Goal: Task Accomplishment & Management: Manage account settings

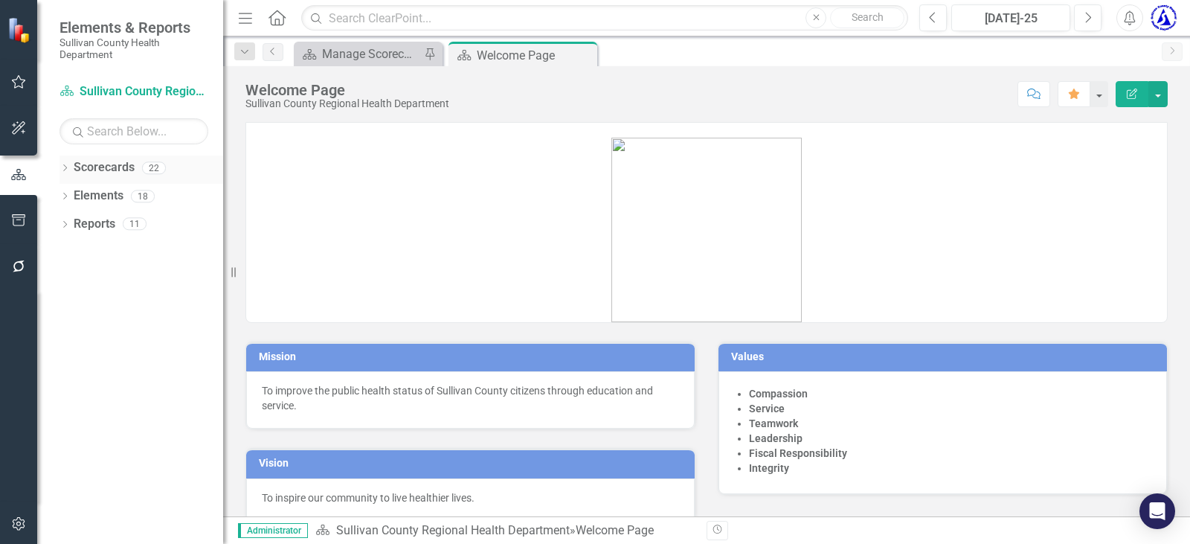
click at [123, 159] on link "Scorecards" at bounding box center [104, 167] width 61 height 17
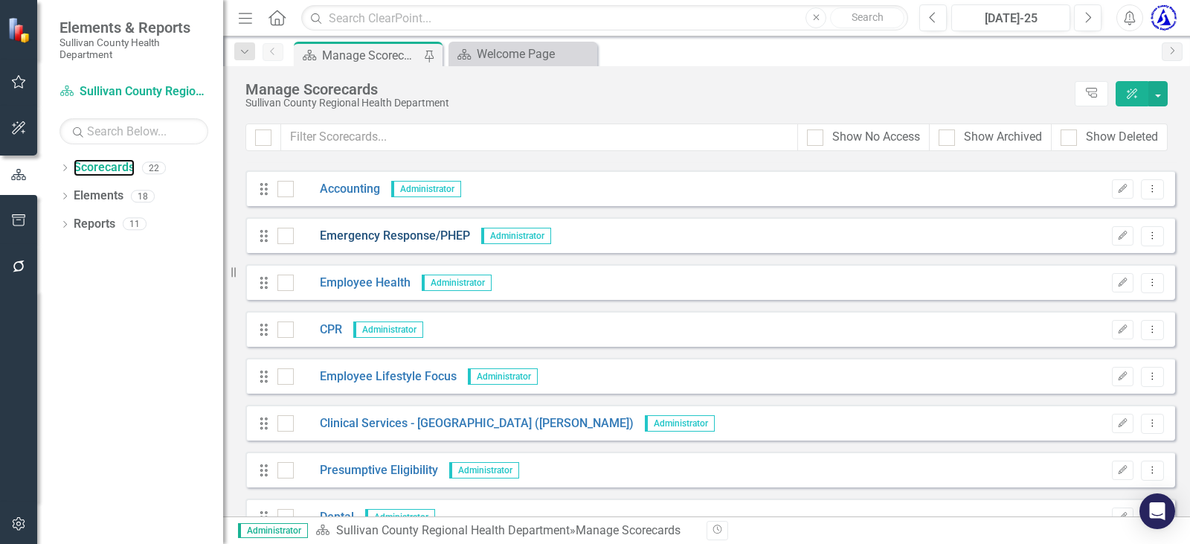
scroll to position [372, 0]
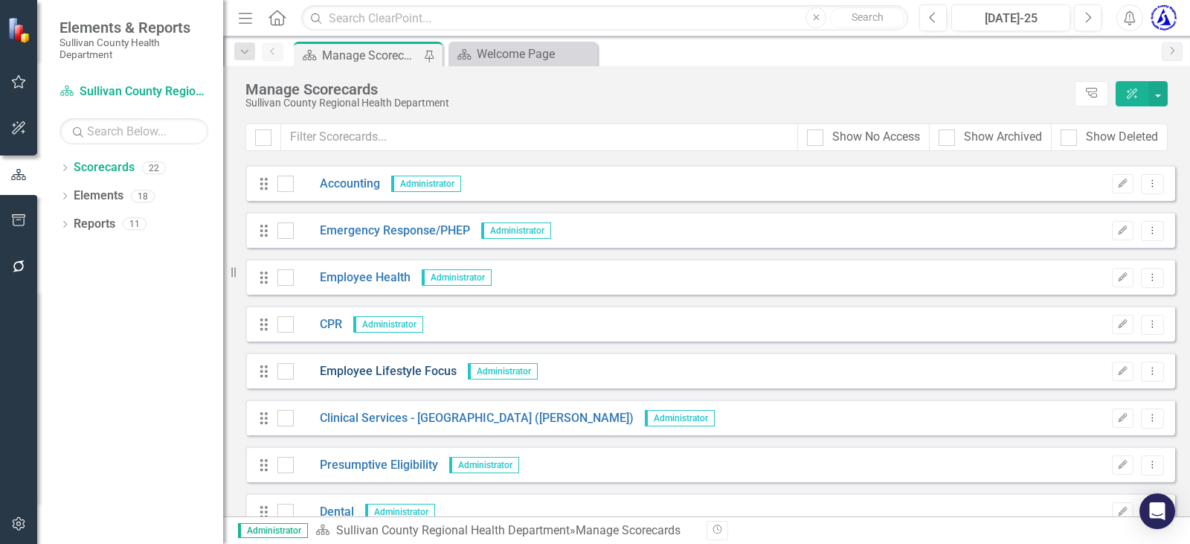
click at [399, 364] on link "Employee Lifestyle Focus" at bounding box center [375, 371] width 163 height 17
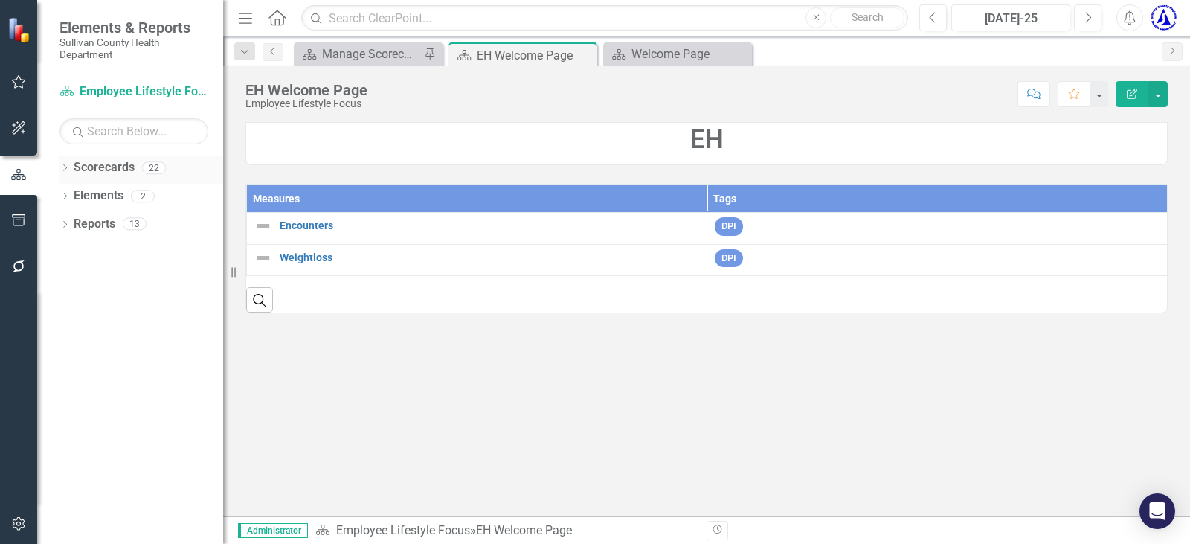
click at [99, 165] on link "Scorecards" at bounding box center [104, 167] width 61 height 17
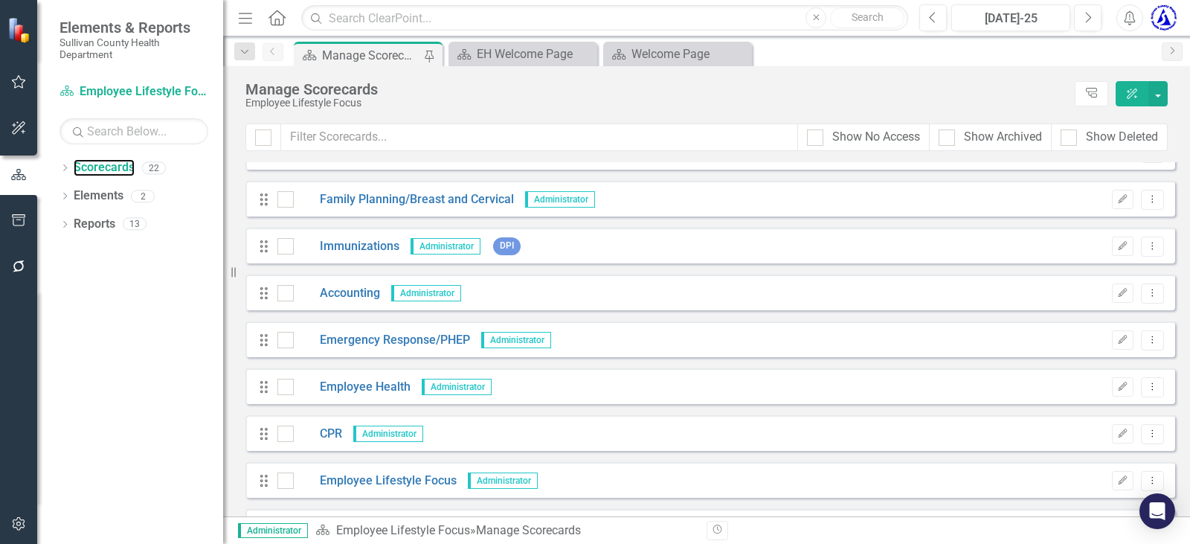
scroll to position [297, 0]
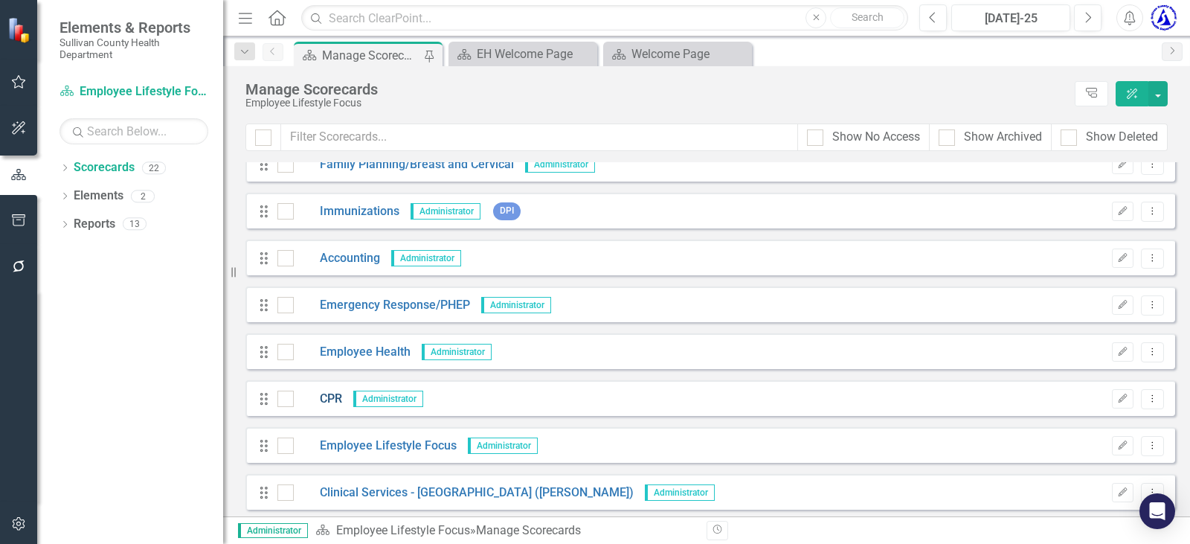
click at [324, 396] on link "CPR" at bounding box center [318, 398] width 48 height 17
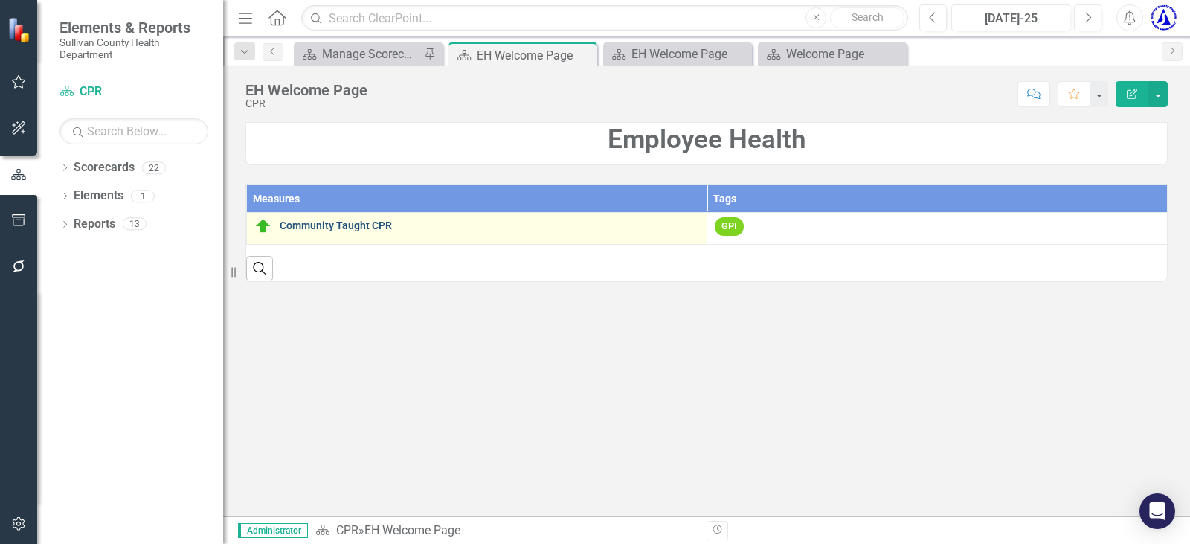
click at [330, 222] on link "Community Taught CPR" at bounding box center [489, 225] width 419 height 11
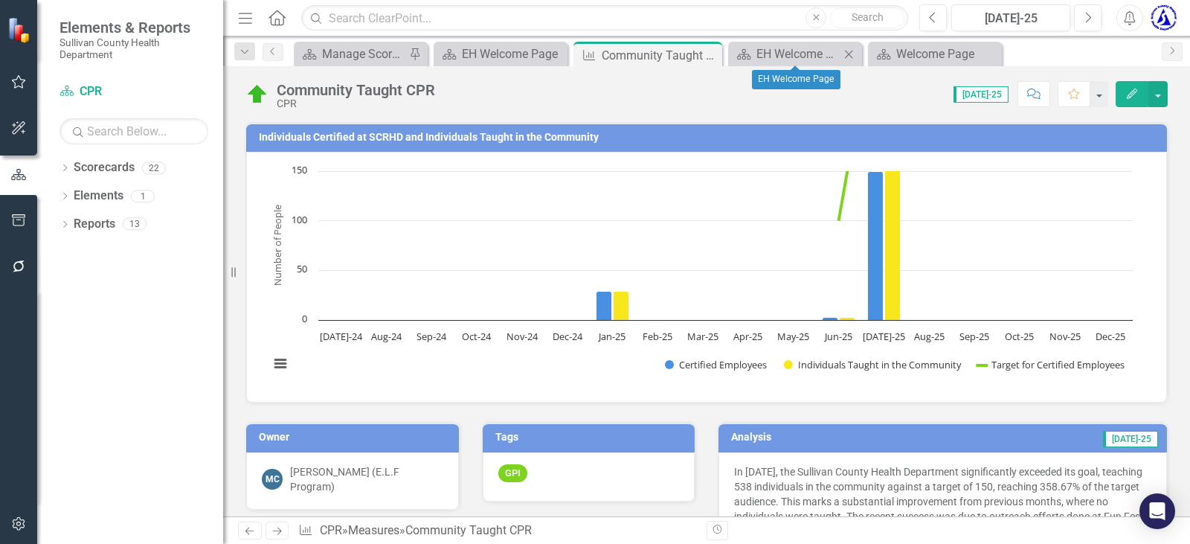
click at [849, 55] on icon "Close" at bounding box center [848, 54] width 15 height 12
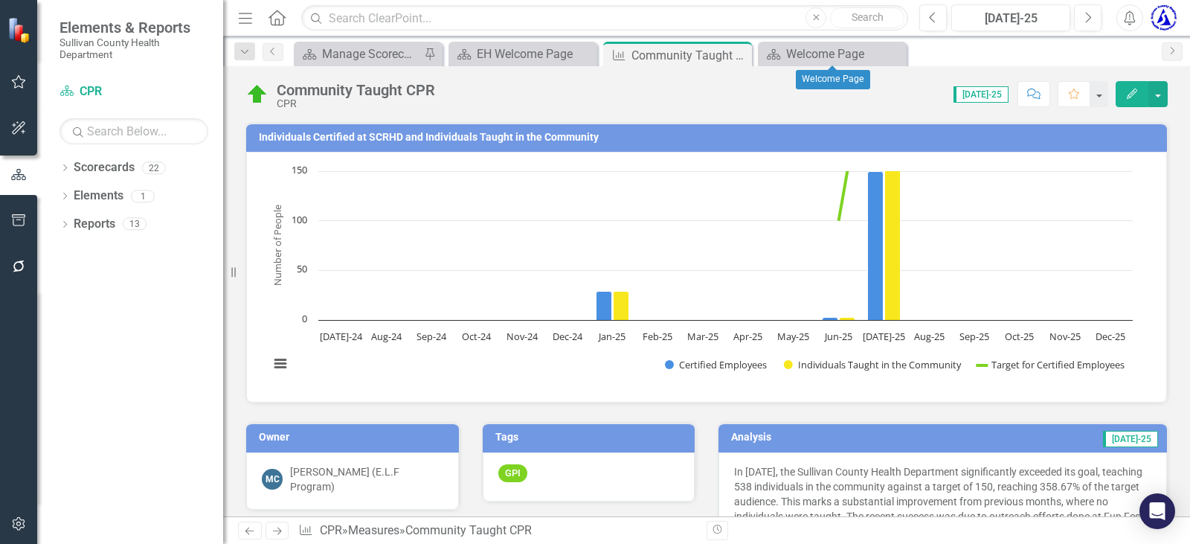
drag, startPoint x: 892, startPoint y: 56, endPoint x: 319, endPoint y: 16, distance: 574.7
click at [0, 0] on icon "Close" at bounding box center [0, 0] width 0 height 0
click at [92, 155] on div "Scorecard CPR Search Dropdown Scorecards 22 Dropdown Sullivan County Regional H…" at bounding box center [130, 312] width 186 height 464
click at [738, 54] on icon "Close" at bounding box center [737, 55] width 15 height 12
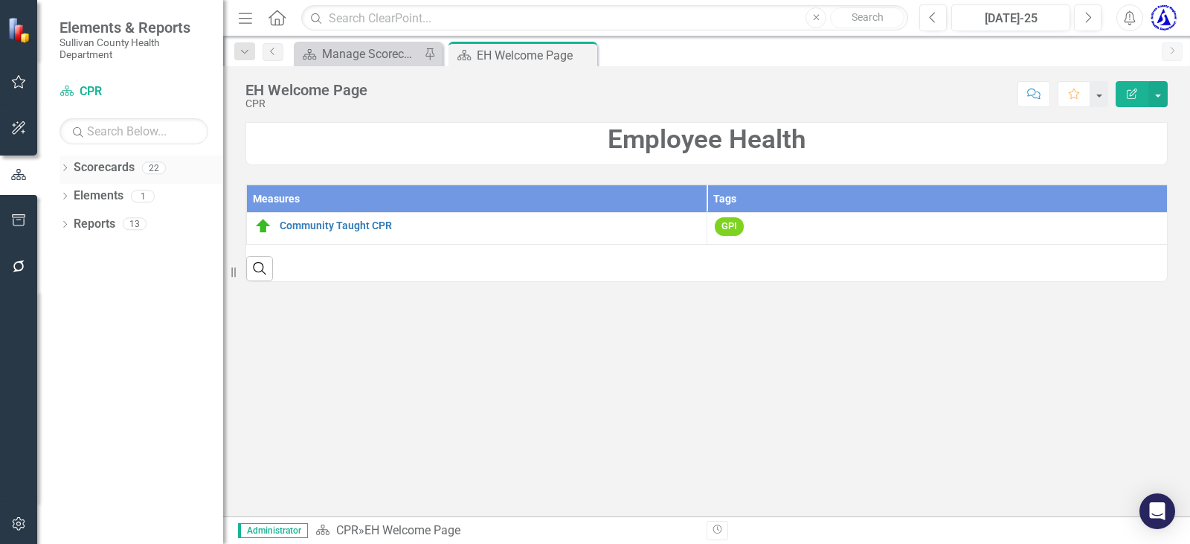
click at [94, 164] on link "Scorecards" at bounding box center [104, 167] width 61 height 17
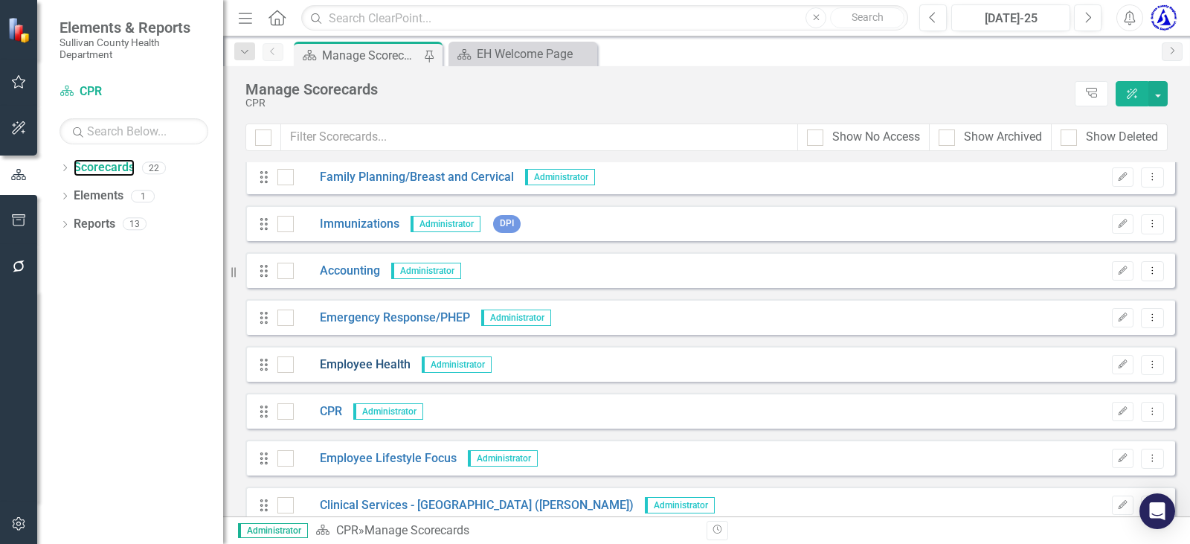
scroll to position [372, 0]
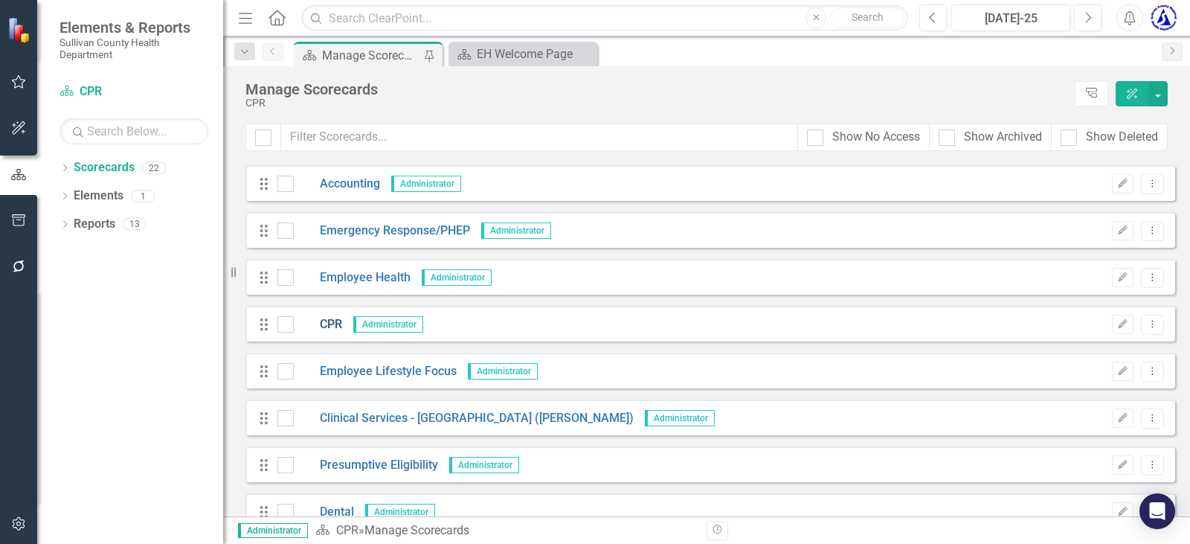
click at [333, 324] on link "CPR" at bounding box center [318, 324] width 48 height 17
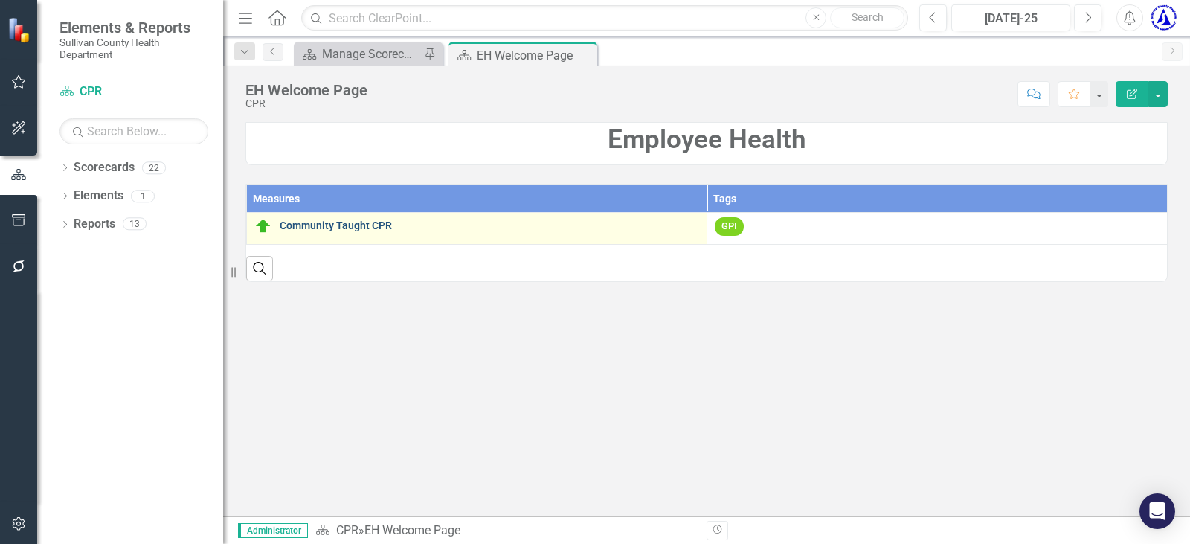
click at [297, 220] on link "Community Taught CPR" at bounding box center [489, 225] width 419 height 11
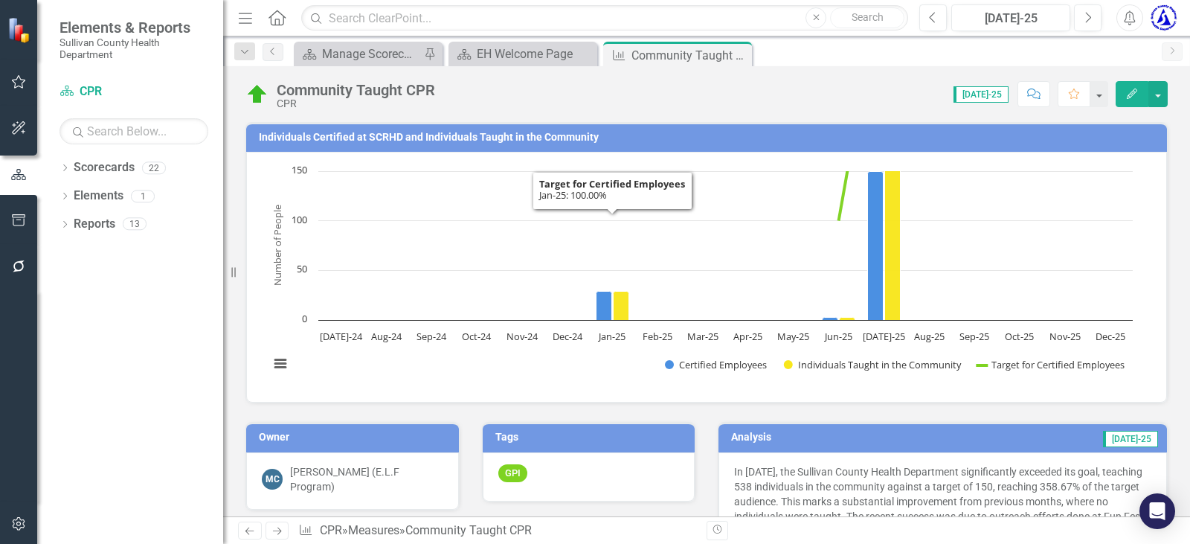
click at [363, 135] on h3 "Individuals Certified at SCRHD and Individuals Taught in the Community" at bounding box center [709, 137] width 901 height 11
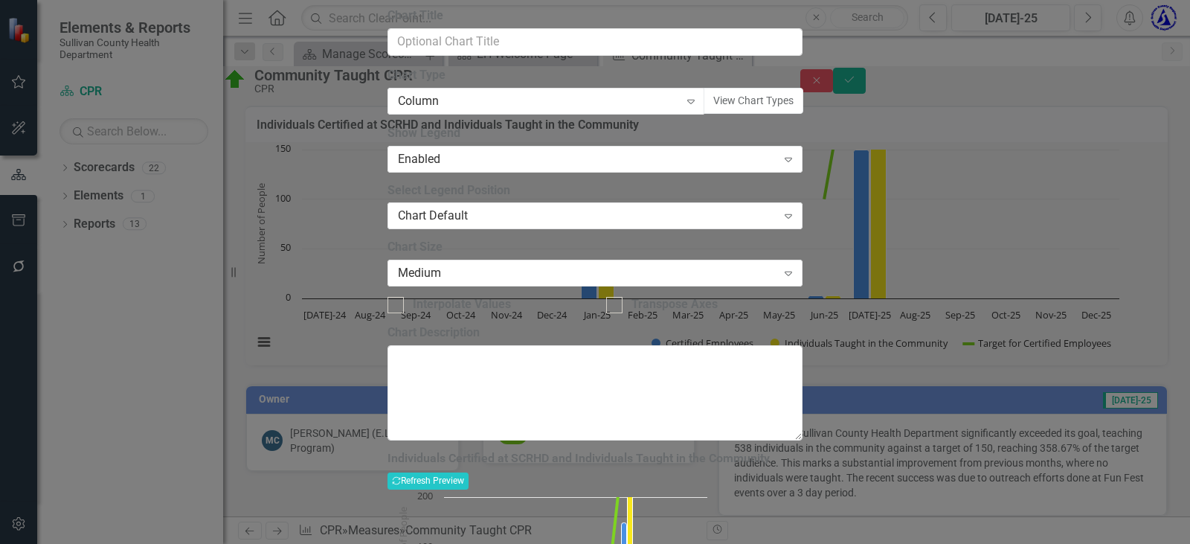
drag, startPoint x: 311, startPoint y: 91, endPoint x: 428, endPoint y: 127, distance: 122.1
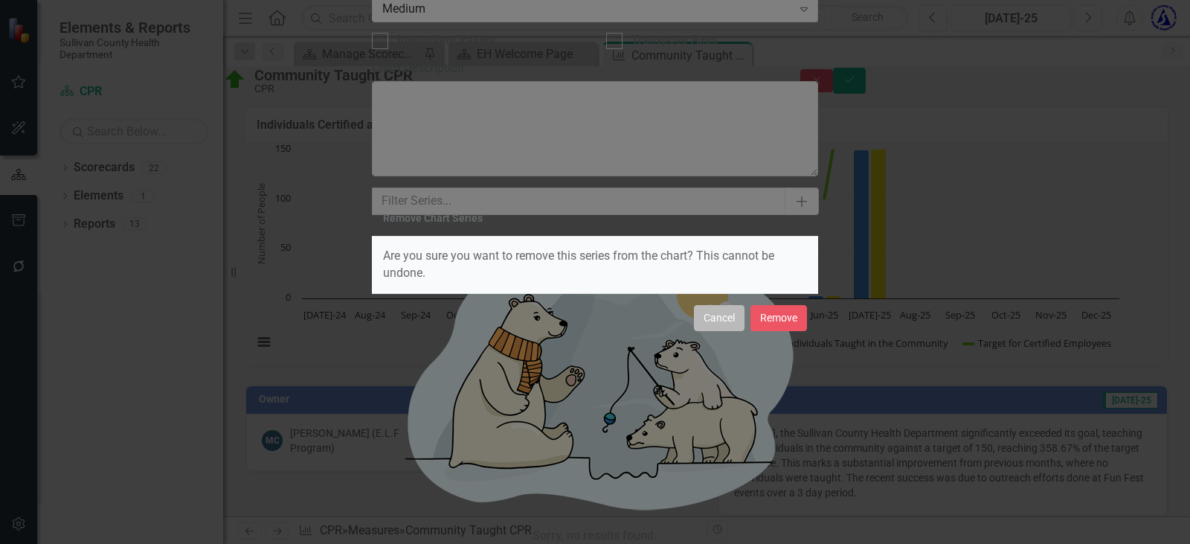
click at [702, 315] on button "Cancel" at bounding box center [719, 318] width 51 height 26
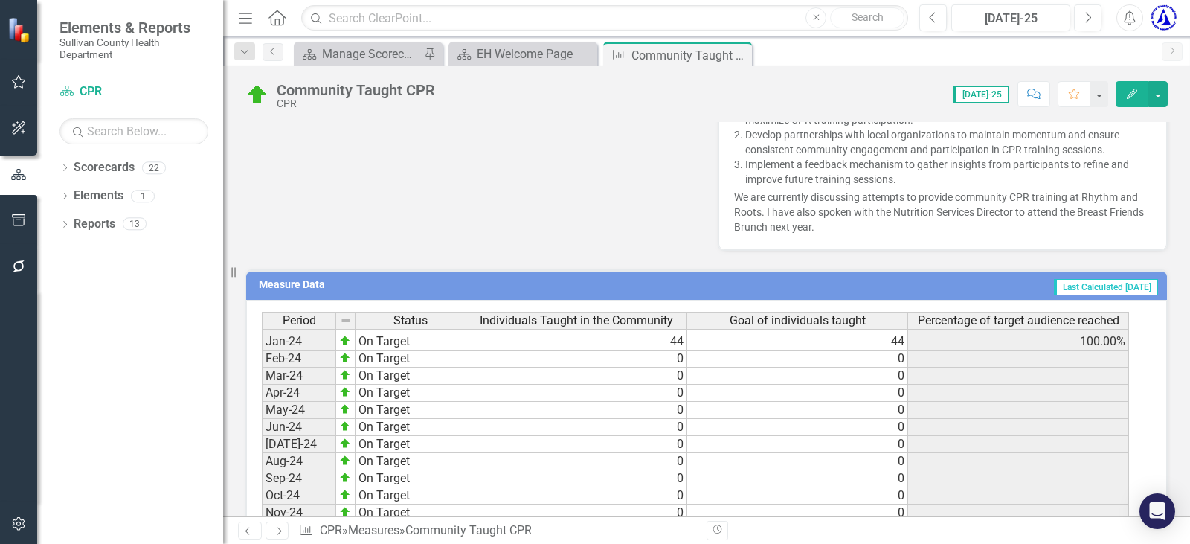
scroll to position [898, 0]
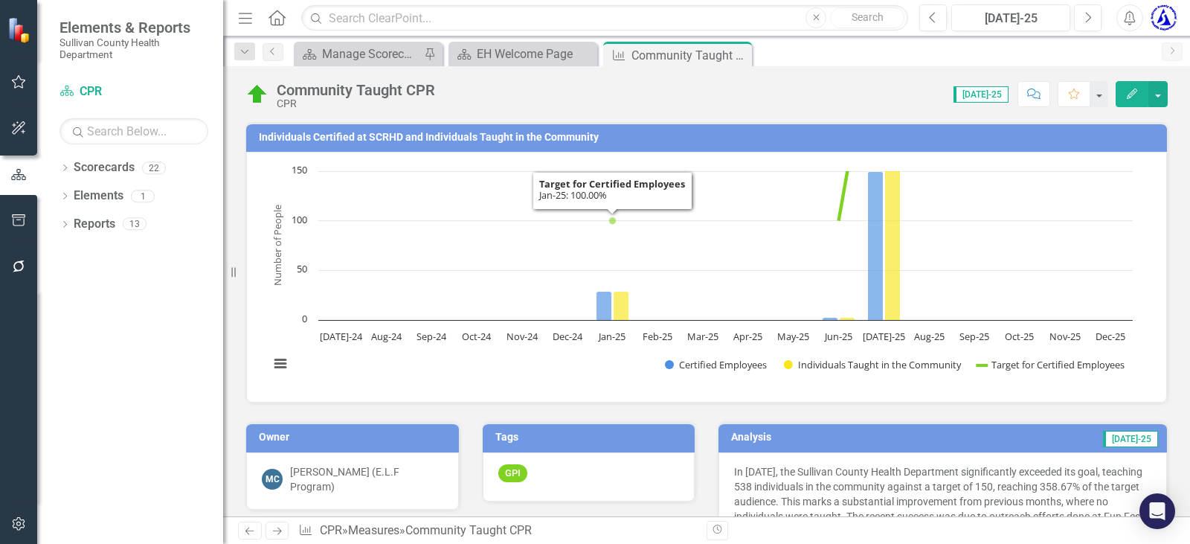
click at [387, 132] on h3 "Individuals Certified at SCRHD and Individuals Taught in the Community" at bounding box center [709, 137] width 901 height 11
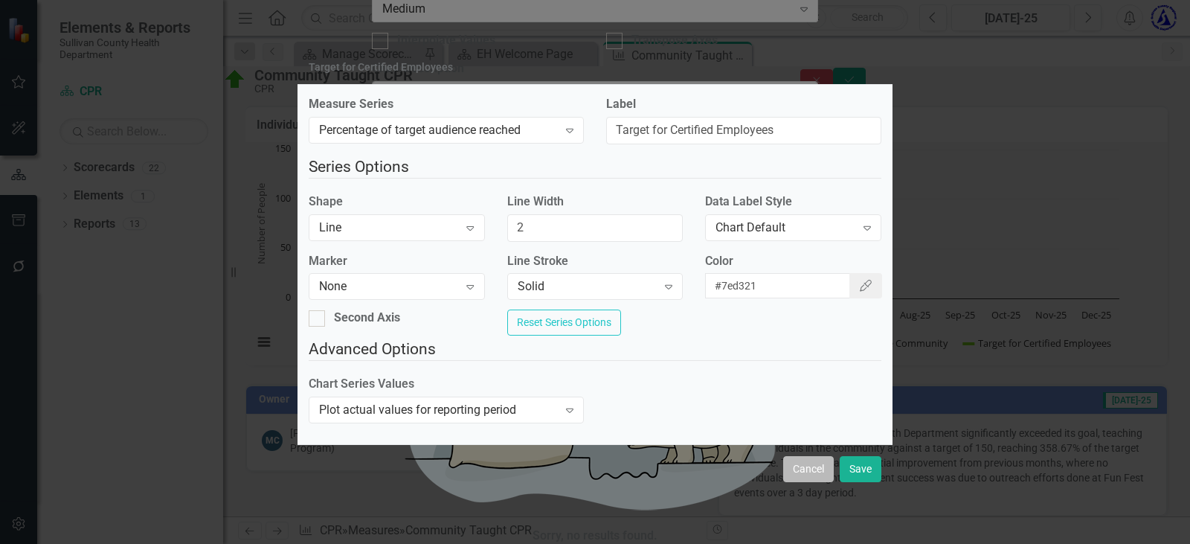
drag, startPoint x: 820, startPoint y: 476, endPoint x: 815, endPoint y: 469, distance: 8.7
click at [818, 475] on button "Cancel" at bounding box center [808, 469] width 51 height 26
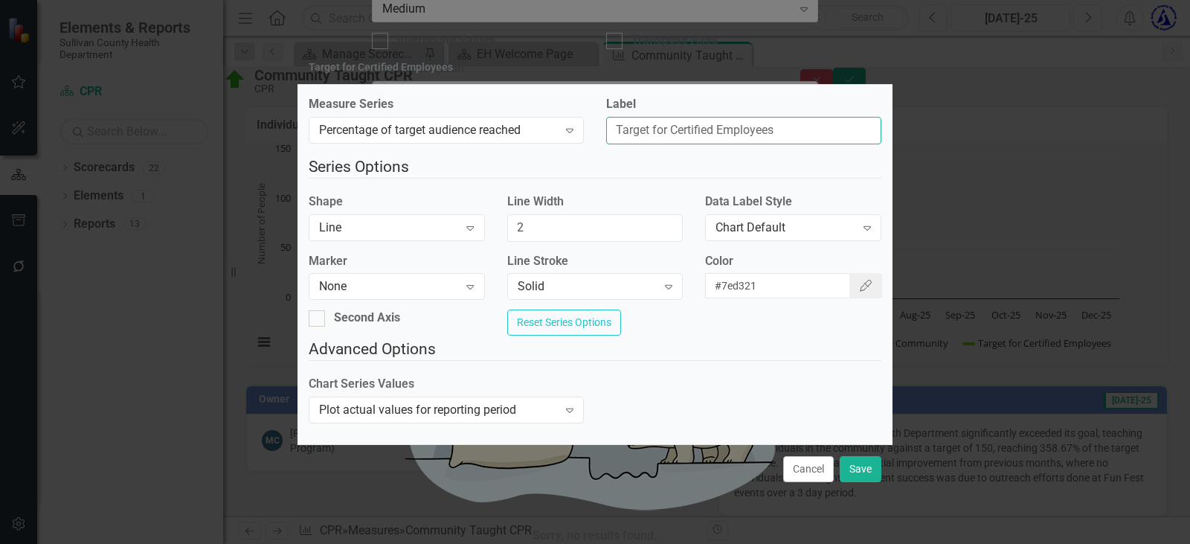
drag, startPoint x: 773, startPoint y: 132, endPoint x: 672, endPoint y: 125, distance: 100.7
click at [672, 124] on input "Target for Certified Employees" at bounding box center [743, 131] width 275 height 28
type input "Target for Community CPR"
click at [678, 419] on div "Chart Series Values Plot actual values for reporting period Expand" at bounding box center [594, 404] width 595 height 57
click at [867, 480] on button "Save" at bounding box center [861, 469] width 42 height 26
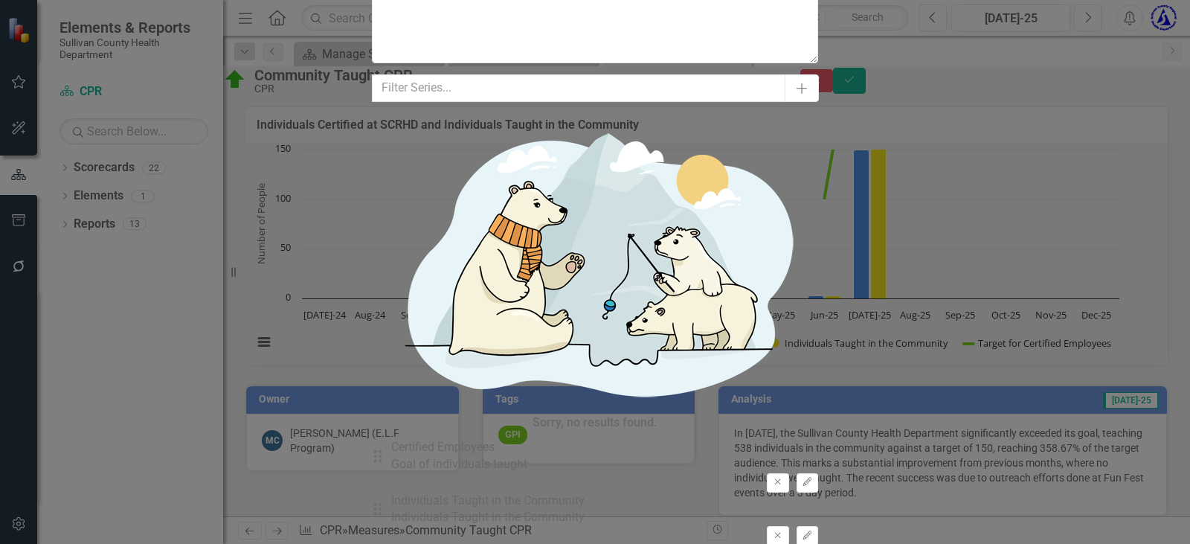
click at [767, 473] on button "Remove" at bounding box center [778, 482] width 22 height 19
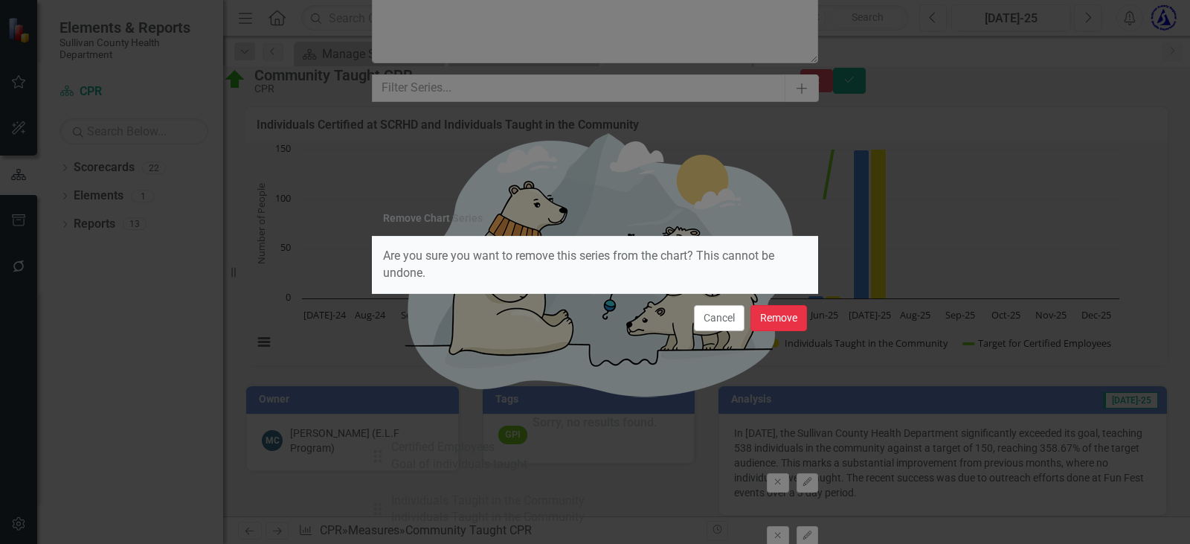
click at [781, 321] on button "Remove" at bounding box center [778, 318] width 57 height 26
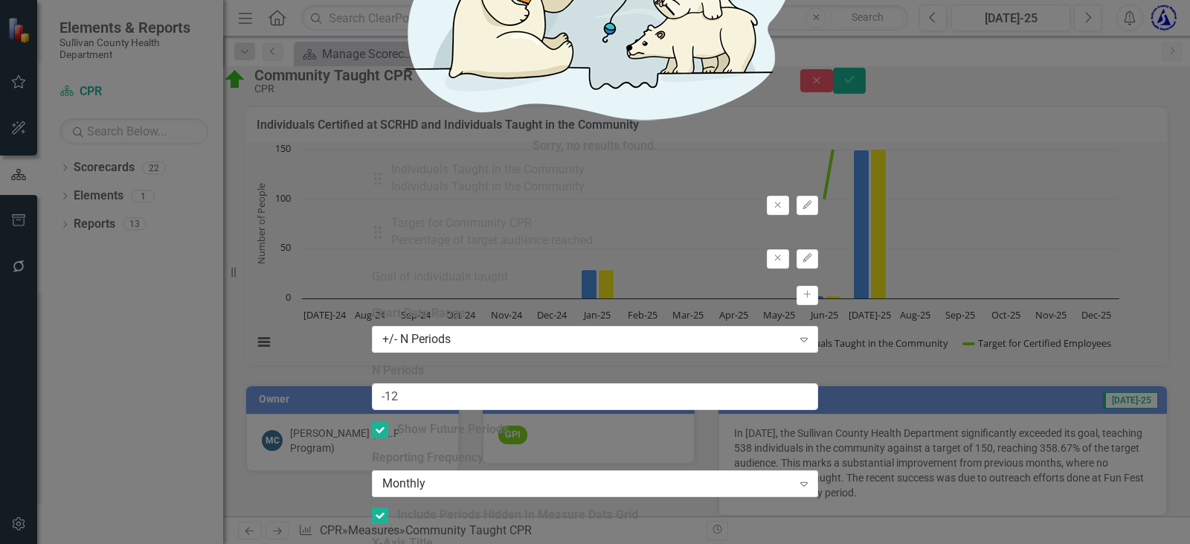
drag, startPoint x: 703, startPoint y: 223, endPoint x: 603, endPoint y: 205, distance: 101.2
drag, startPoint x: 669, startPoint y: 227, endPoint x: 613, endPoint y: 220, distance: 56.9
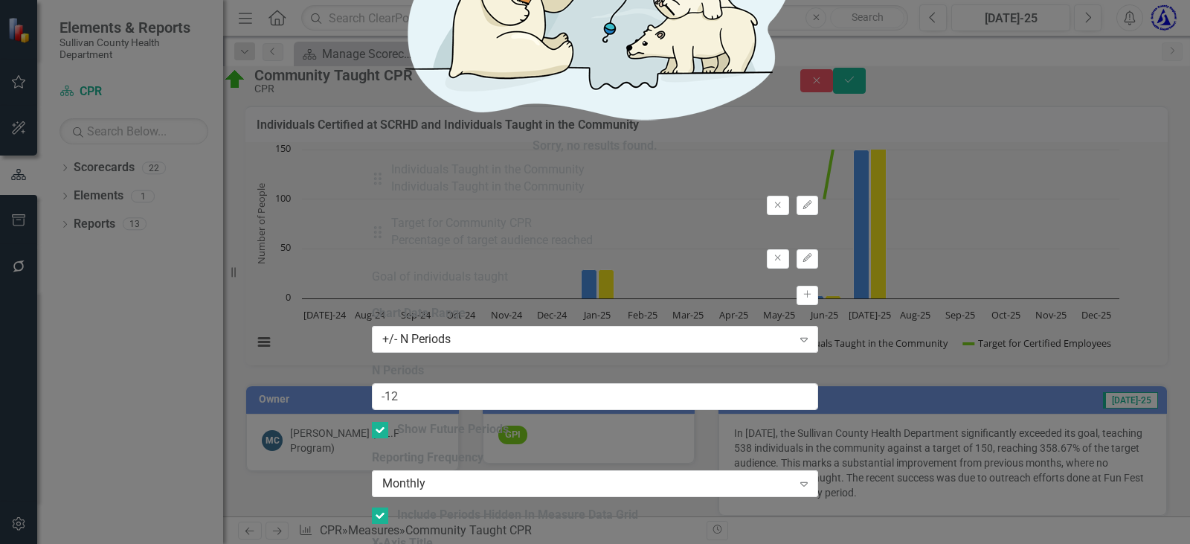
type input "750"
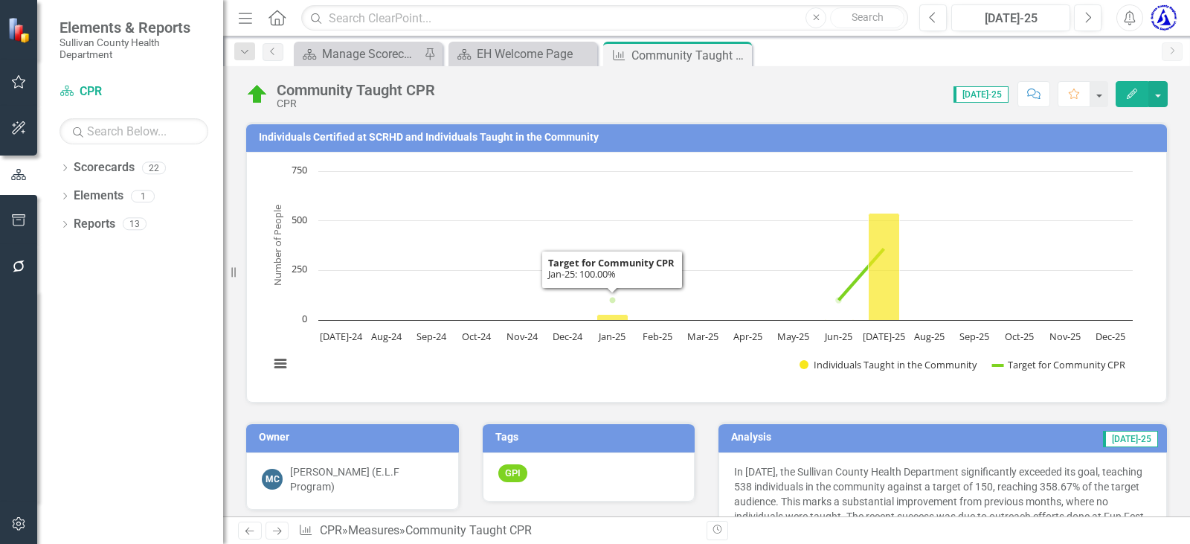
click at [285, 119] on div "Community Taught CPR CPR Score: N/A [DATE]-25 Completed Comment Favorite Edit I…" at bounding box center [706, 291] width 967 height 450
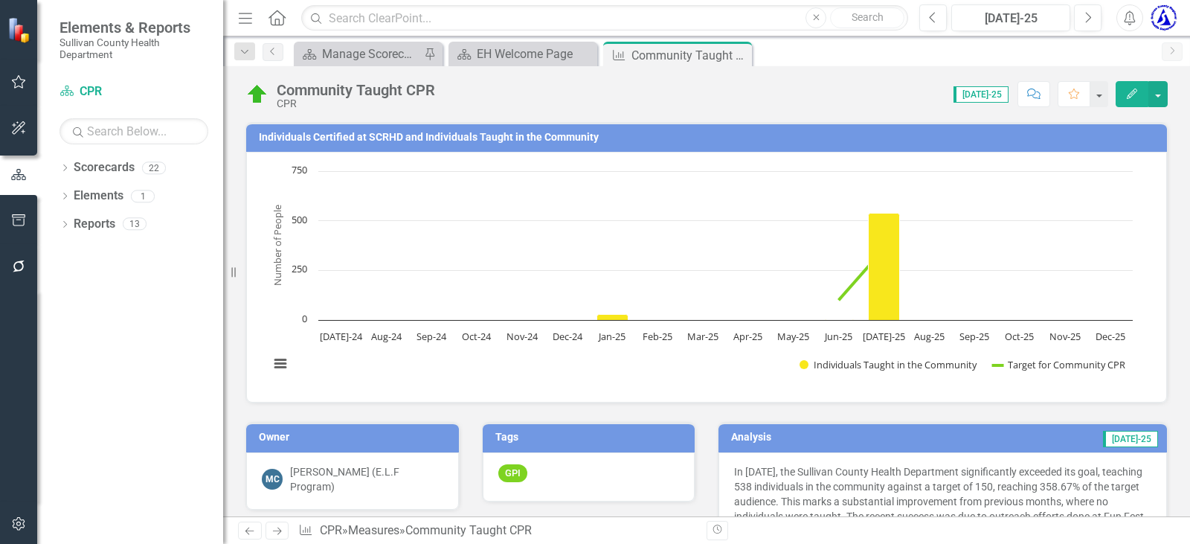
click at [298, 136] on h3 "Individuals Certified at SCRHD and Individuals Taught in the Community" at bounding box center [709, 137] width 901 height 11
drag, startPoint x: 298, startPoint y: 136, endPoint x: 316, endPoint y: 130, distance: 18.8
click at [300, 137] on h3 "Individuals Certified at SCRHD and Individuals Taught in the Community" at bounding box center [709, 137] width 901 height 11
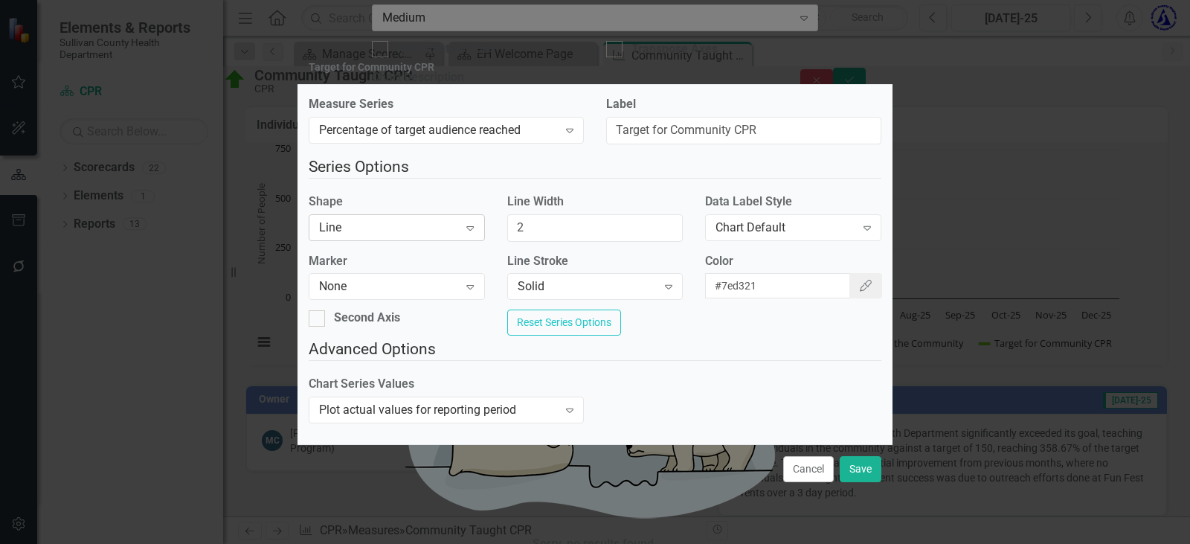
click at [365, 219] on div "Line" at bounding box center [388, 227] width 139 height 17
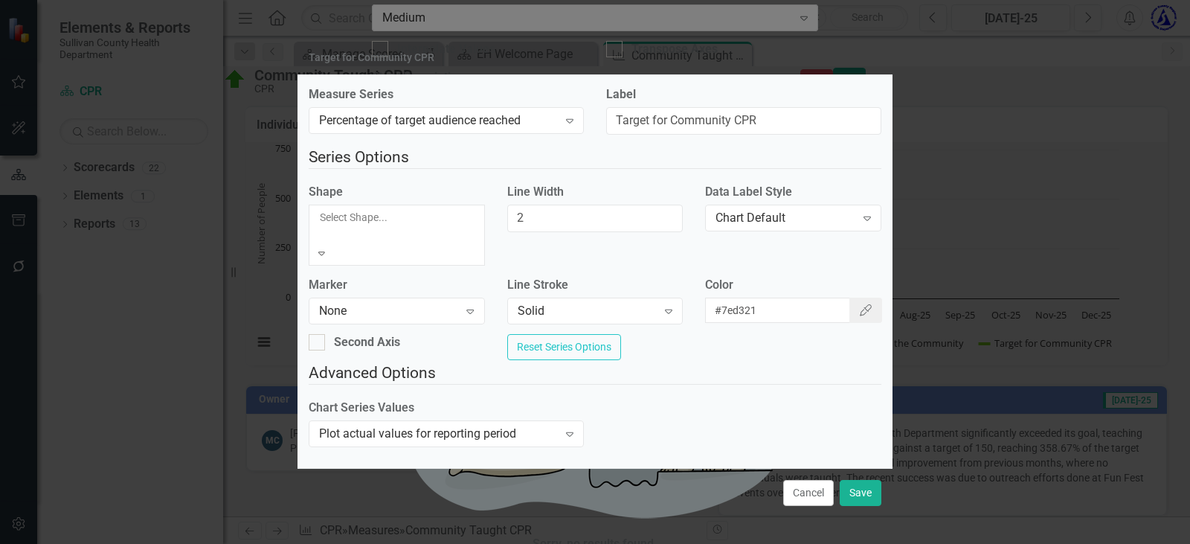
click at [649, 382] on fieldset "Advanced Options Chart Series Values Plot actual values for reporting period Ex…" at bounding box center [595, 408] width 573 height 95
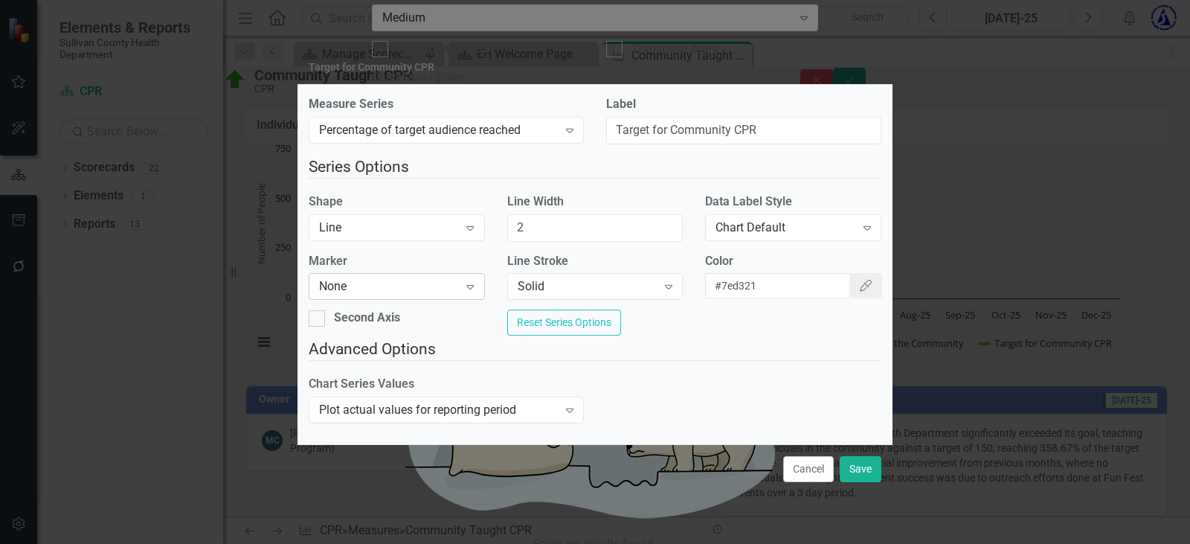
click at [435, 278] on div "None" at bounding box center [388, 286] width 139 height 17
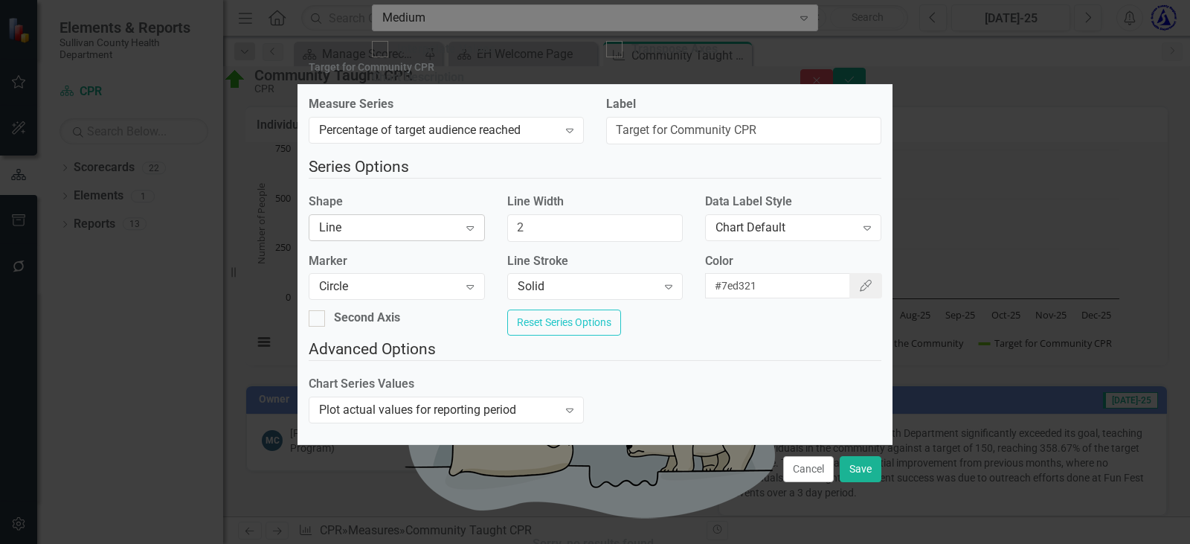
click at [410, 224] on div "Line" at bounding box center [388, 227] width 139 height 17
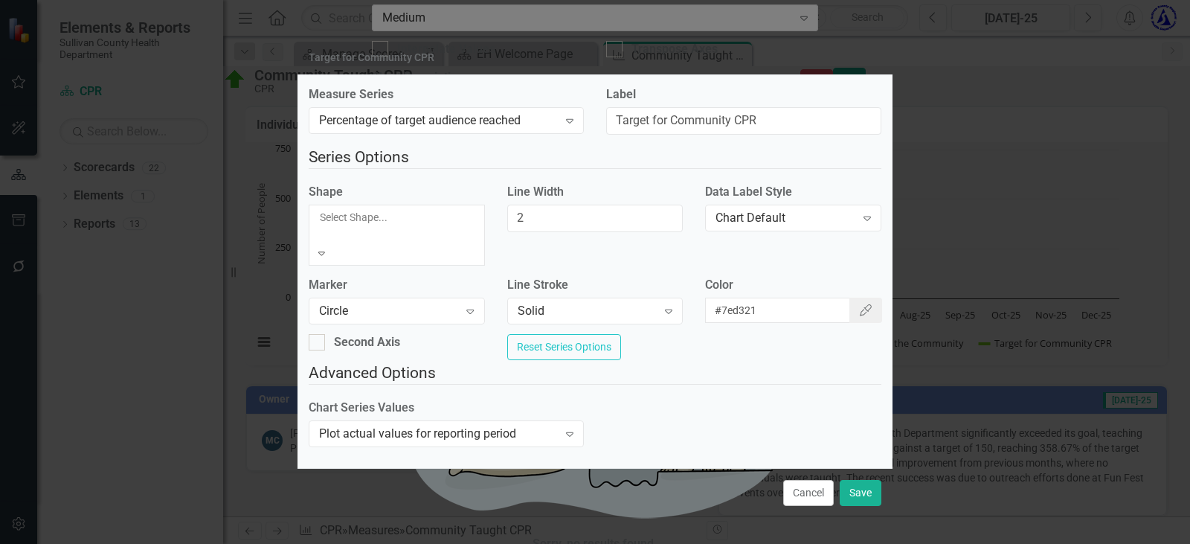
click at [409, 543] on div "Chart Default" at bounding box center [595, 552] width 1190 height 17
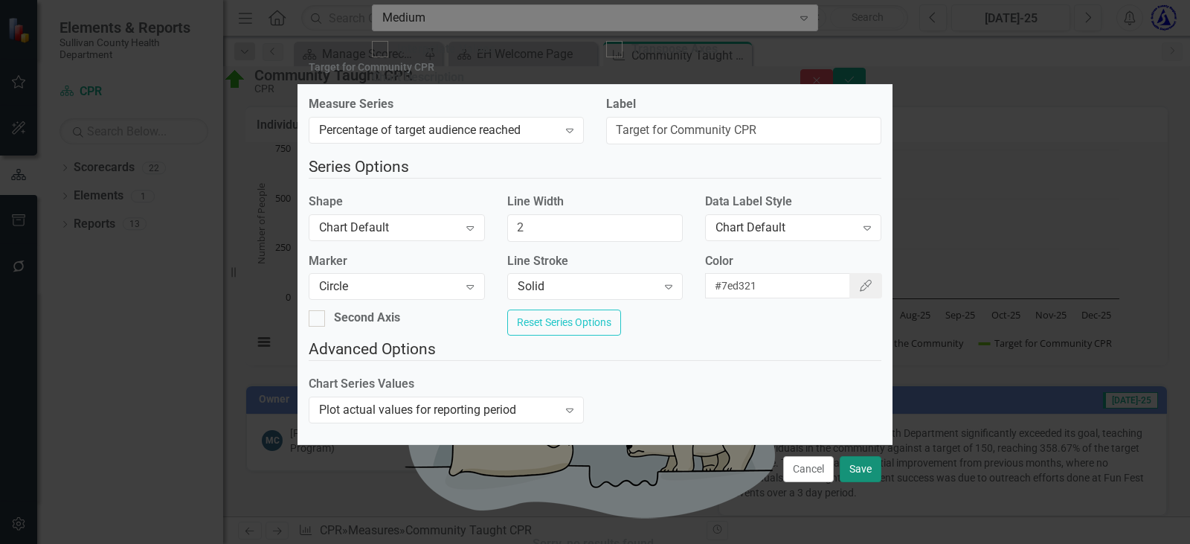
drag, startPoint x: 861, startPoint y: 479, endPoint x: 857, endPoint y: 466, distance: 13.4
click at [857, 469] on button "Save" at bounding box center [861, 469] width 42 height 26
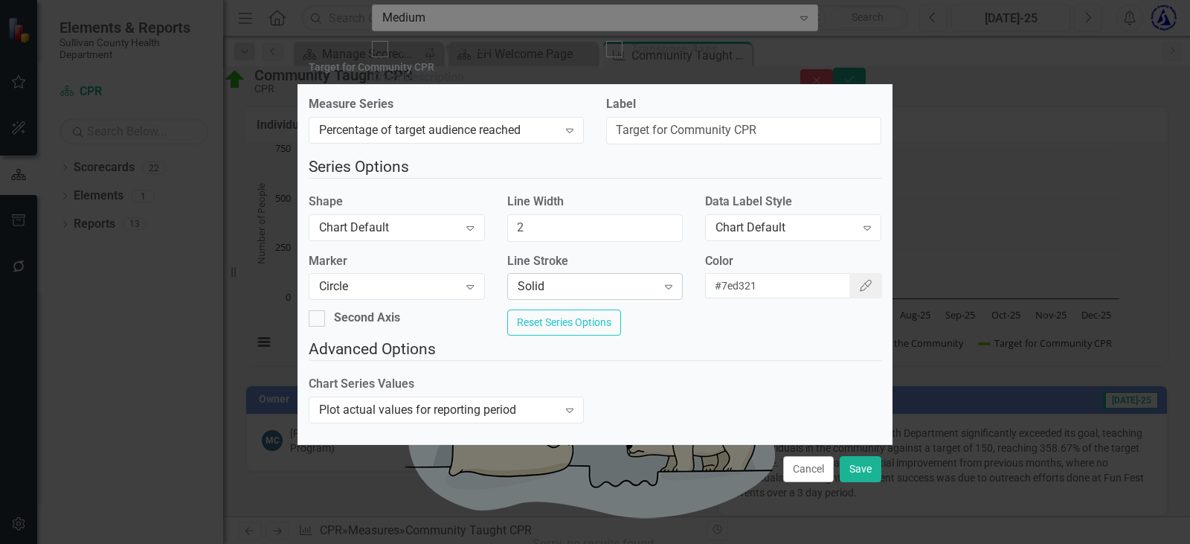
click at [561, 293] on div "Solid Expand" at bounding box center [595, 286] width 176 height 27
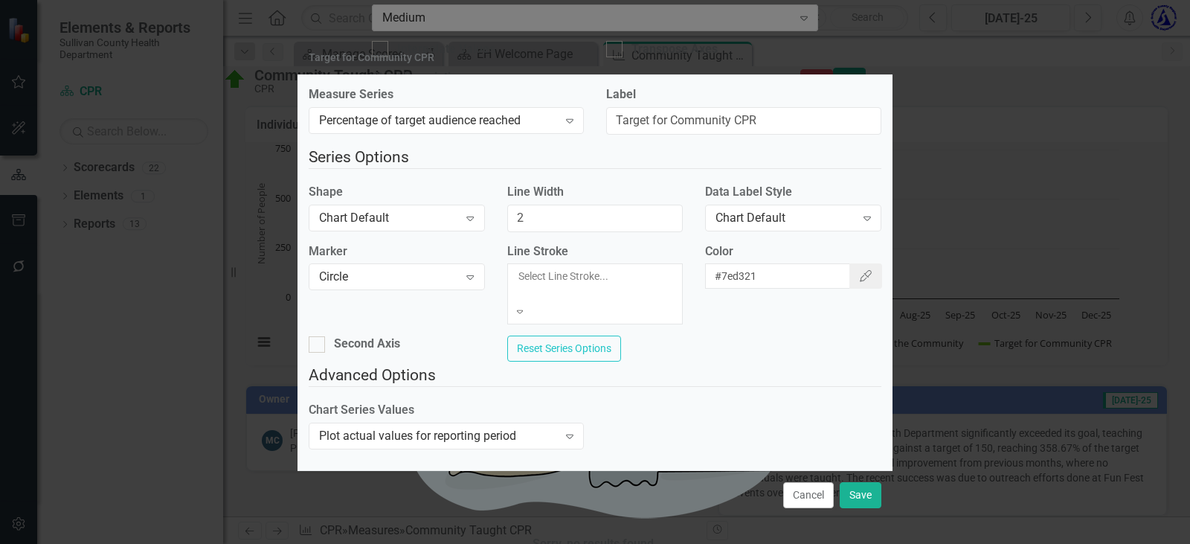
scroll to position [25, 0]
drag, startPoint x: 741, startPoint y: 359, endPoint x: 582, endPoint y: 267, distance: 183.3
click at [737, 356] on div "Measure Series Percentage of target audience reached Expand Label Target for Co…" at bounding box center [594, 272] width 595 height 395
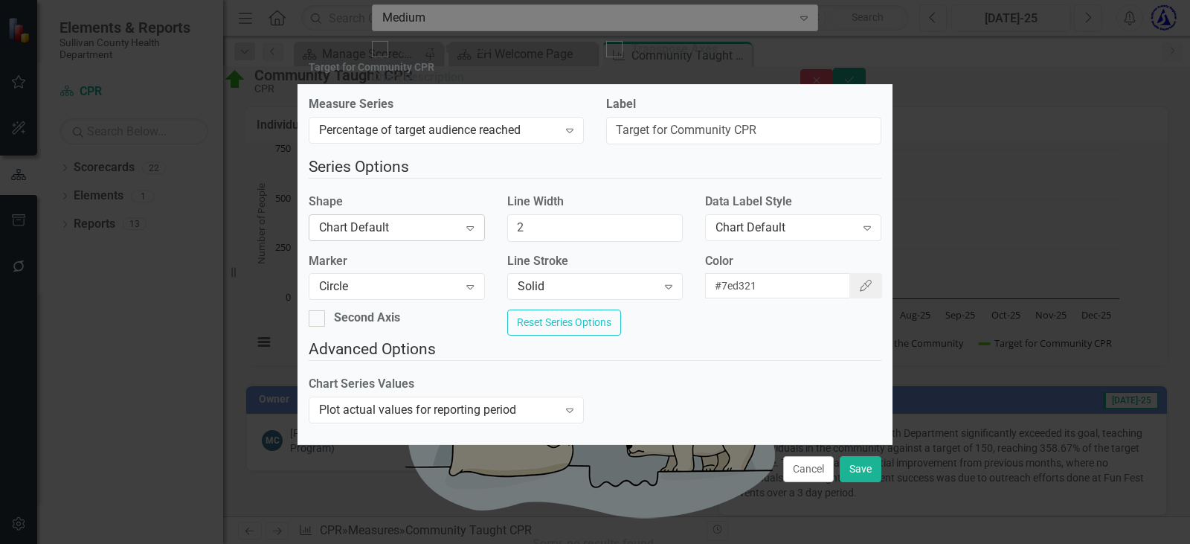
click at [436, 222] on div "Chart Default" at bounding box center [388, 227] width 139 height 17
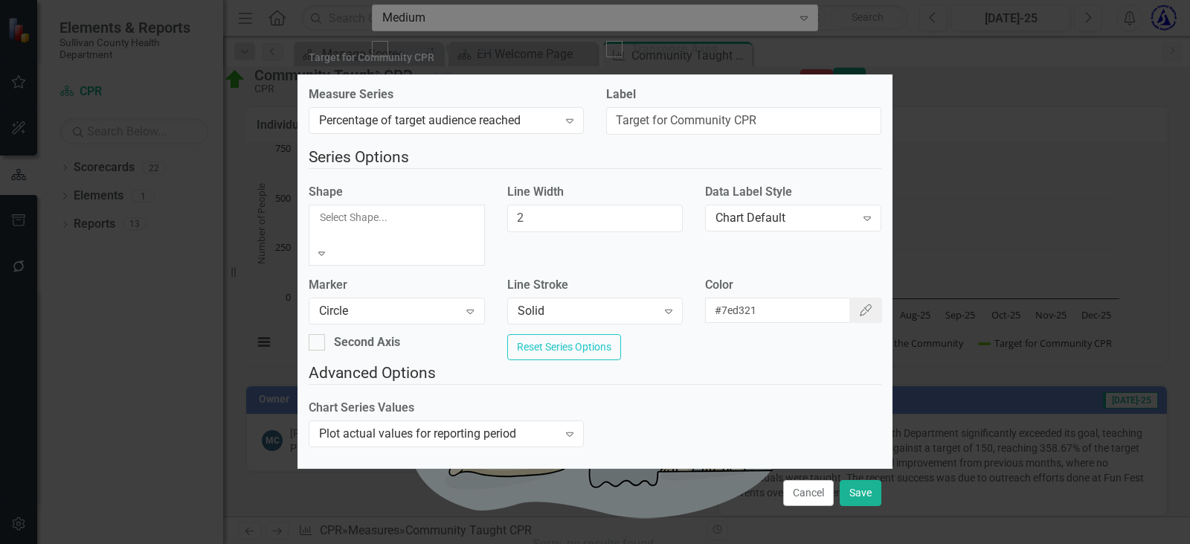
click at [674, 344] on fieldset "Series Options Shape 6 results available. Use Up and Down to choose options, pr…" at bounding box center [595, 254] width 573 height 216
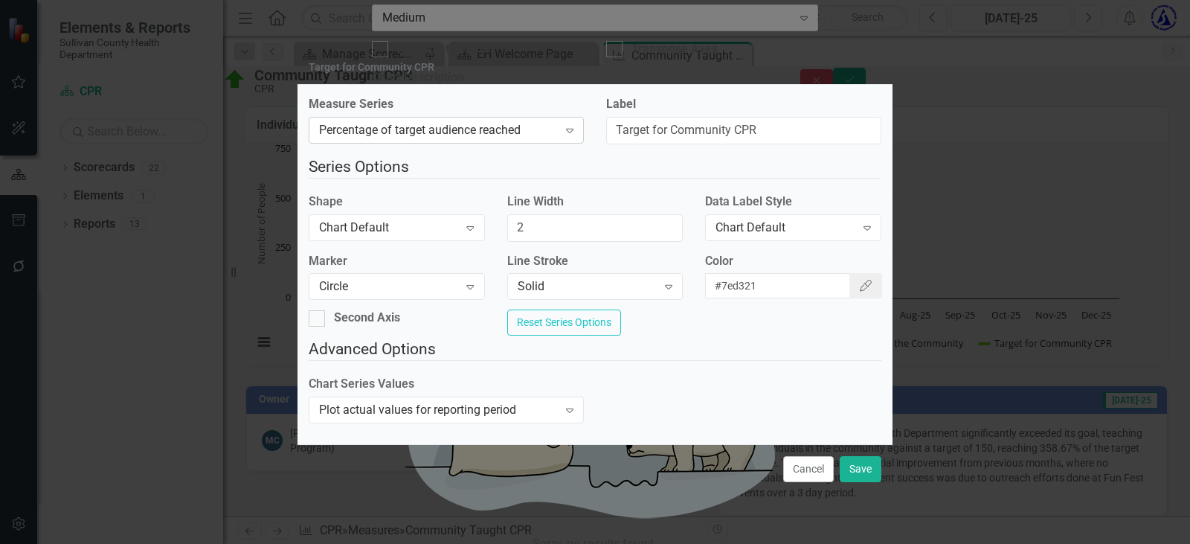
click at [430, 126] on div "Percentage of target audience reached" at bounding box center [438, 130] width 239 height 17
click at [687, 156] on div "Measure Series Percentage of target audience reached Expand Label Target for Co…" at bounding box center [594, 264] width 595 height 359
click at [562, 411] on div "Expand" at bounding box center [569, 410] width 27 height 24
click at [674, 403] on div "Chart Series Values Plot actual values for reporting period Expand" at bounding box center [594, 404] width 595 height 57
drag, startPoint x: 855, startPoint y: 484, endPoint x: 859, endPoint y: 477, distance: 8.3
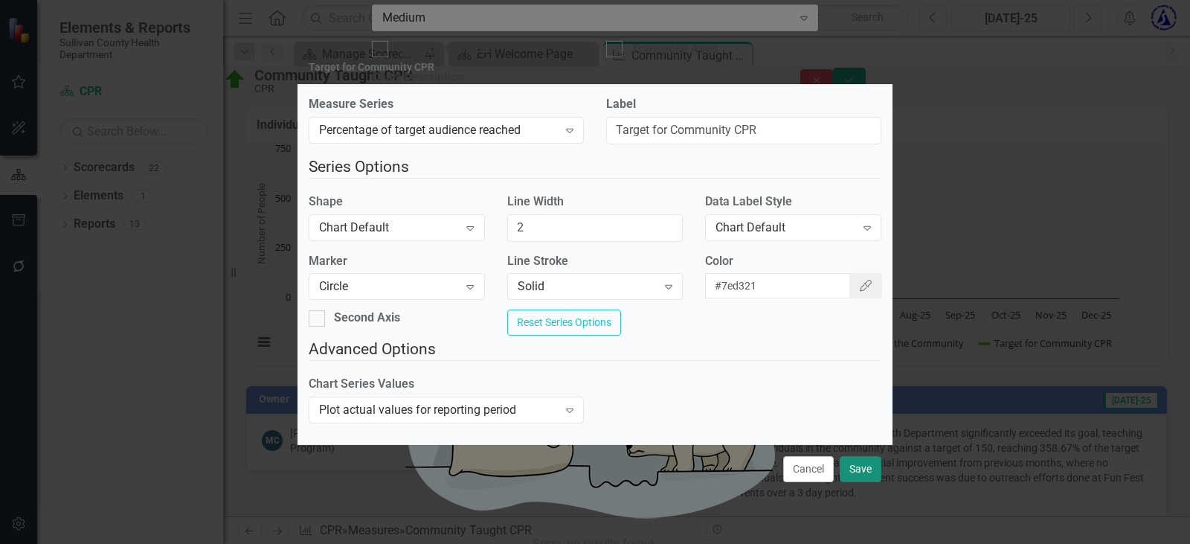
click at [855, 482] on button "Save" at bounding box center [861, 469] width 42 height 26
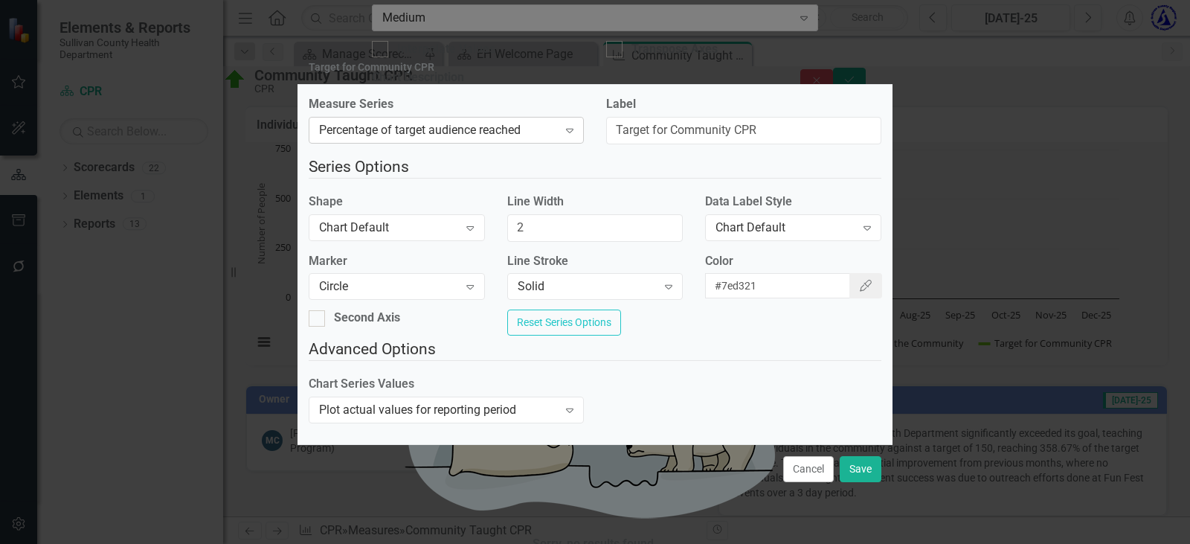
click at [461, 123] on div "Percentage of target audience reached" at bounding box center [438, 130] width 239 height 17
drag, startPoint x: 773, startPoint y: 207, endPoint x: 781, endPoint y: 205, distance: 8.7
click at [773, 207] on div "Data Label Style Chart Default Expand" at bounding box center [793, 216] width 176 height 46
drag, startPoint x: 802, startPoint y: 473, endPoint x: 164, endPoint y: 39, distance: 772.1
click at [798, 469] on button "Cancel" at bounding box center [808, 469] width 51 height 26
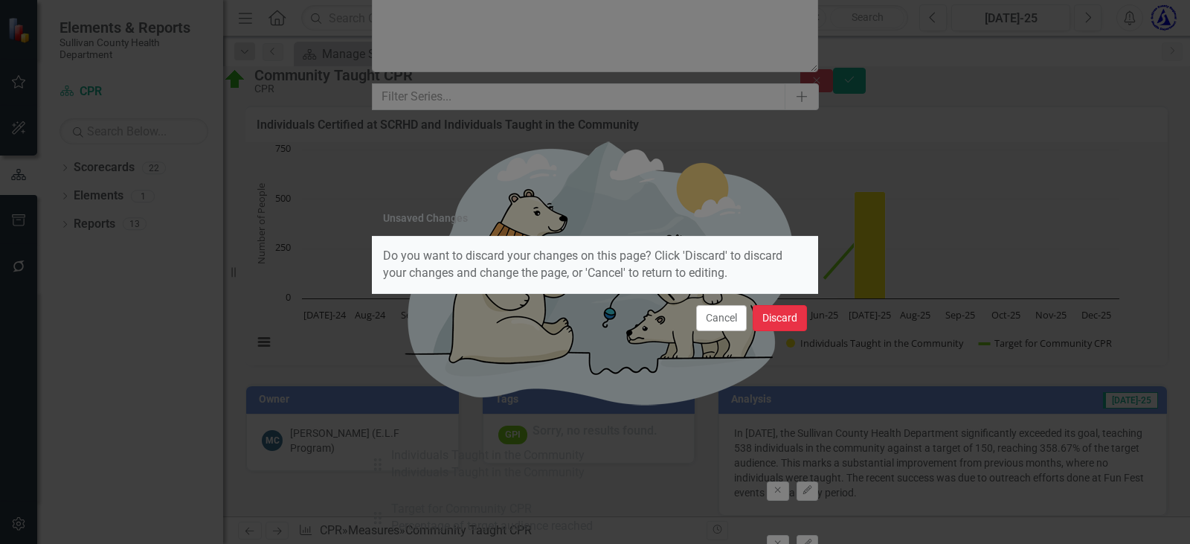
click at [772, 319] on button "Discard" at bounding box center [780, 318] width 54 height 26
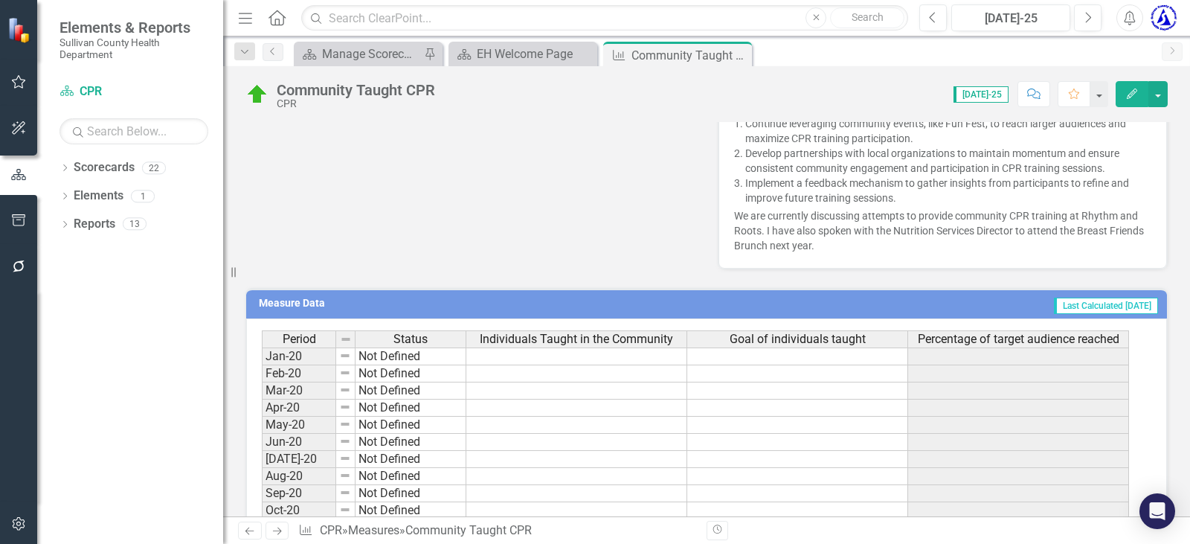
scroll to position [521, 0]
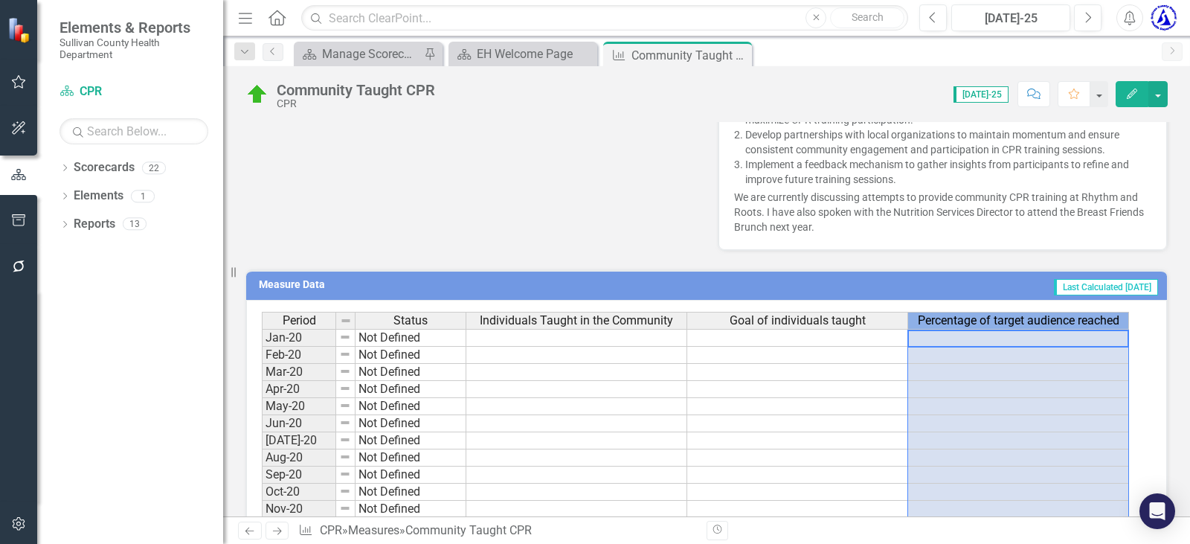
click at [989, 321] on span "Percentage of target audience reached" at bounding box center [1019, 320] width 202 height 13
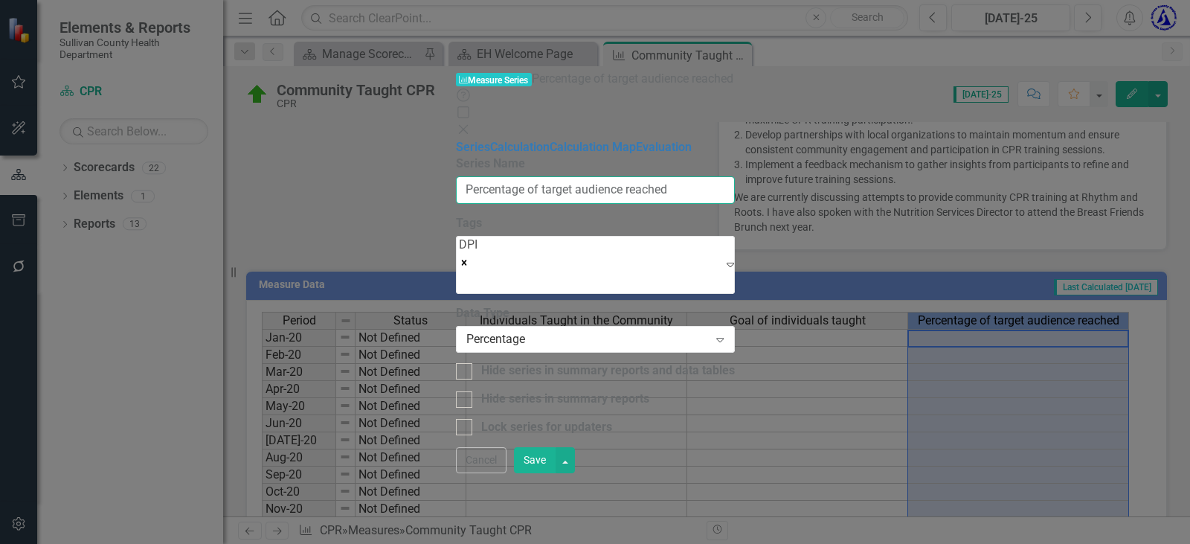
click at [512, 176] on input "Percentage of target audience reached" at bounding box center [595, 190] width 279 height 28
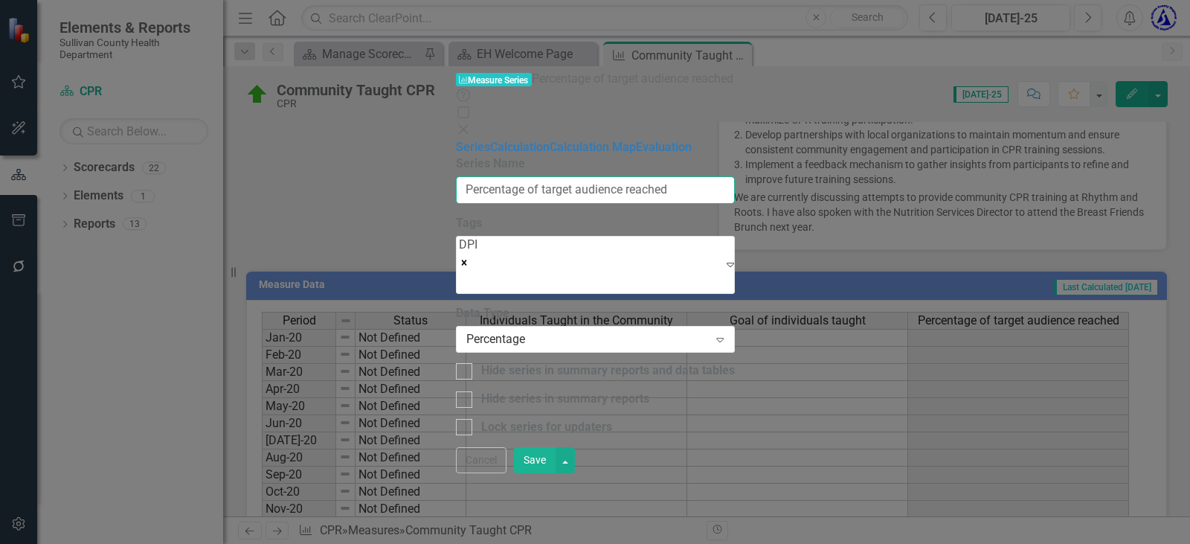
drag, startPoint x: 511, startPoint y: 83, endPoint x: 437, endPoint y: 58, distance: 78.6
click at [456, 155] on div "From this page, you can edit the name, type, and visibility options of your ser…" at bounding box center [595, 295] width 279 height 280
drag, startPoint x: 512, startPoint y: 82, endPoint x: 592, endPoint y: 84, distance: 80.3
click at [592, 176] on input "Number of target audience reached" at bounding box center [595, 190] width 279 height 28
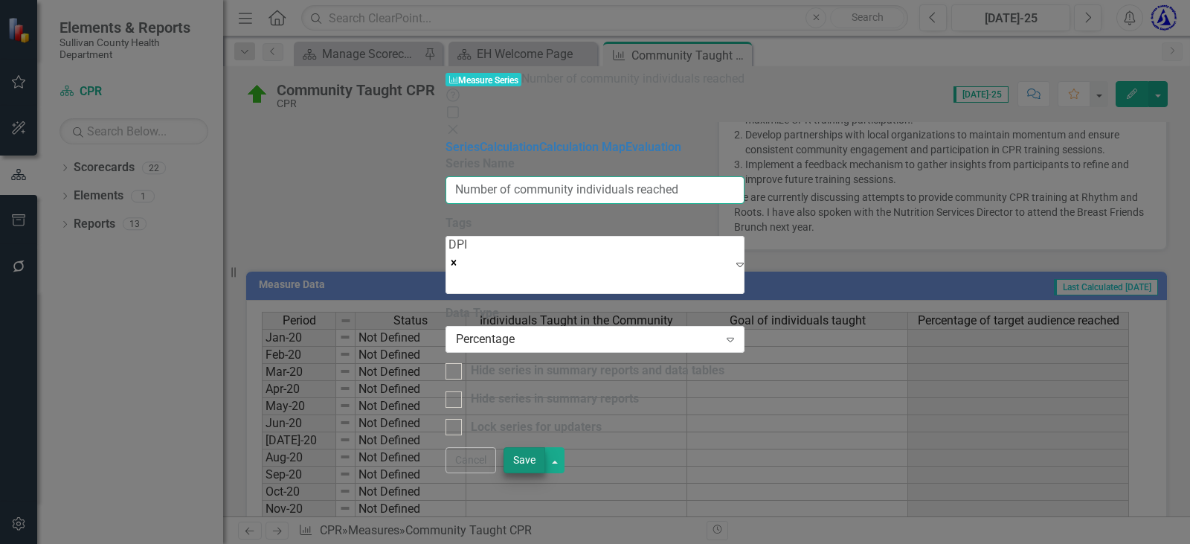
type input "Number of community individuals reached"
click at [545, 473] on button "Save" at bounding box center [524, 460] width 42 height 26
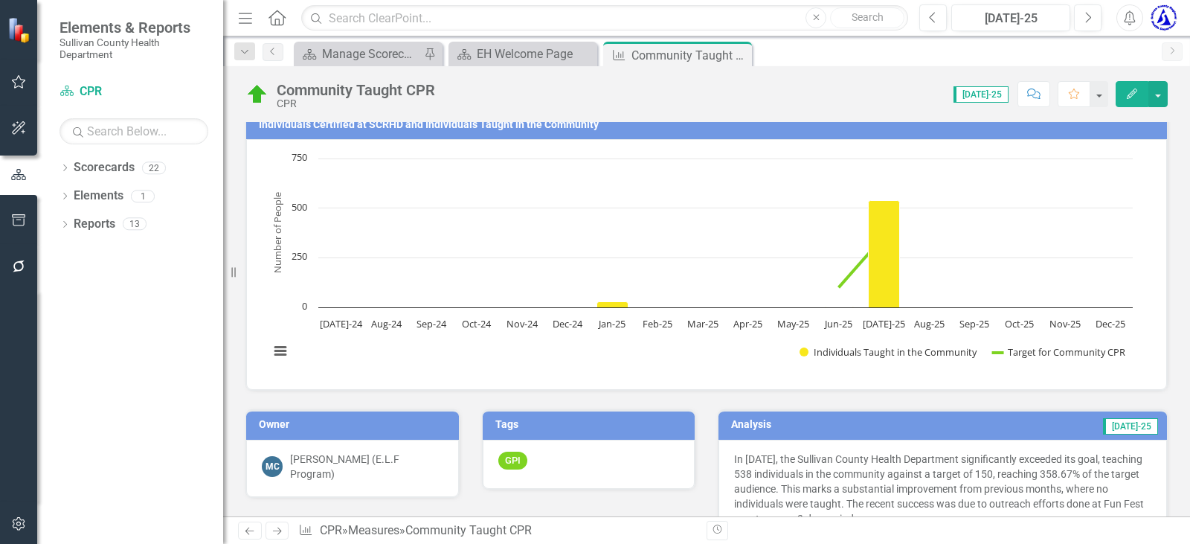
scroll to position [0, 0]
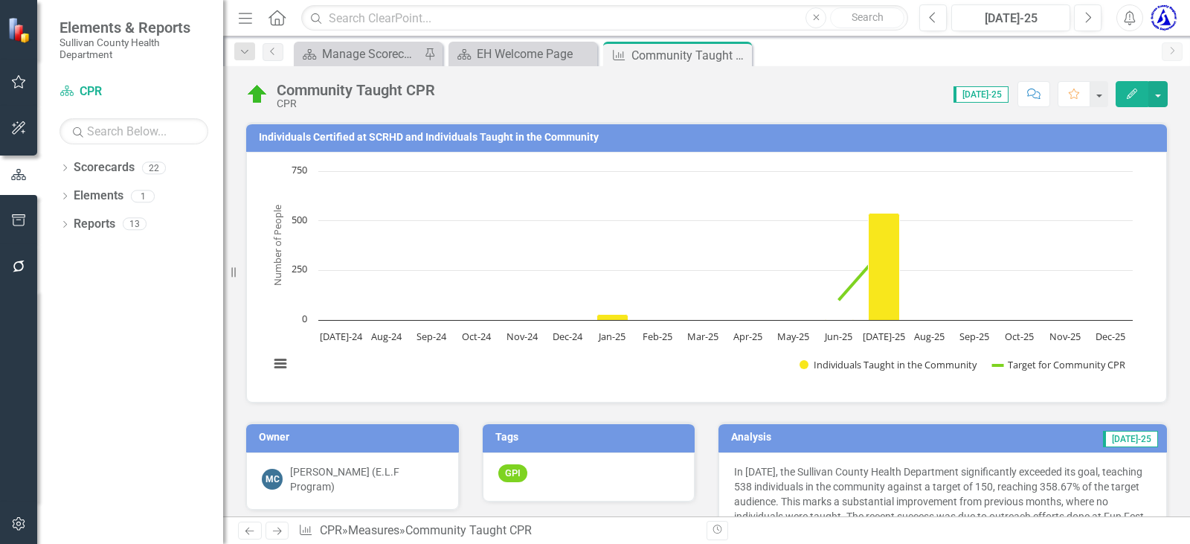
click at [437, 141] on h3 "Individuals Certified at SCRHD and Individuals Taught in the Community" at bounding box center [709, 137] width 901 height 11
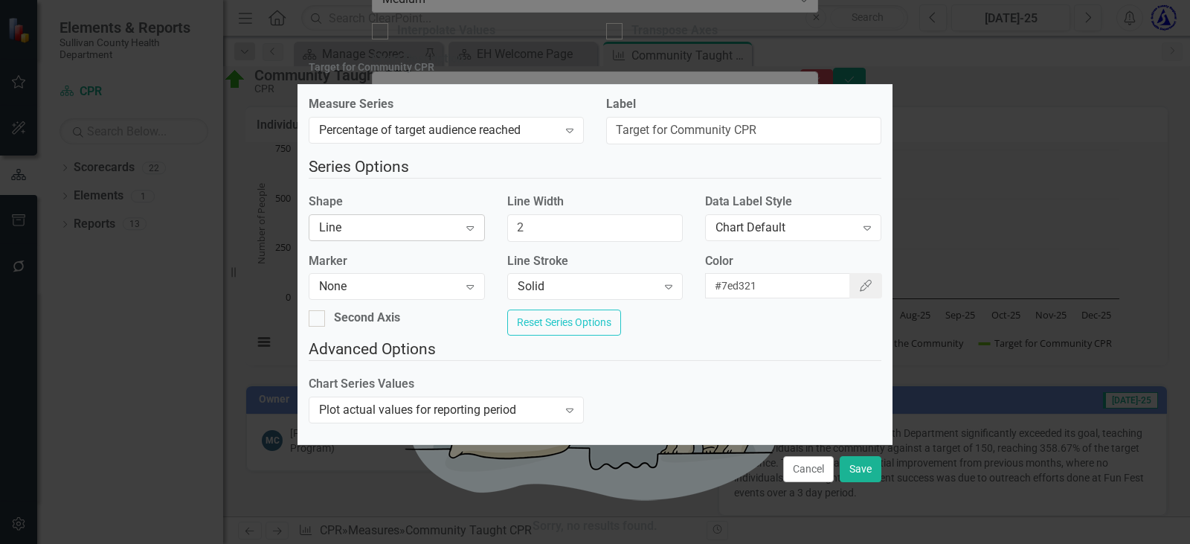
click at [358, 219] on div "Line" at bounding box center [388, 227] width 139 height 17
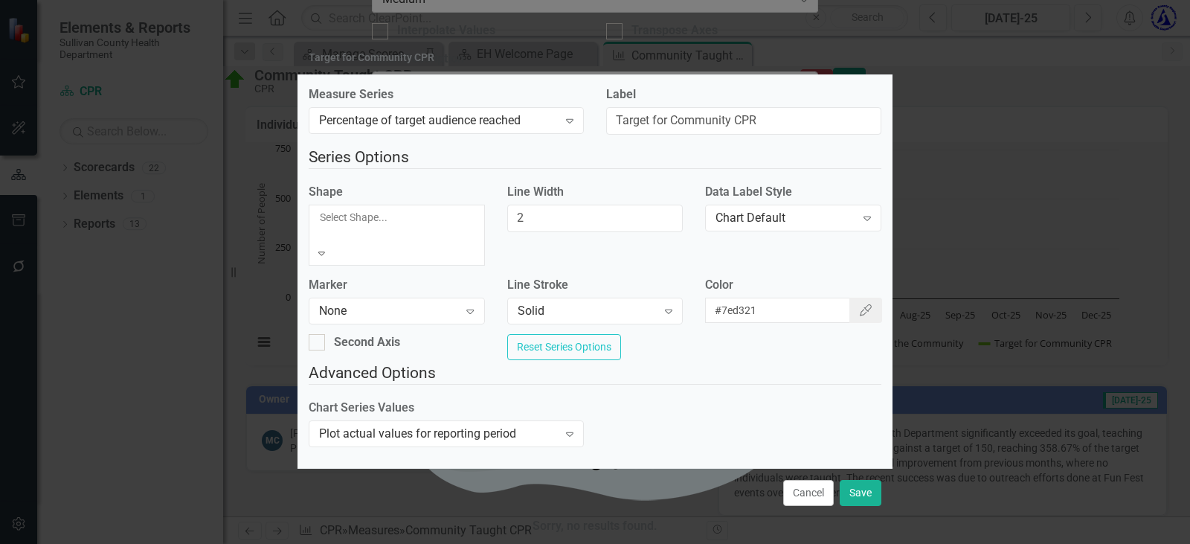
click at [664, 399] on div "Chart Series Values Plot actual values for reporting period Expand" at bounding box center [594, 427] width 595 height 57
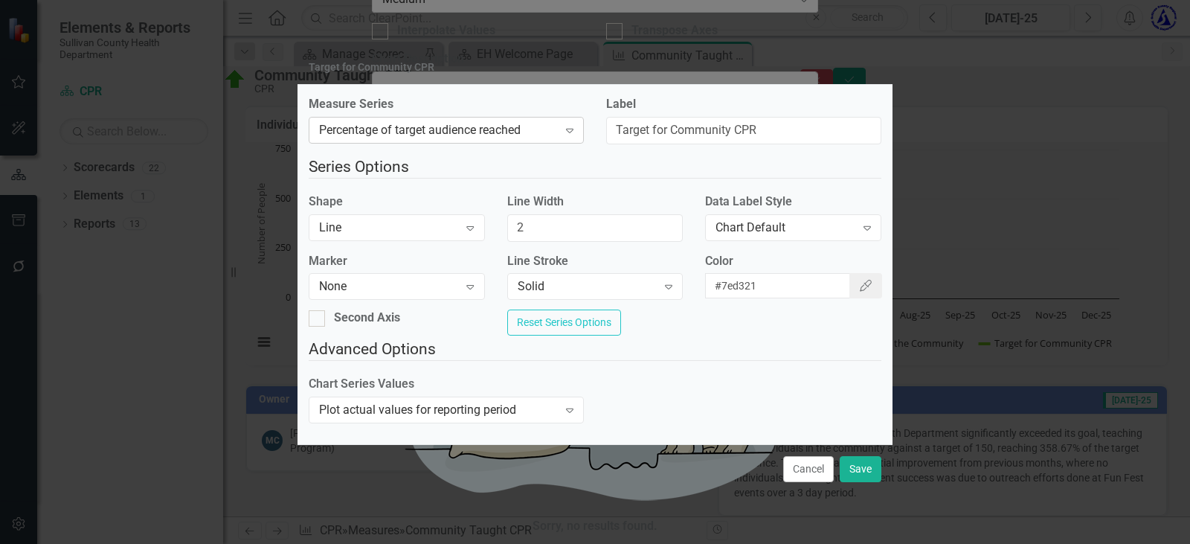
click at [422, 128] on div "Percentage of target audience reached" at bounding box center [438, 130] width 239 height 17
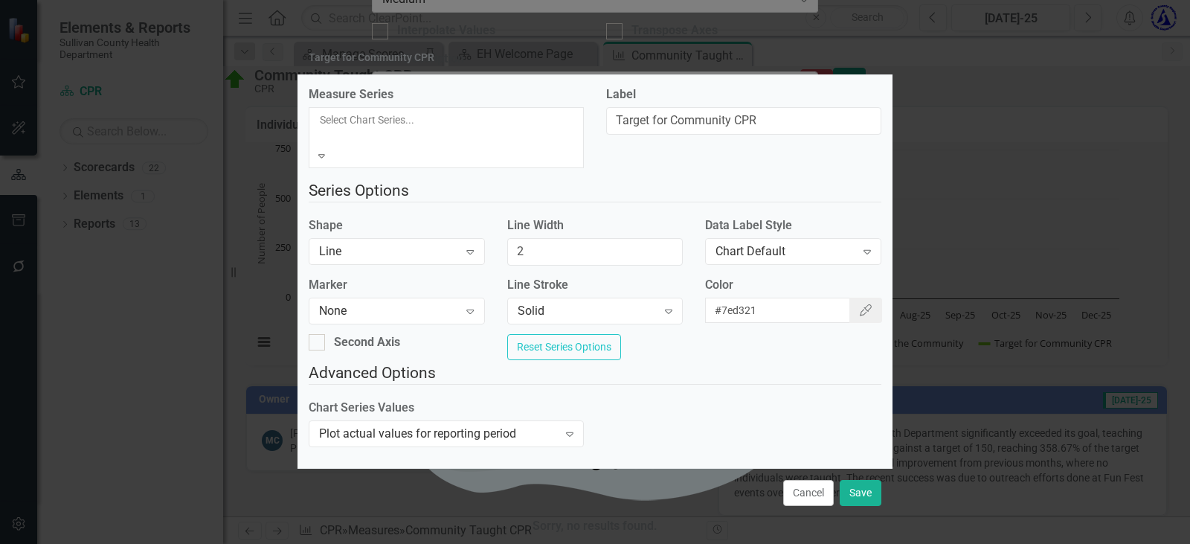
click at [652, 179] on fieldset "Series Options Shape Line Expand Line Width 2 Data Label Style Chart Default Ex…" at bounding box center [595, 270] width 573 height 182
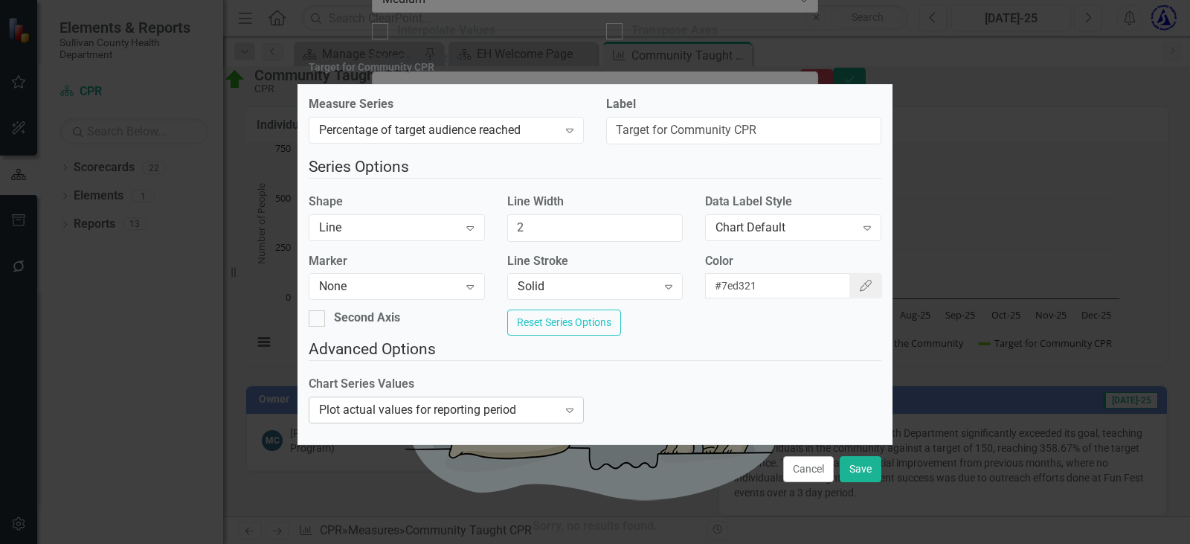
click at [441, 419] on div "Plot actual values for reporting period" at bounding box center [438, 410] width 239 height 17
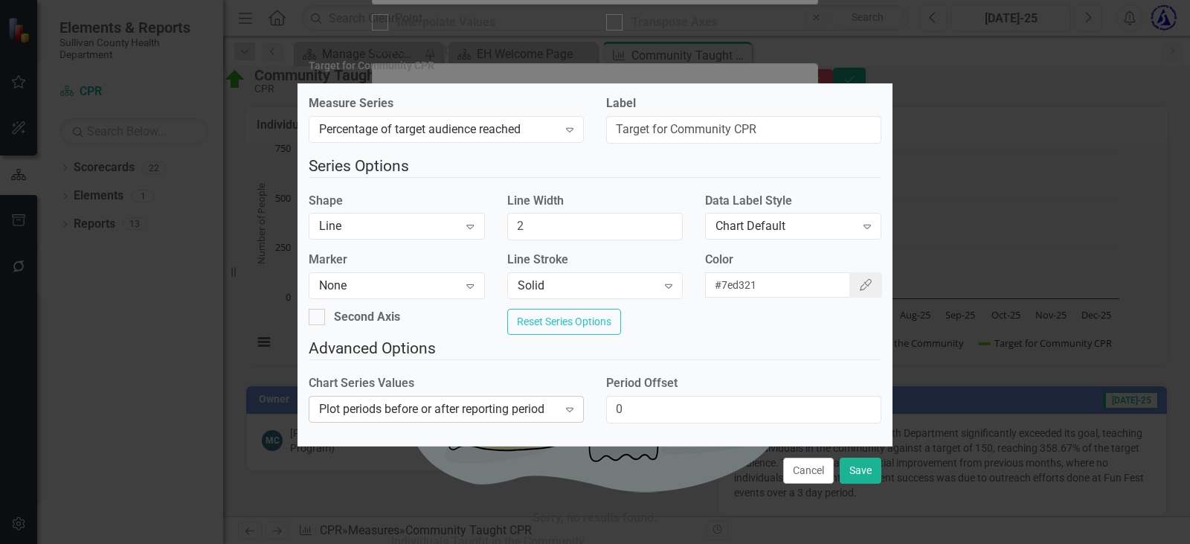
click at [506, 413] on div "Plot periods before or after reporting period" at bounding box center [438, 408] width 239 height 17
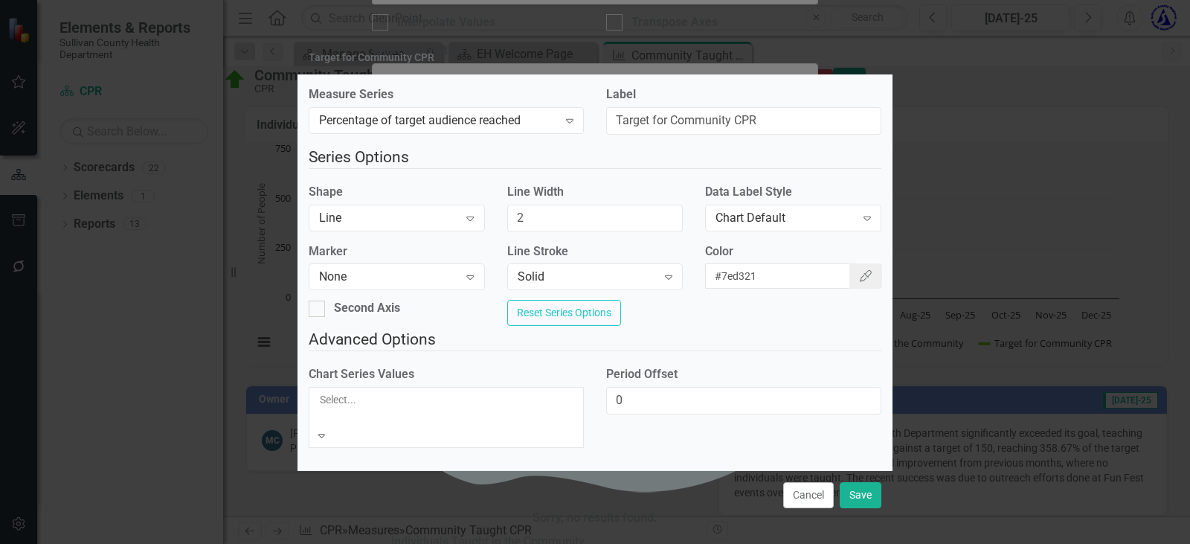
click at [414, 543] on div "Plot actual values for reporting period" at bounding box center [595, 552] width 1190 height 17
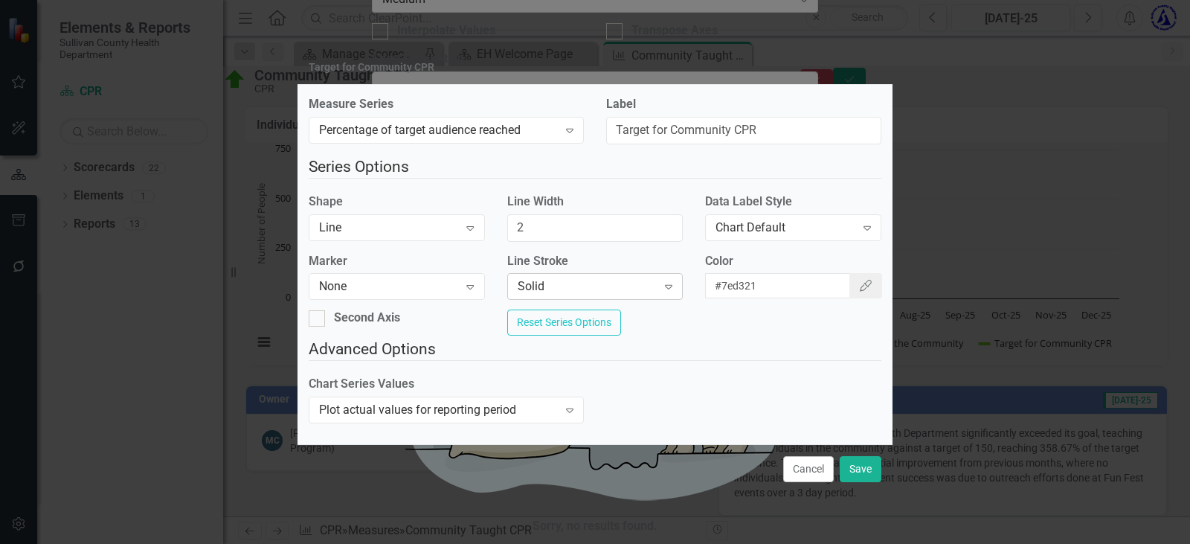
click at [579, 294] on div "Solid Expand" at bounding box center [595, 286] width 176 height 27
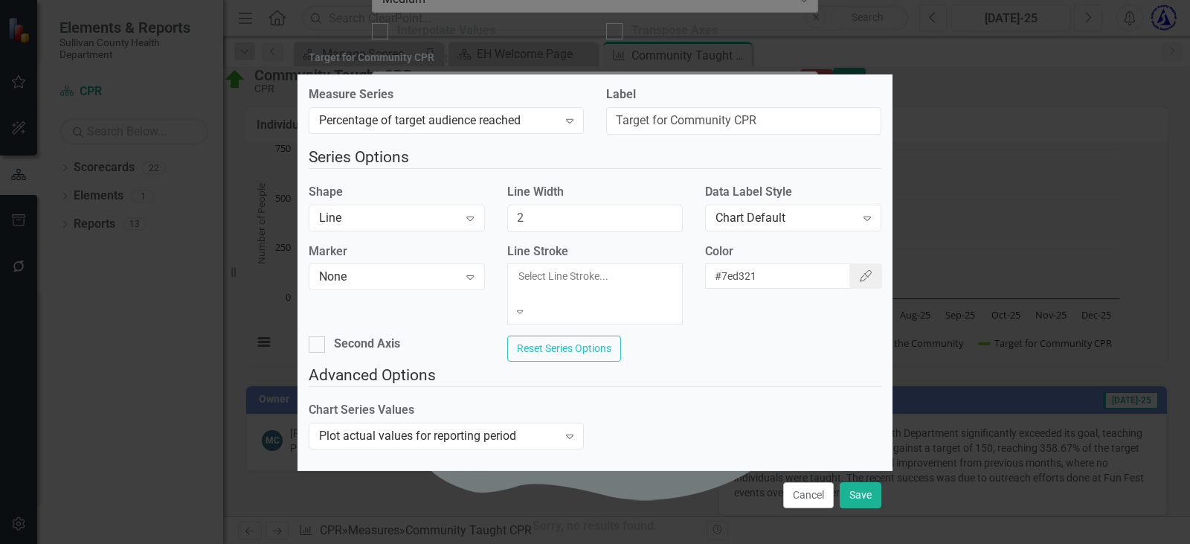
scroll to position [25, 0]
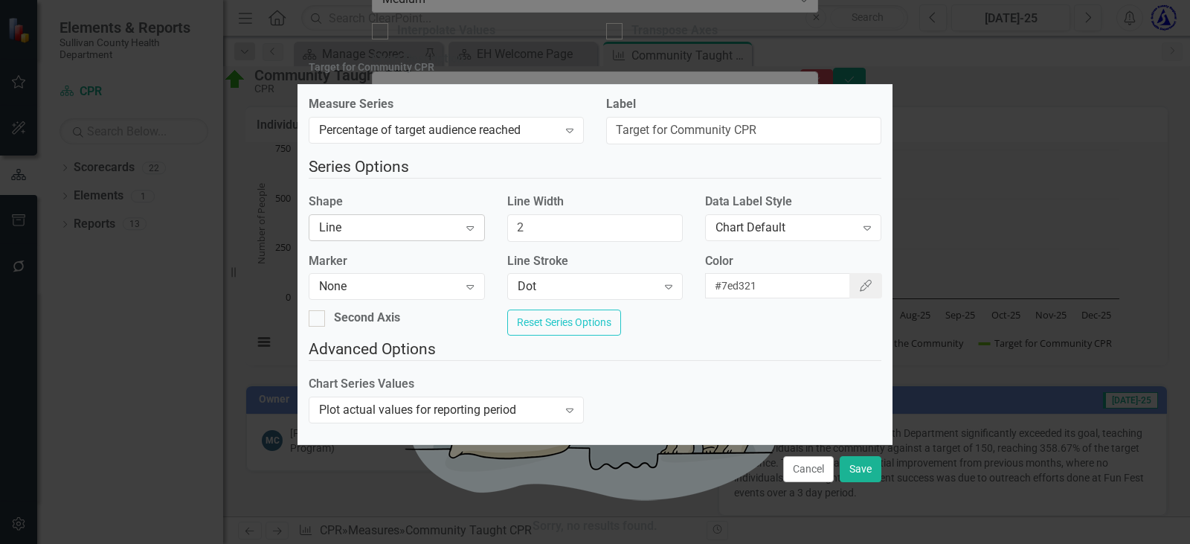
click at [365, 225] on div "Line" at bounding box center [388, 227] width 139 height 17
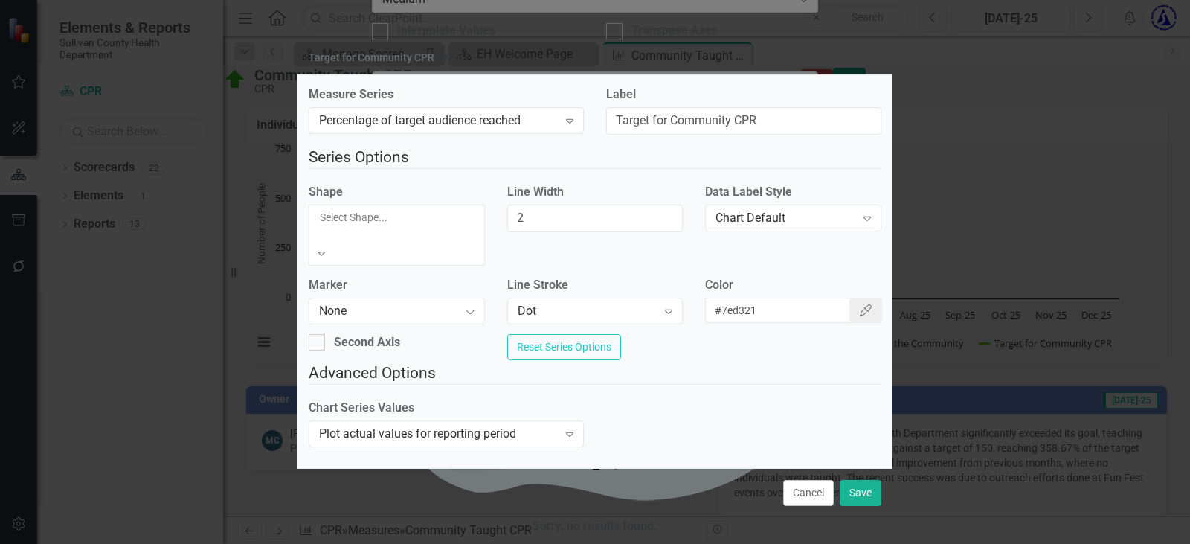
click at [380, 543] on div "Chart Default" at bounding box center [595, 552] width 1190 height 17
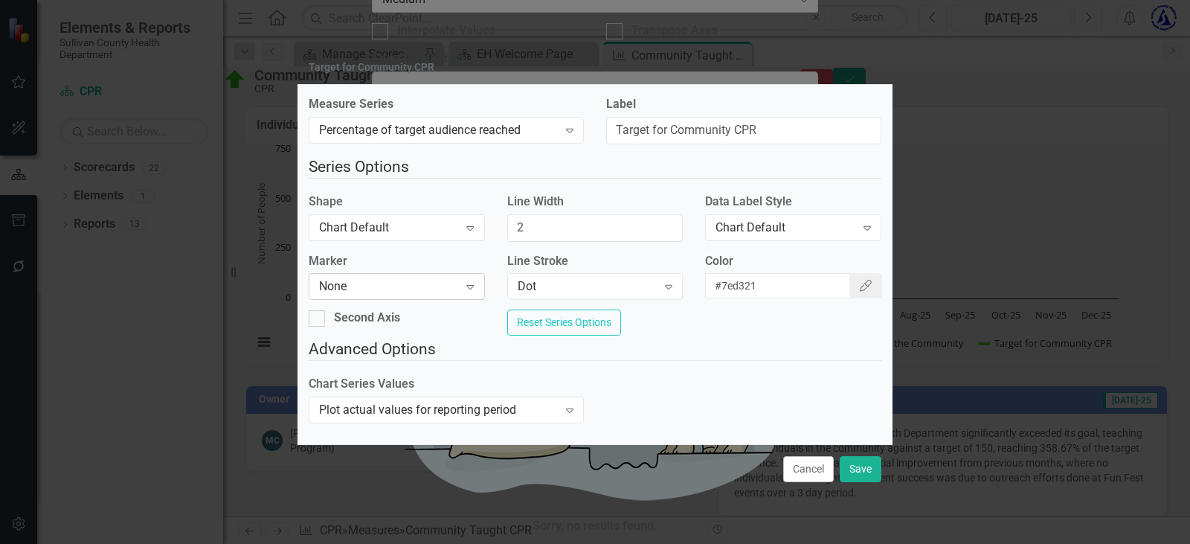
click at [344, 278] on div "None" at bounding box center [388, 286] width 139 height 17
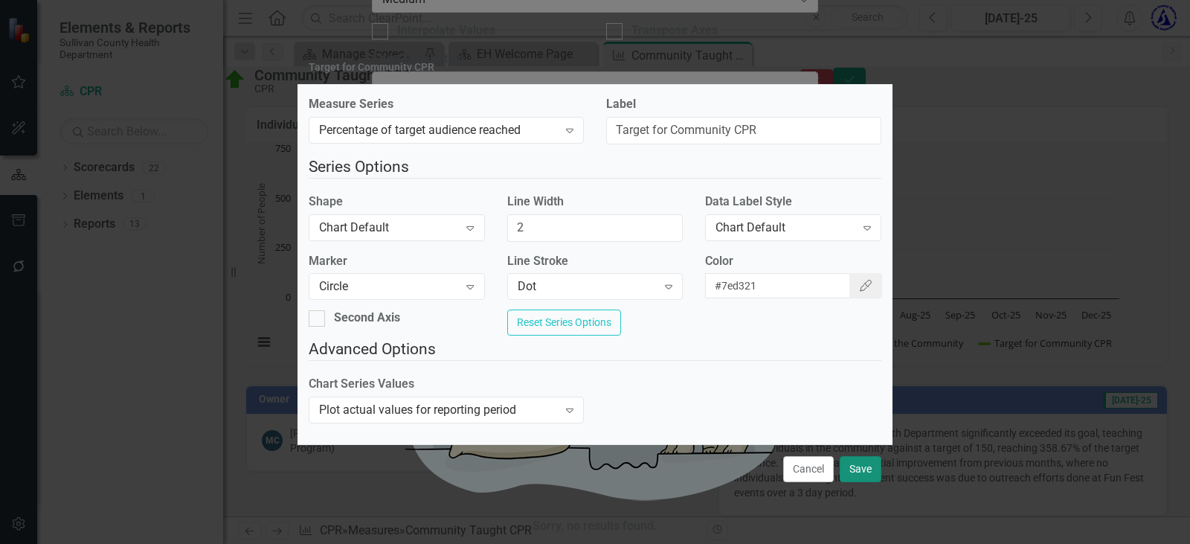
drag, startPoint x: 862, startPoint y: 480, endPoint x: 1048, endPoint y: 253, distance: 293.9
click at [861, 480] on button "Save" at bounding box center [861, 469] width 42 height 26
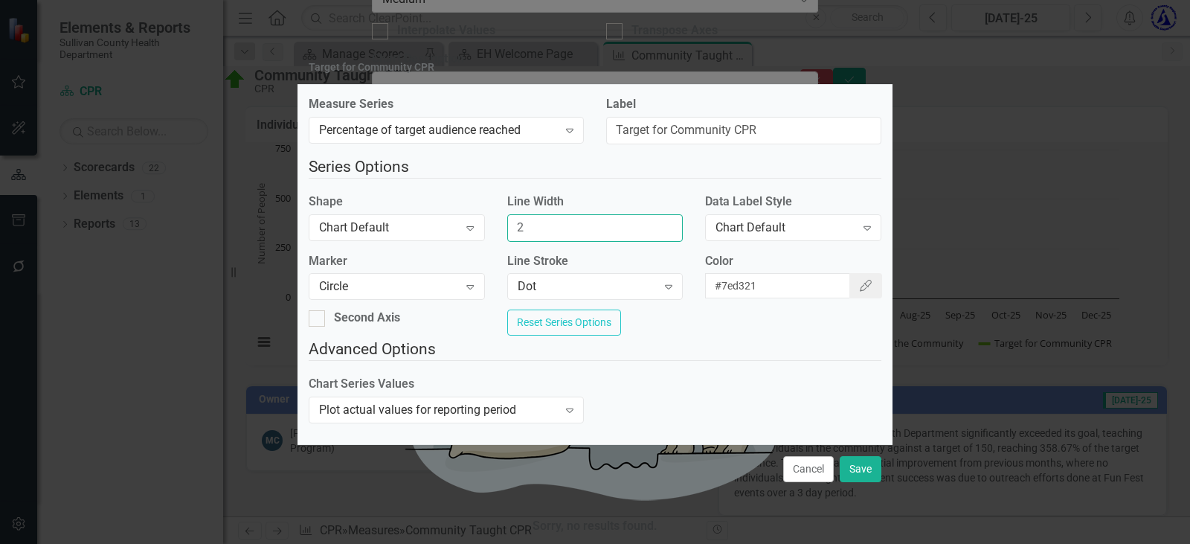
drag, startPoint x: 547, startPoint y: 217, endPoint x: 471, endPoint y: 190, distance: 81.4
click at [467, 197] on div "Shape Chart Default Expand Line Width 2 Data Label Style Chart Default Expand" at bounding box center [594, 222] width 595 height 59
type input "0"
type input "1"
click at [387, 223] on div "Chart Default" at bounding box center [388, 227] width 139 height 17
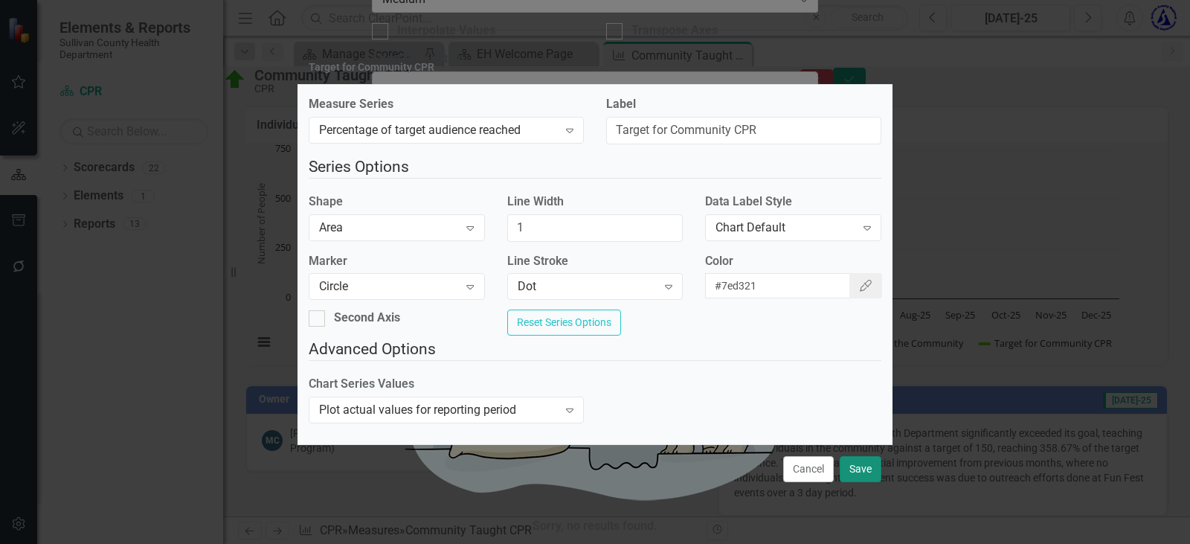
drag, startPoint x: 860, startPoint y: 477, endPoint x: 893, endPoint y: 426, distance: 60.9
click at [868, 469] on button "Save" at bounding box center [861, 469] width 42 height 26
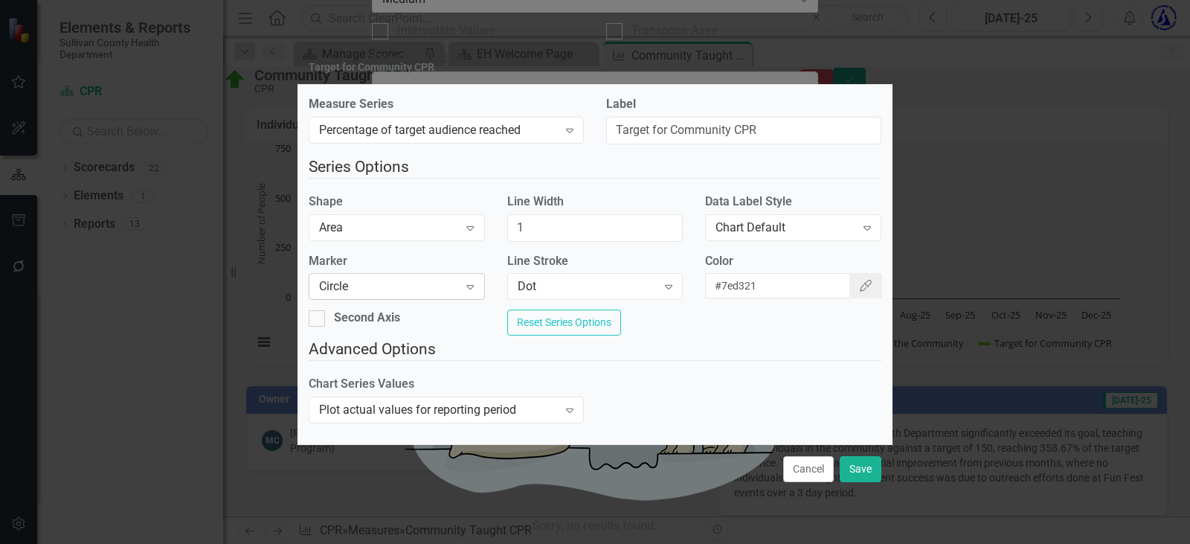
click at [369, 278] on div "Circle" at bounding box center [388, 286] width 139 height 17
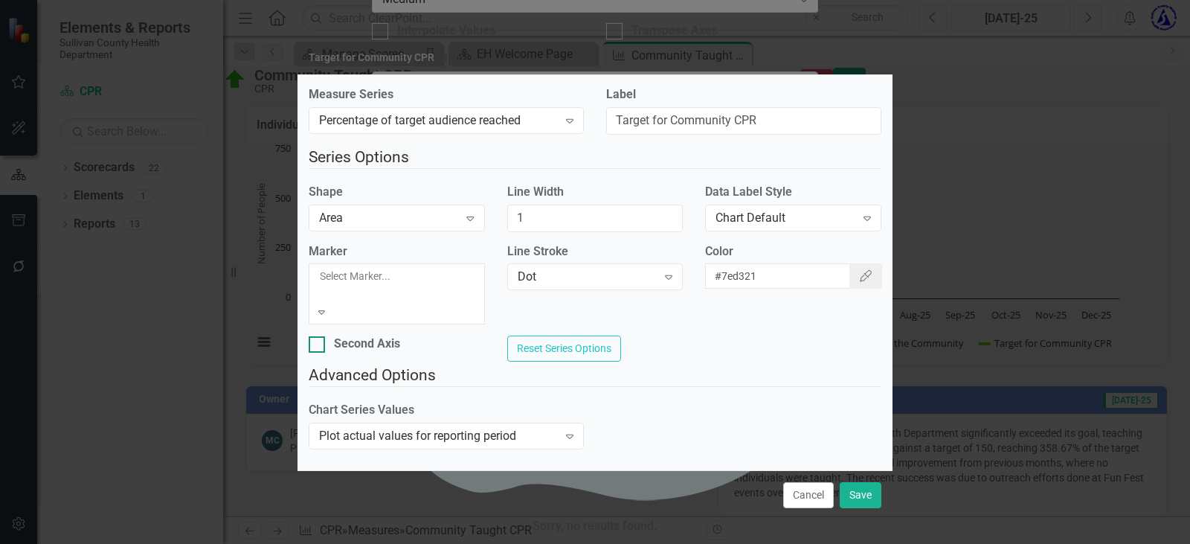
click at [387, 543] on div "Chart Default" at bounding box center [595, 552] width 1190 height 17
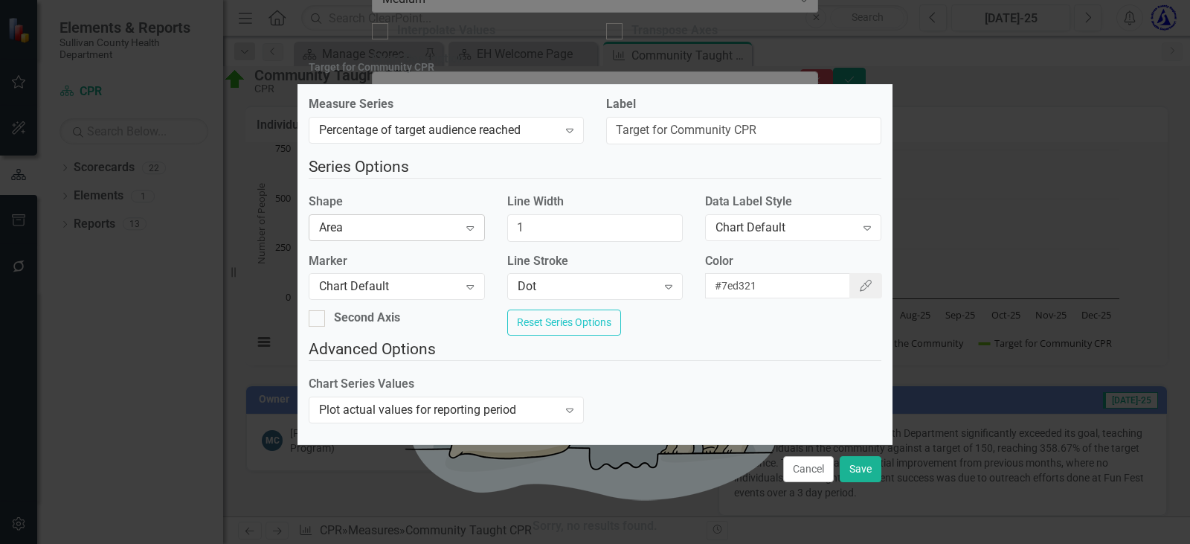
click at [428, 228] on div "Area" at bounding box center [388, 227] width 139 height 17
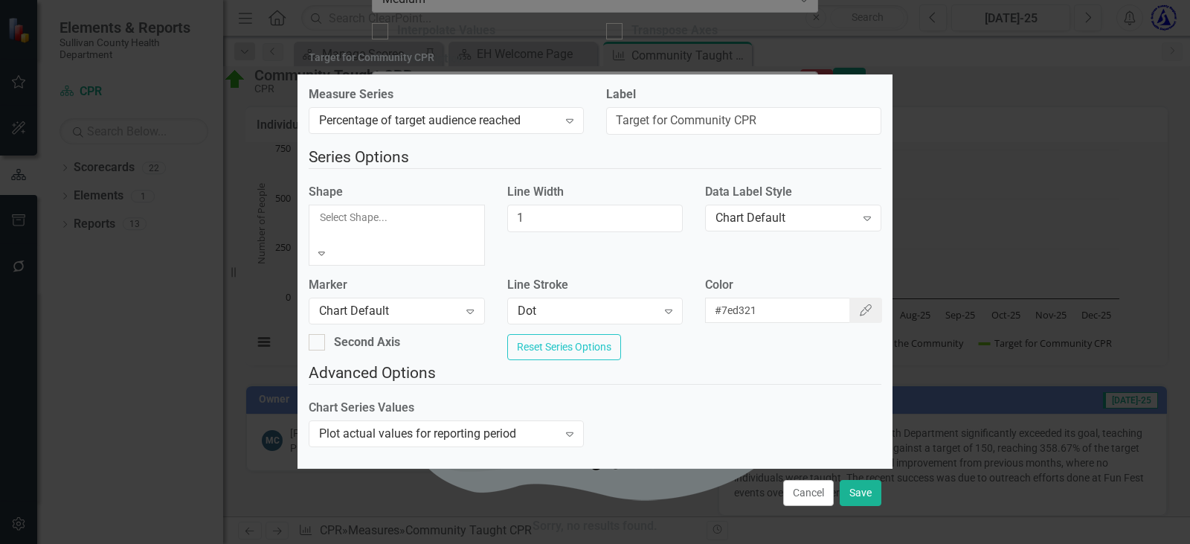
click at [410, 543] on div "Chart Default" at bounding box center [595, 552] width 1190 height 17
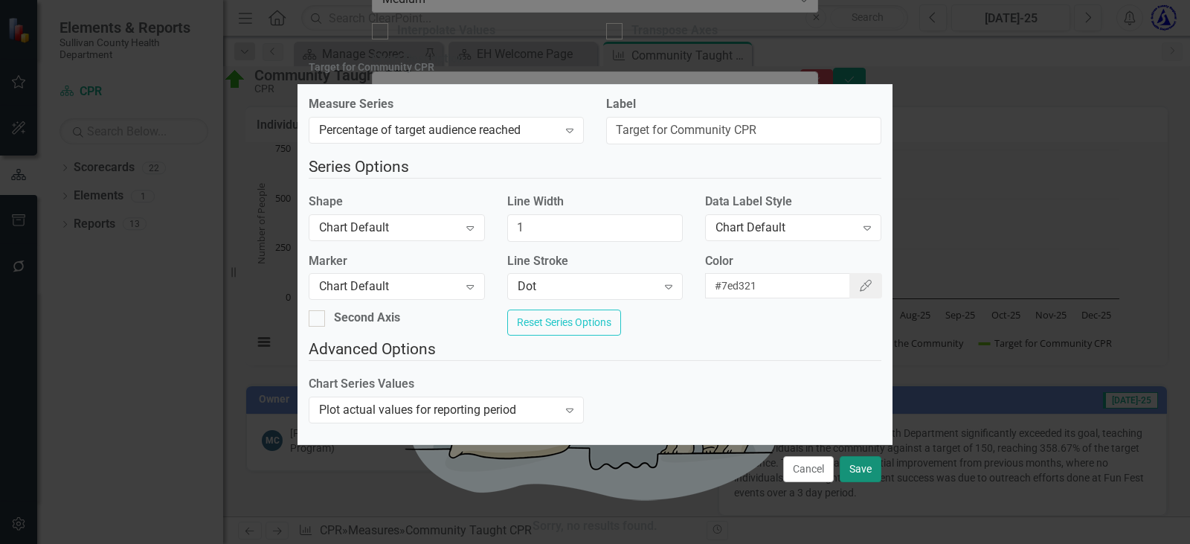
drag, startPoint x: 856, startPoint y: 473, endPoint x: 1019, endPoint y: 198, distance: 319.8
click at [857, 464] on button "Save" at bounding box center [861, 469] width 42 height 26
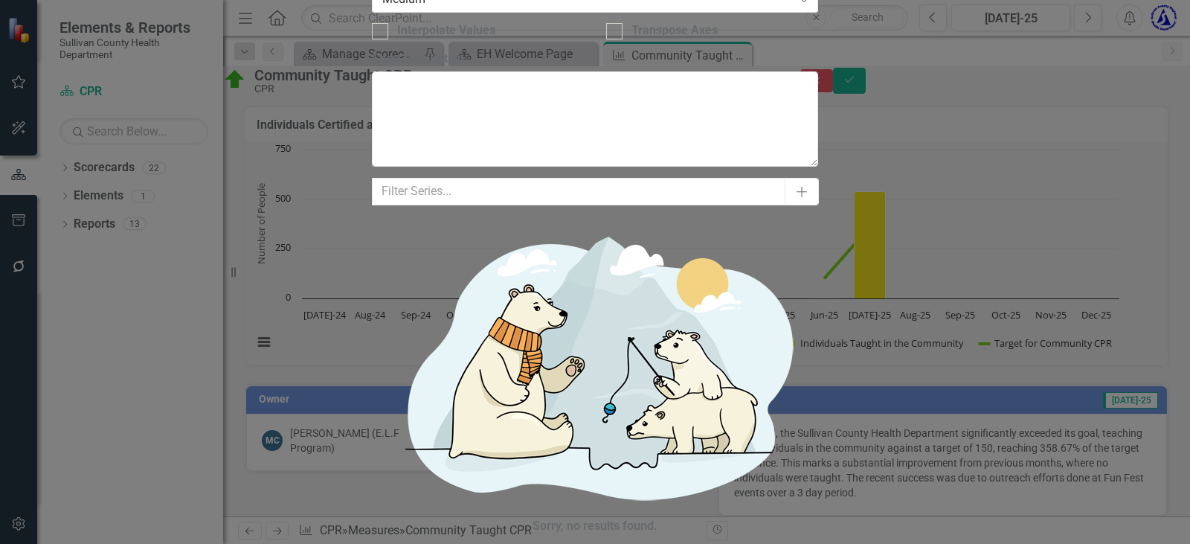
drag, startPoint x: 1103, startPoint y: 71, endPoint x: 1184, endPoint y: 104, distance: 87.4
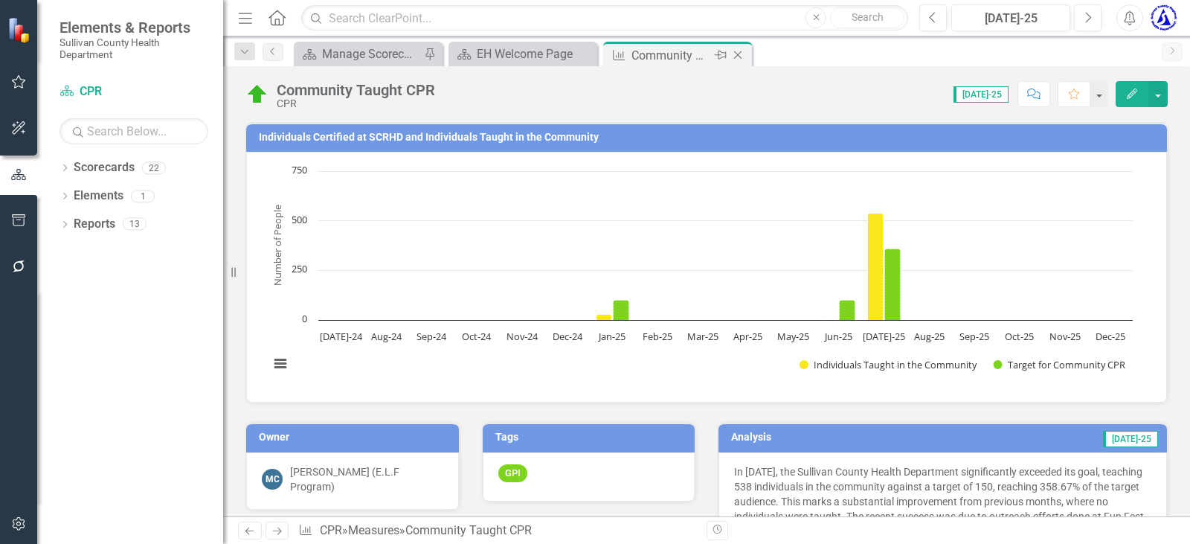
click at [739, 58] on icon "Close" at bounding box center [737, 55] width 15 height 12
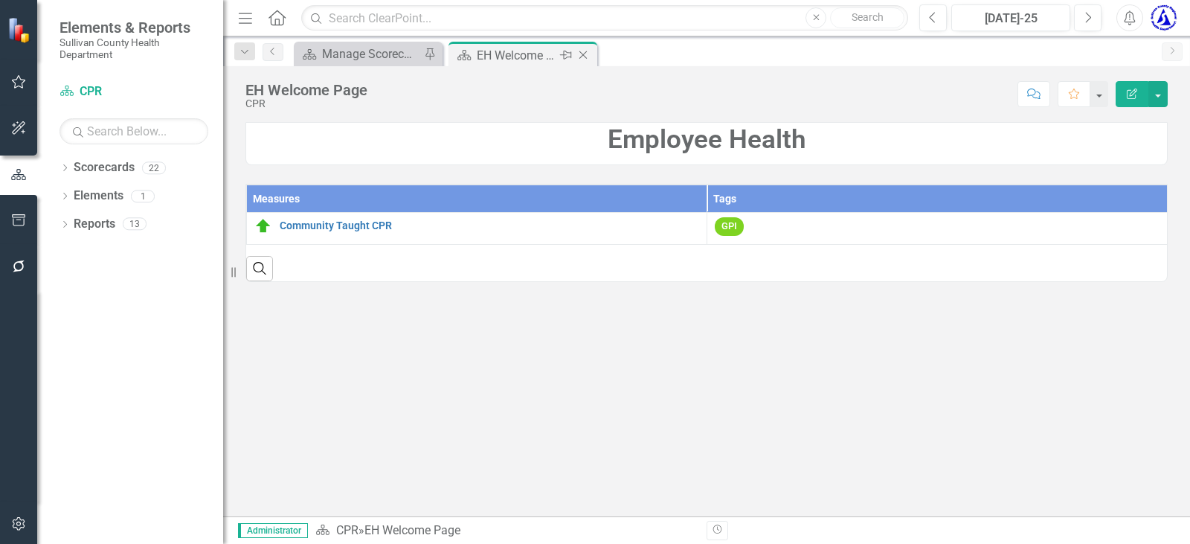
click at [582, 57] on icon "Close" at bounding box center [583, 55] width 15 height 12
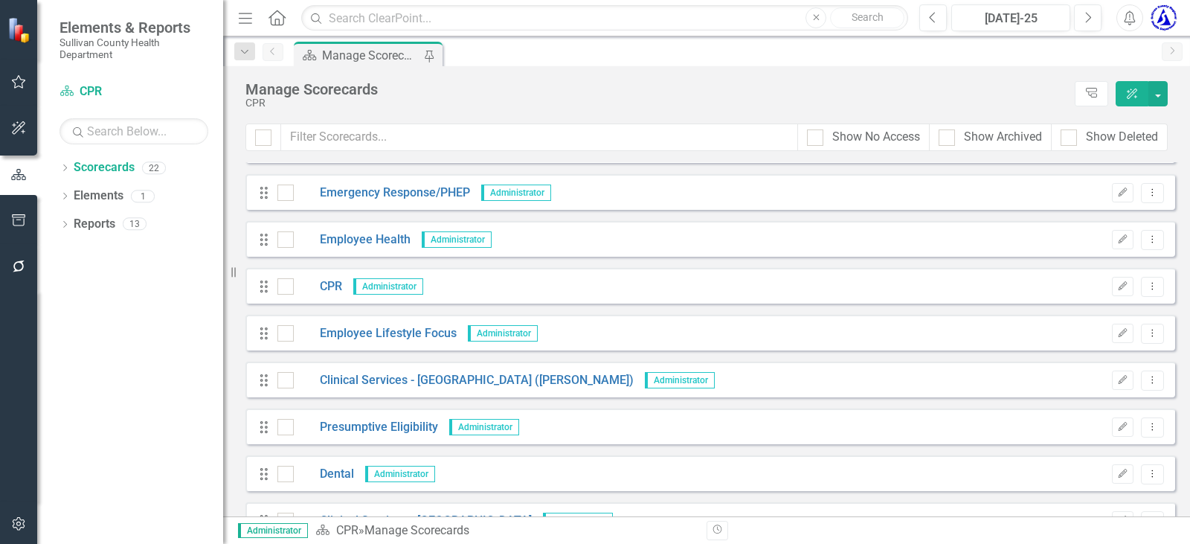
scroll to position [446, 0]
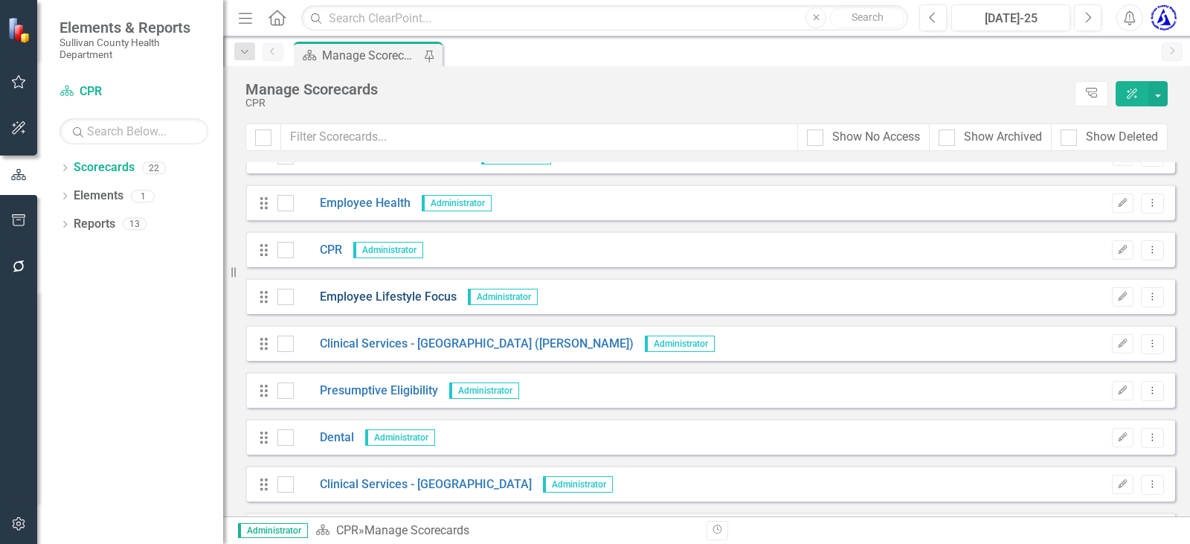
click at [387, 293] on link "Employee Lifestyle Focus" at bounding box center [375, 297] width 163 height 17
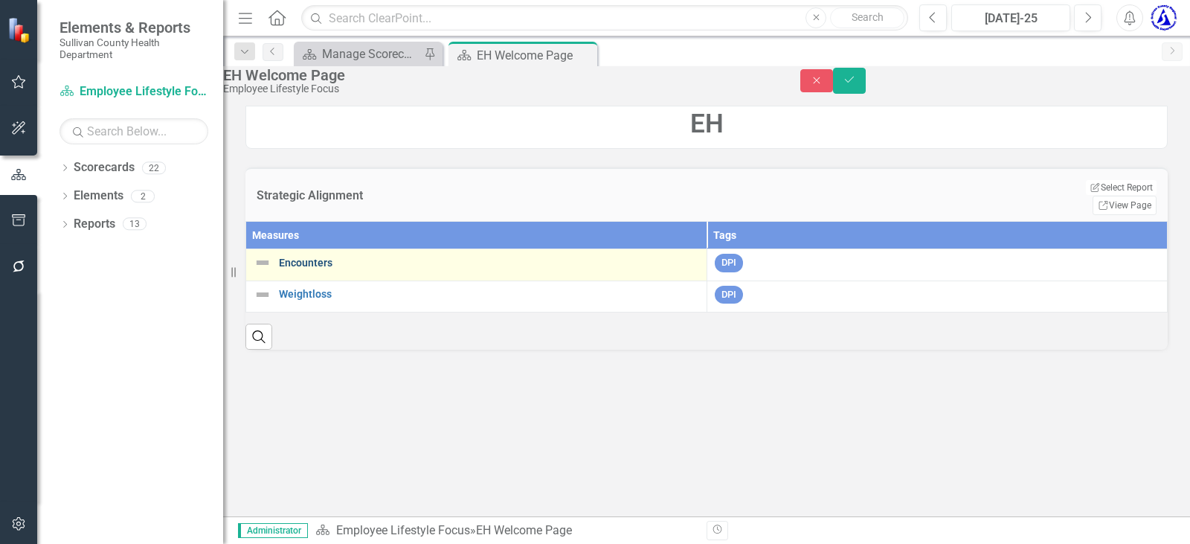
click at [321, 268] on link "Encounters" at bounding box center [489, 262] width 420 height 11
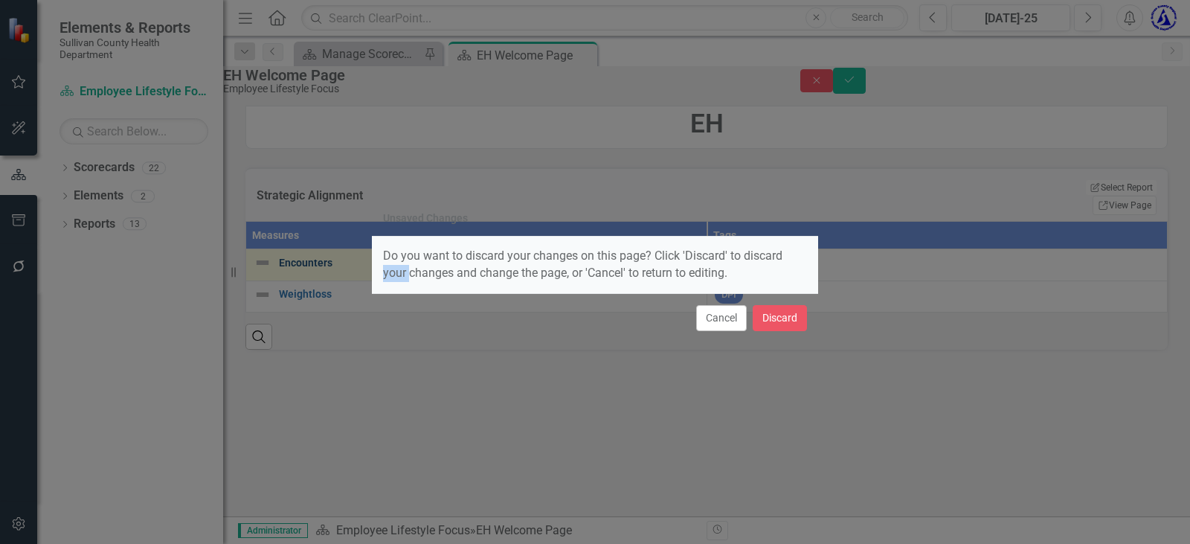
click at [321, 270] on div "Unsaved Changes Do you want to discard your changes on this page? Click 'Discar…" at bounding box center [595, 272] width 1190 height 544
drag, startPoint x: 575, startPoint y: 299, endPoint x: 735, endPoint y: 318, distance: 161.0
click at [576, 298] on div "Cancel Discard" at bounding box center [595, 317] width 446 height 49
click at [724, 315] on button "Cancel" at bounding box center [721, 318] width 51 height 26
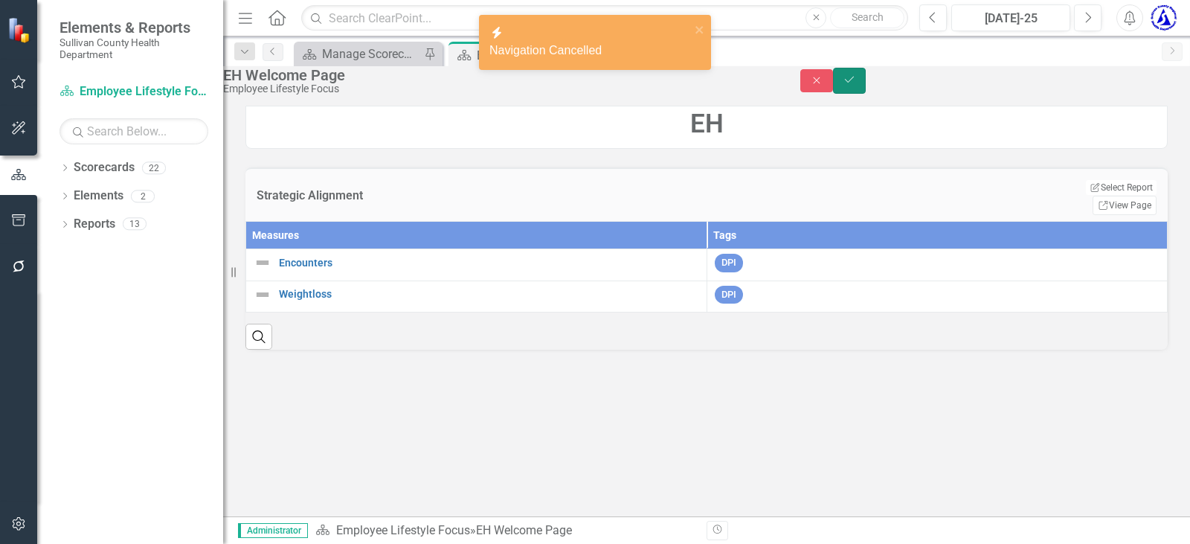
click at [866, 94] on button "Save" at bounding box center [849, 81] width 33 height 26
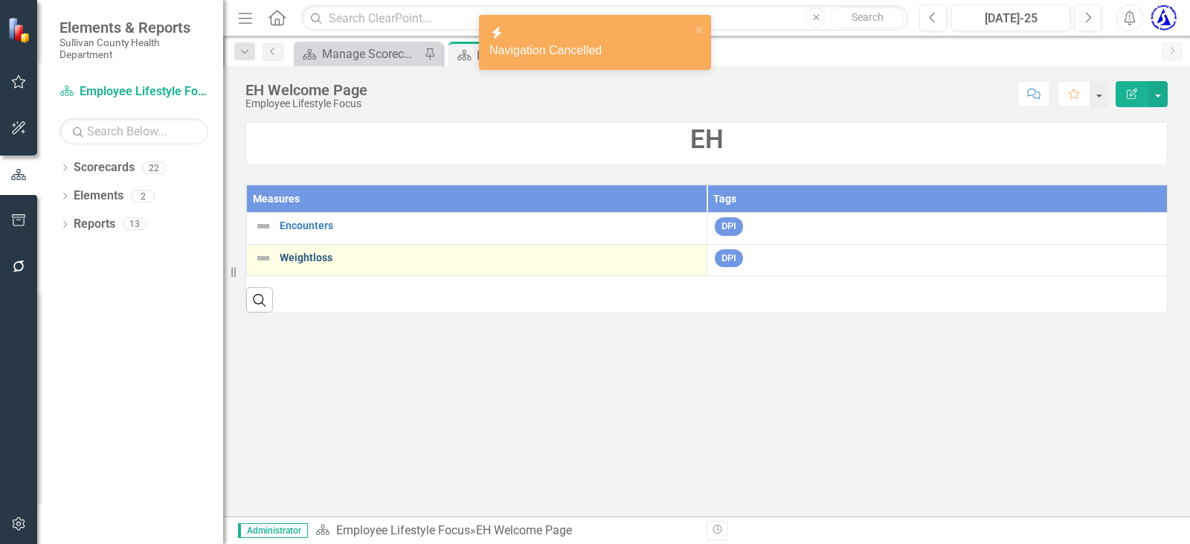
click at [295, 258] on link "Weightloss" at bounding box center [489, 257] width 419 height 11
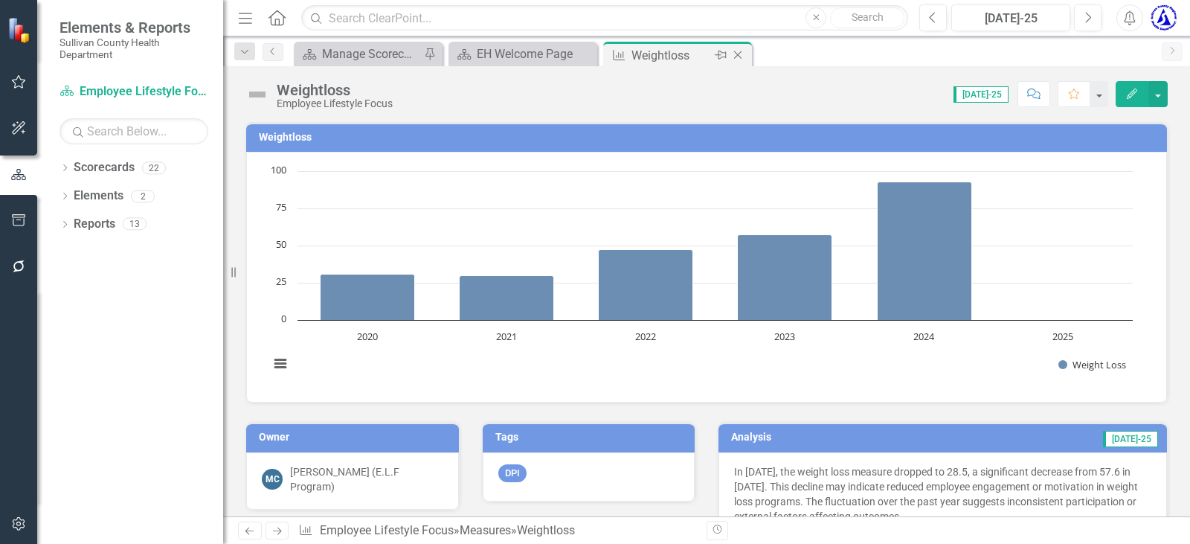
click at [737, 52] on icon "Close" at bounding box center [737, 55] width 15 height 12
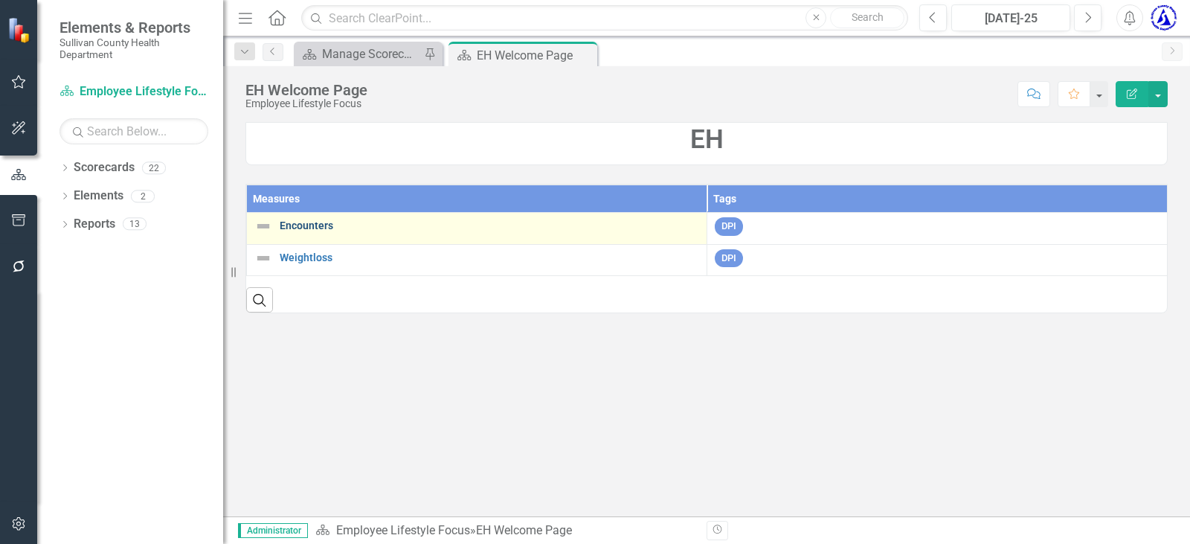
click at [304, 222] on link "Encounters" at bounding box center [489, 225] width 419 height 11
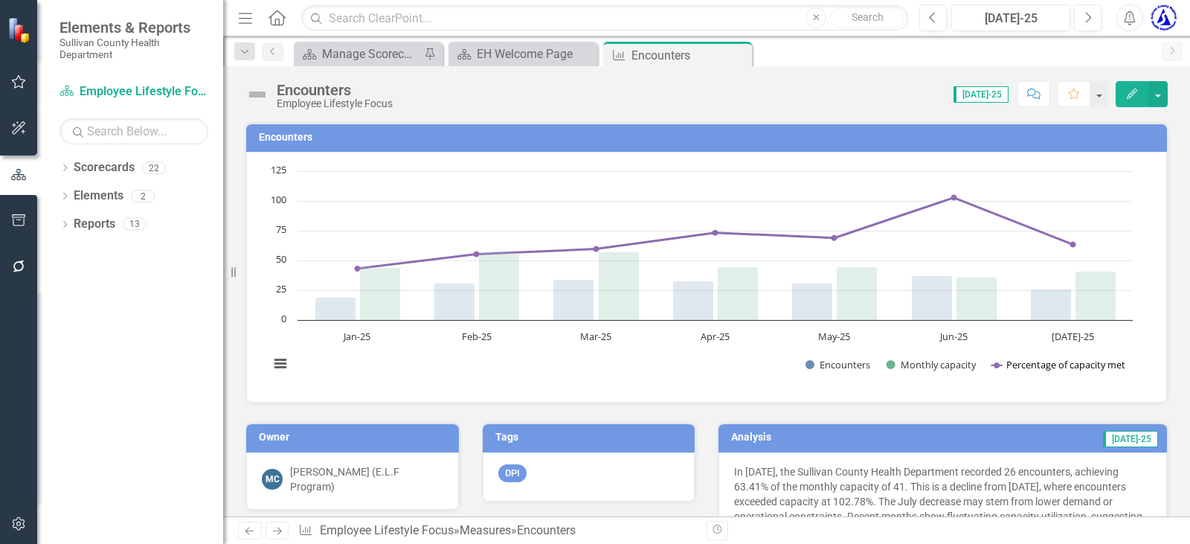
click at [1063, 361] on button "Show Percentage of capacity met" at bounding box center [1058, 364] width 135 height 13
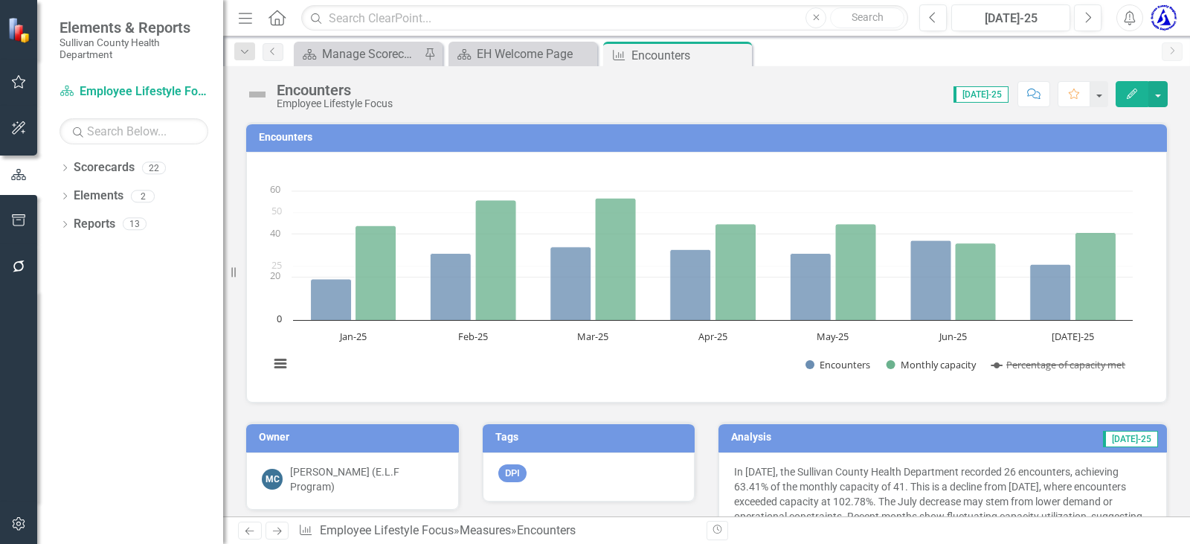
click at [1062, 361] on button "Show Percentage of capacity met" at bounding box center [1058, 364] width 135 height 13
click at [1061, 364] on div "Created with Highcharts 11.4.8 Chart context menu Encounters Monthly capacity P…" at bounding box center [701, 275] width 878 height 223
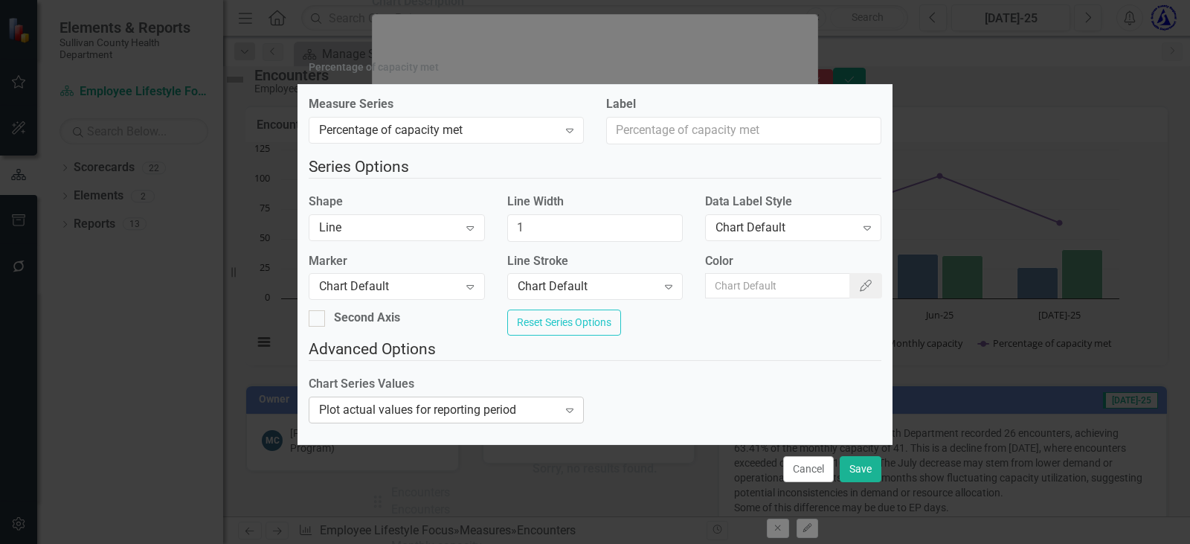
click at [562, 416] on icon "Expand" at bounding box center [569, 410] width 15 height 12
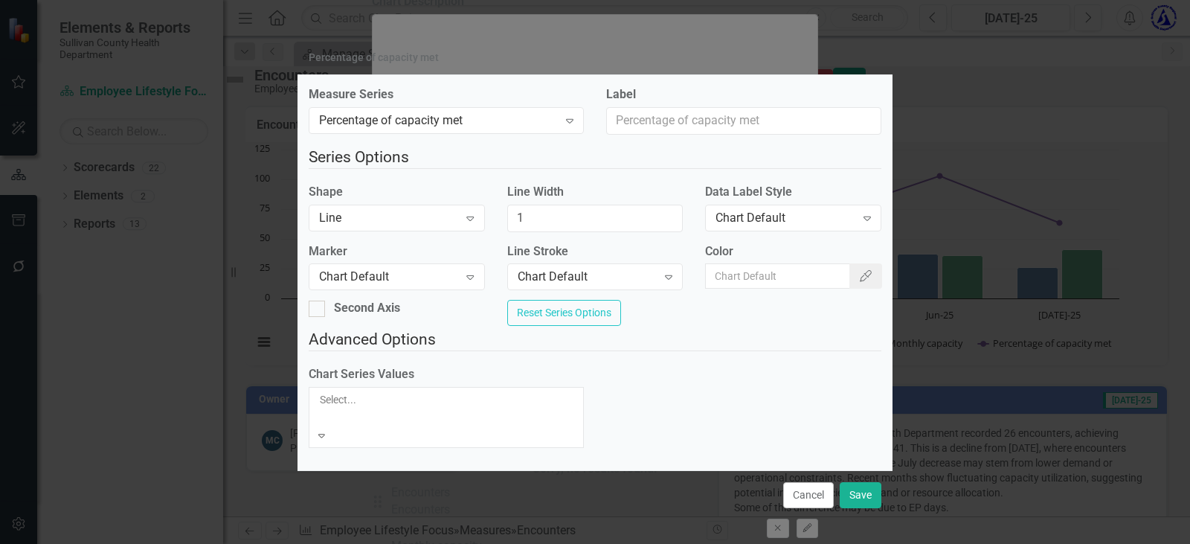
click at [678, 383] on div "Chart Series Values 3 results available. Use Up and Down to choose options, pre…" at bounding box center [594, 412] width 595 height 93
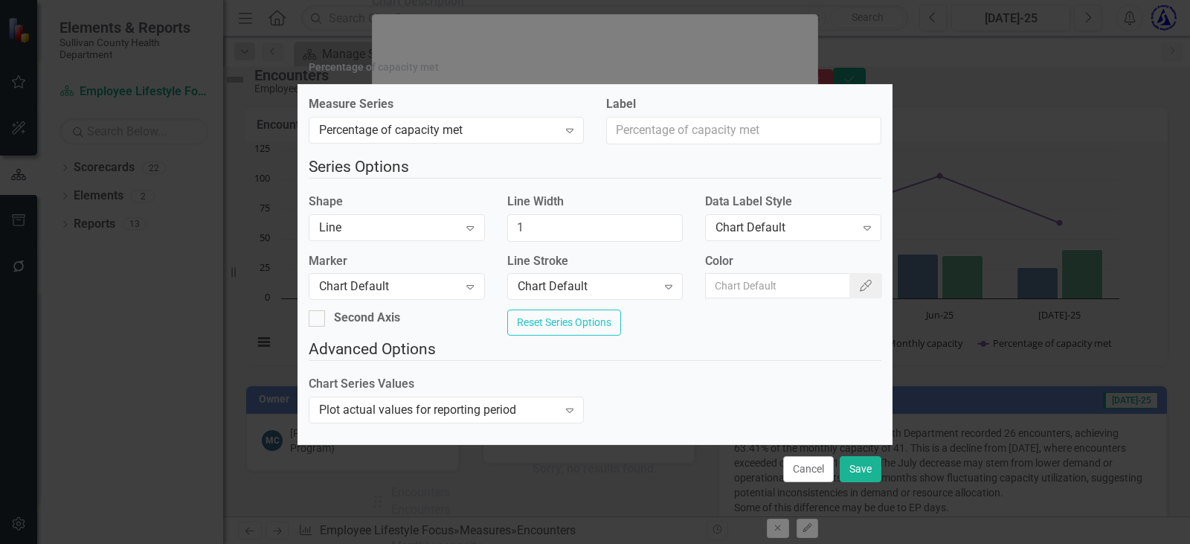
drag, startPoint x: 862, startPoint y: 376, endPoint x: 866, endPoint y: 386, distance: 10.4
click at [866, 386] on fieldset "Advanced Options Chart Series Values Plot actual values for reporting period Ex…" at bounding box center [595, 385] width 573 height 95
click at [805, 479] on button "Cancel" at bounding box center [808, 469] width 51 height 26
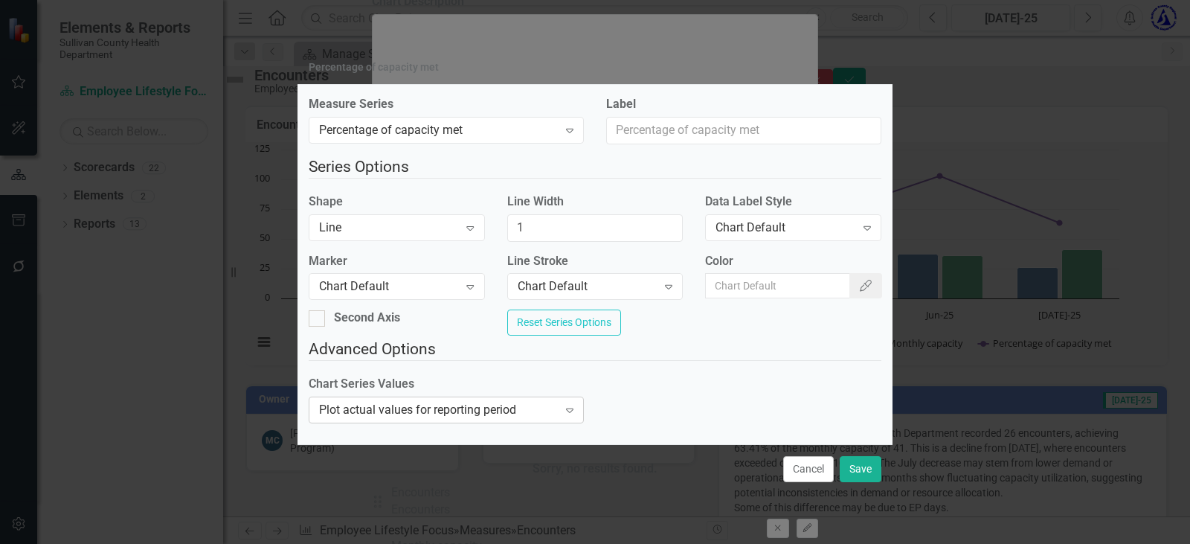
click at [441, 423] on div "Plot actual values for reporting period Expand" at bounding box center [446, 409] width 275 height 27
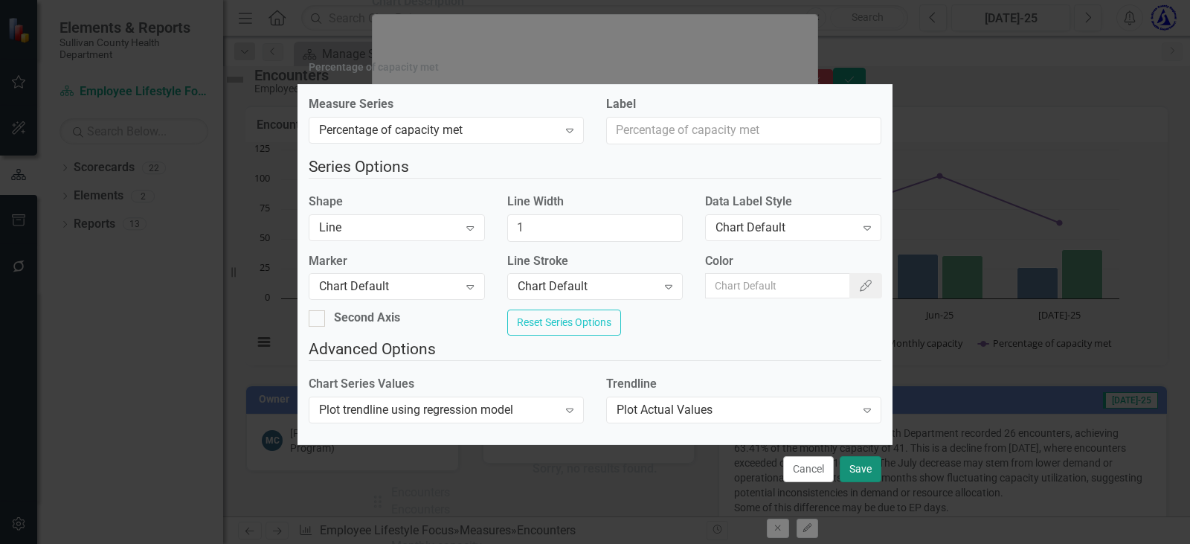
click at [852, 482] on button "Save" at bounding box center [861, 469] width 42 height 26
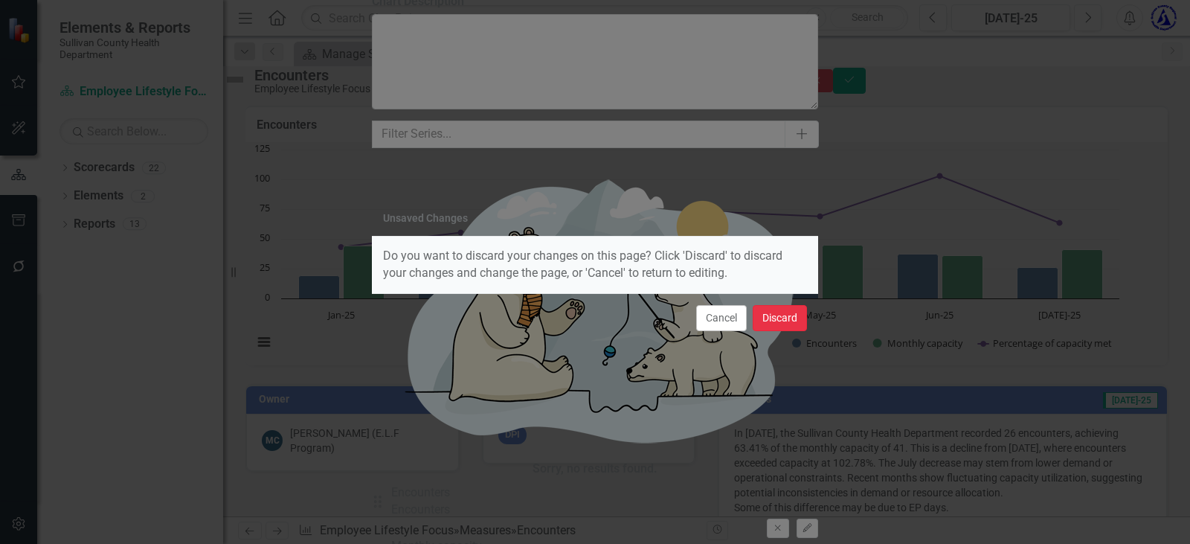
click at [766, 321] on button "Discard" at bounding box center [780, 318] width 54 height 26
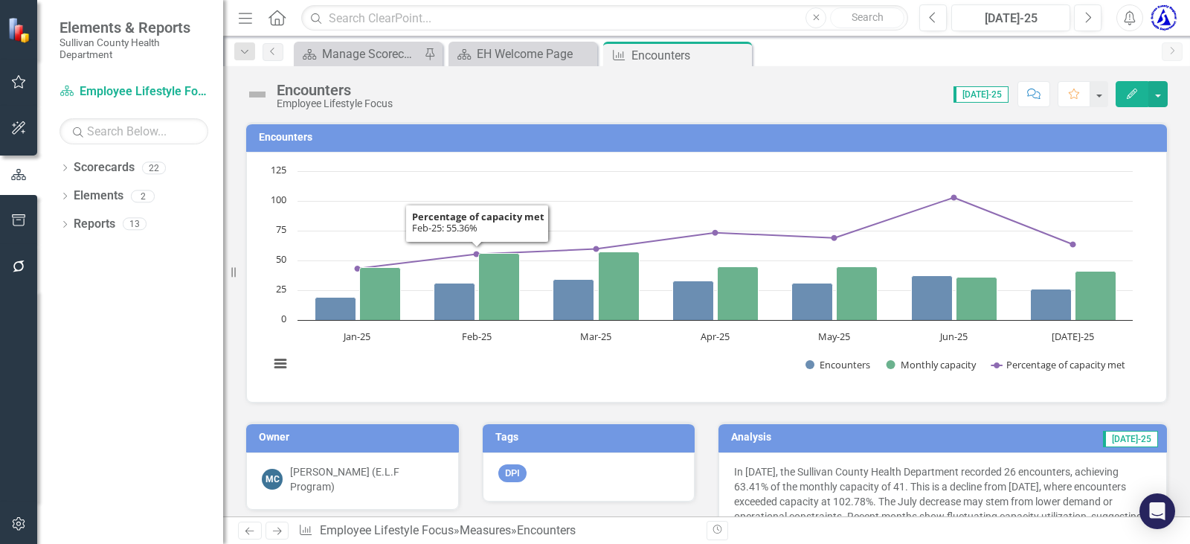
click at [290, 134] on h3 "Encounters" at bounding box center [709, 137] width 901 height 11
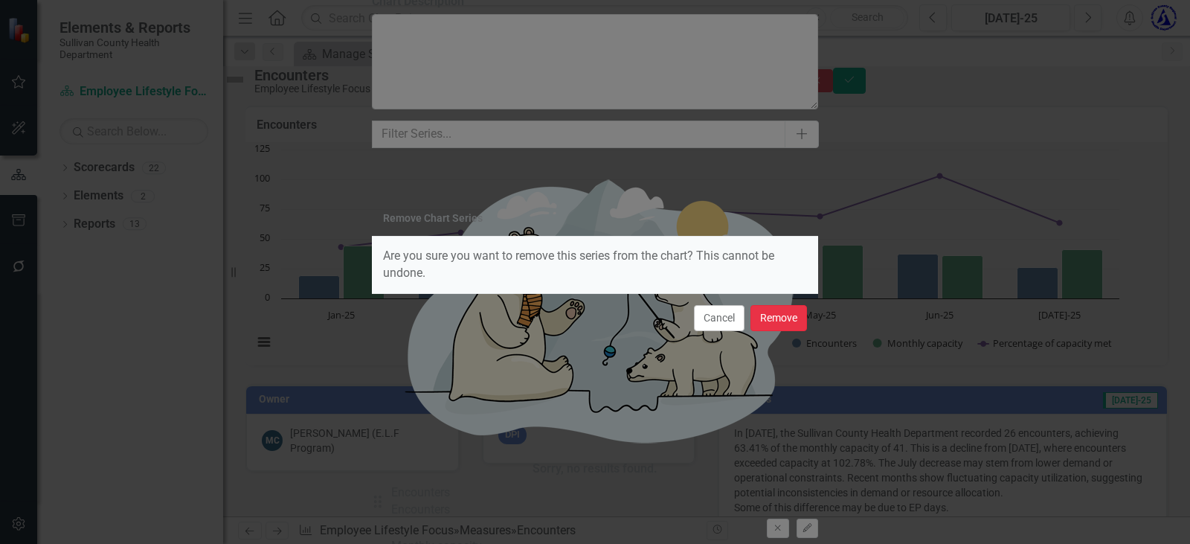
click at [765, 317] on button "Remove" at bounding box center [778, 318] width 57 height 26
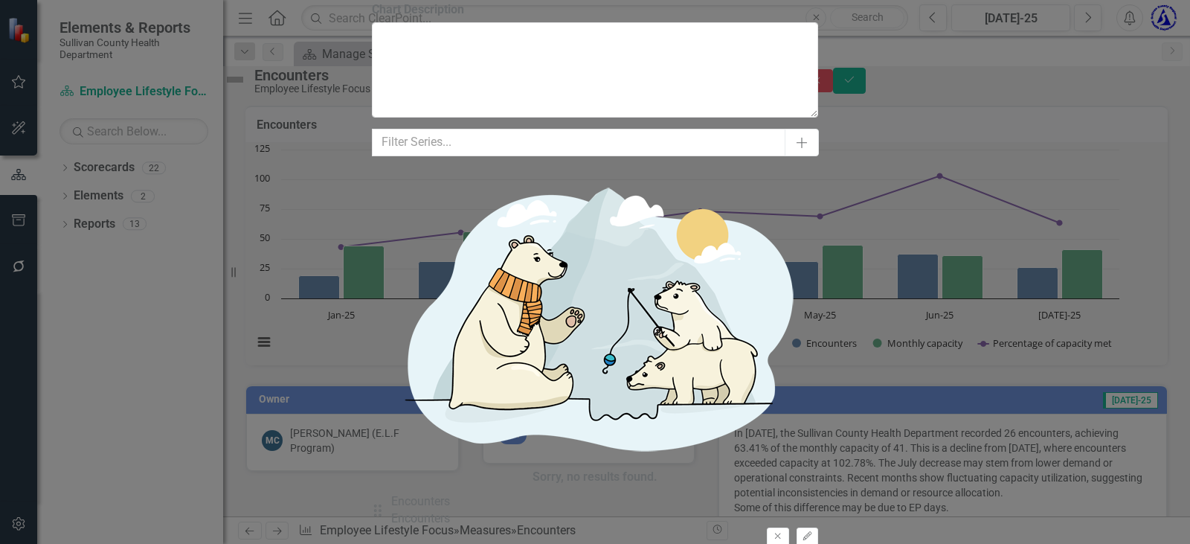
drag, startPoint x: 1095, startPoint y: 71, endPoint x: 1171, endPoint y: 80, distance: 76.4
drag, startPoint x: 1141, startPoint y: 524, endPoint x: 1136, endPoint y: 509, distance: 16.2
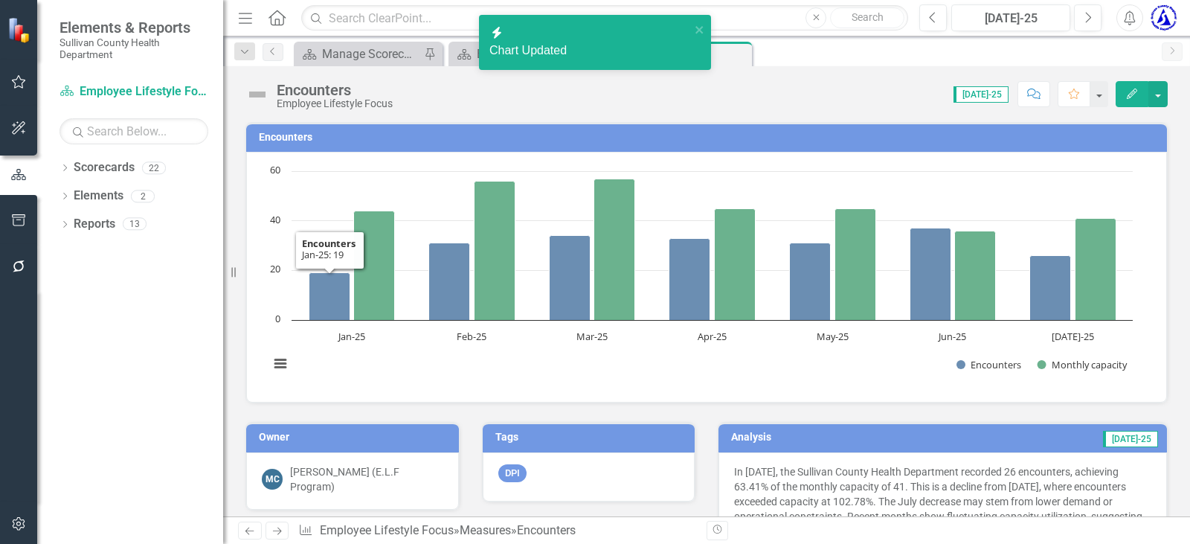
click at [277, 141] on h3 "Encounters" at bounding box center [709, 137] width 901 height 11
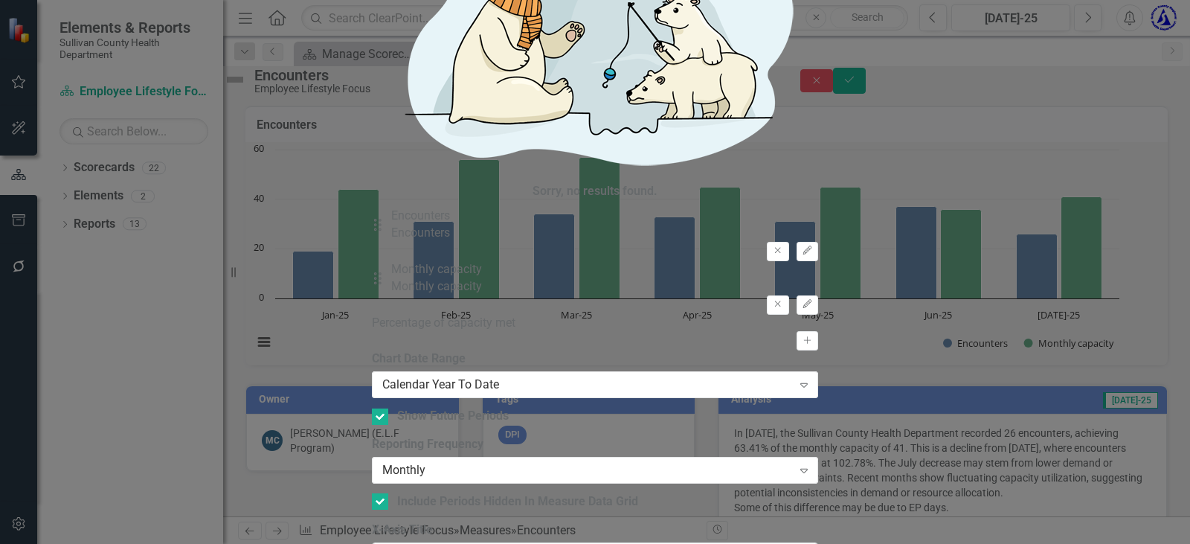
type input "2"
type input "100"
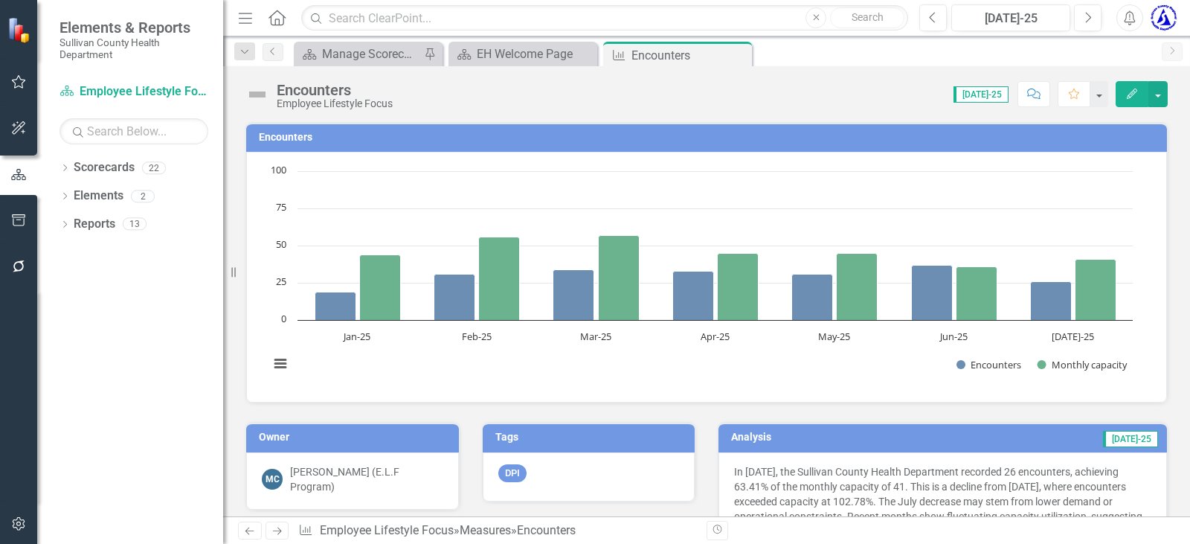
click at [280, 140] on h3 "Encounters" at bounding box center [709, 137] width 901 height 11
click at [280, 139] on h3 "Encounters" at bounding box center [709, 137] width 901 height 11
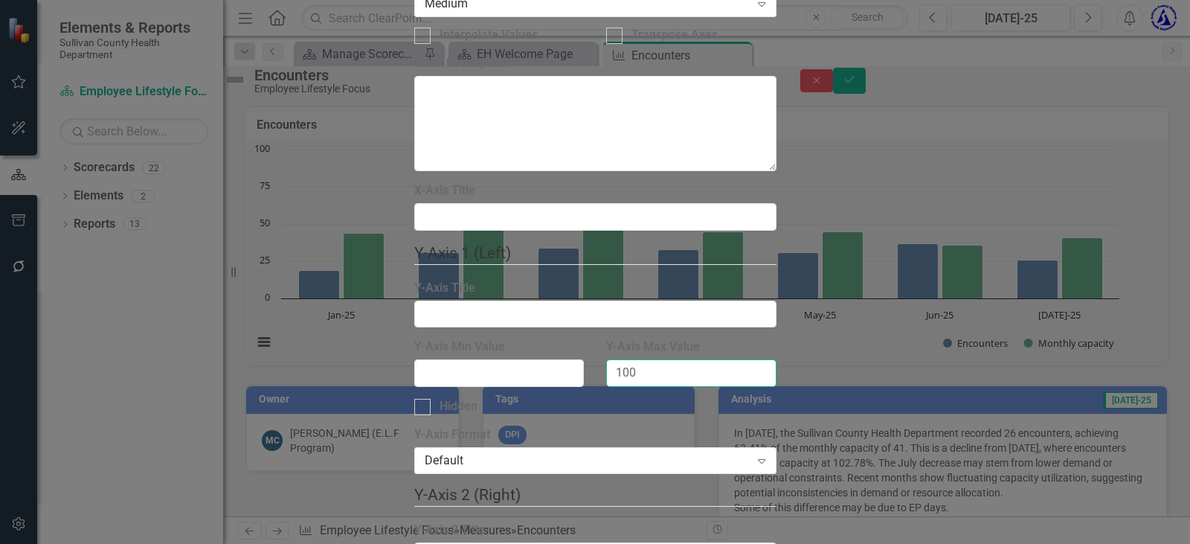
drag, startPoint x: 675, startPoint y: 239, endPoint x: 460, endPoint y: 194, distance: 218.9
click at [460, 242] on fieldset "Y-Axis 1 (Left) Y-Axis Title Y-Axis Min Value Y-Axis Max Value 100 Hidden Y-Axi…" at bounding box center [595, 363] width 362 height 242
type input "75"
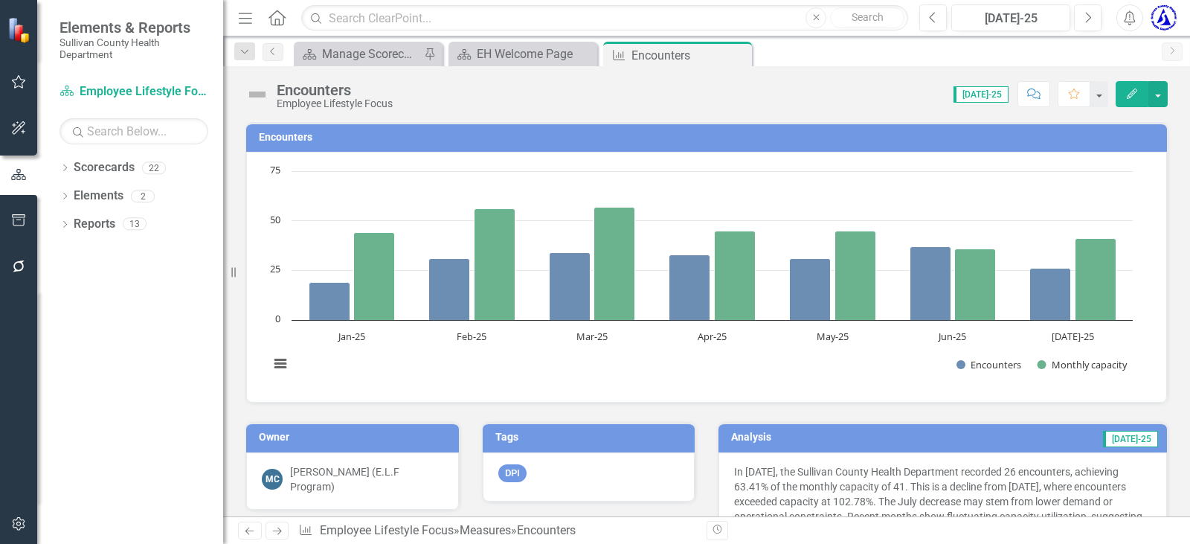
click at [0, 0] on icon "Close" at bounding box center [0, 0] width 0 height 0
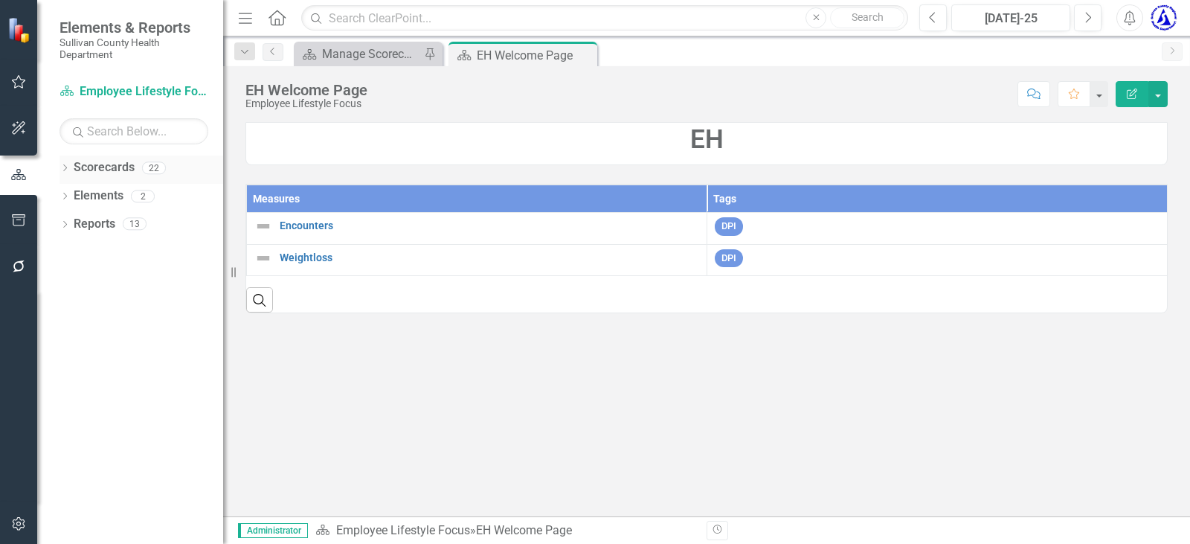
click at [108, 169] on link "Scorecards" at bounding box center [104, 167] width 61 height 17
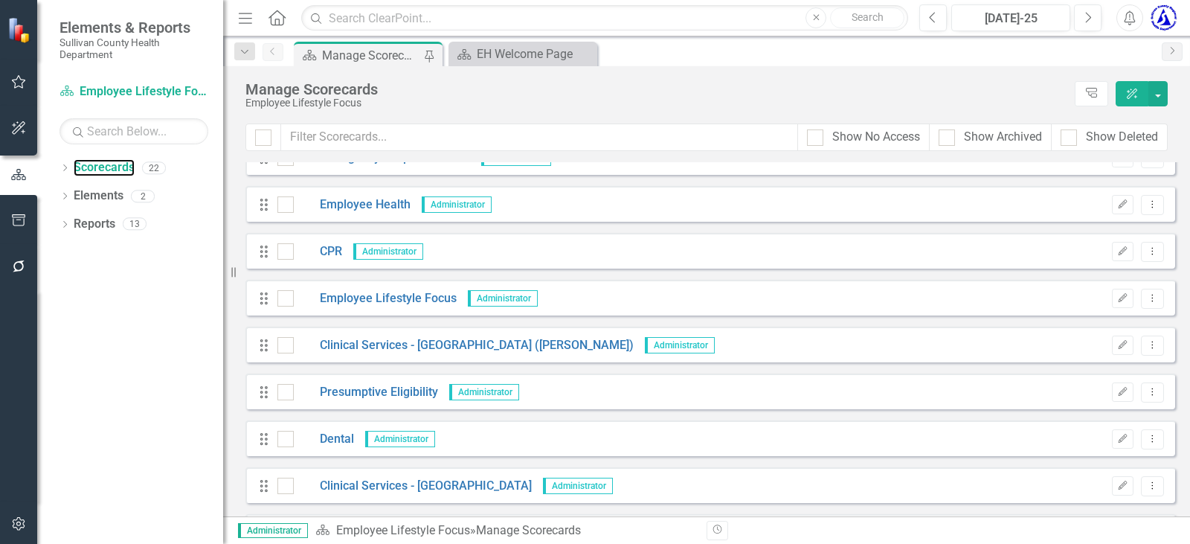
scroll to position [446, 0]
click at [326, 250] on link "CPR" at bounding box center [318, 250] width 48 height 17
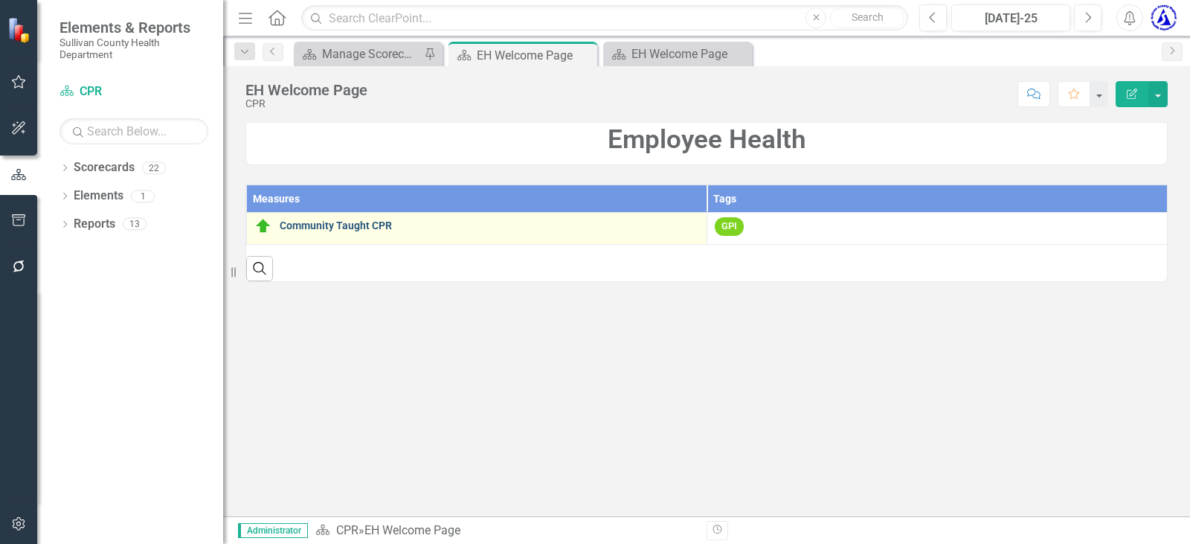
click at [300, 223] on link "Community Taught CPR" at bounding box center [489, 225] width 419 height 11
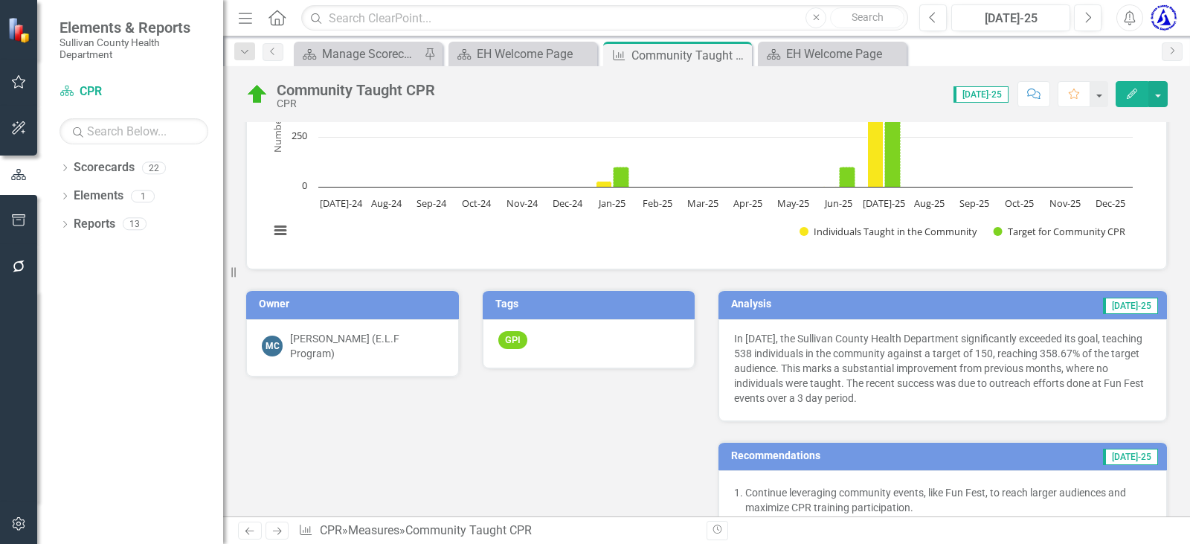
scroll to position [149, 0]
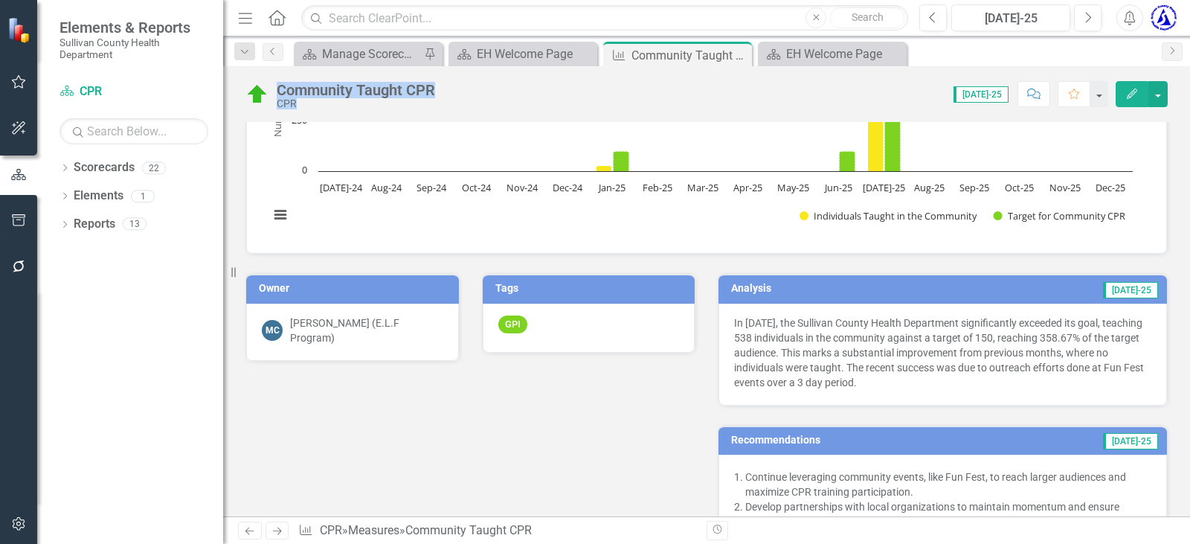
drag, startPoint x: 374, startPoint y: 97, endPoint x: 428, endPoint y: 104, distance: 54.0
click at [277, 71] on div "Community Taught CPR CPR Score: N/A [DATE]-25 Completed Comment Favorite Edit" at bounding box center [706, 88] width 967 height 45
click at [486, 109] on div "Community Taught CPR CPR Score: N/A [DATE]-25 Completed Comment Favorite Edit" at bounding box center [706, 88] width 967 height 45
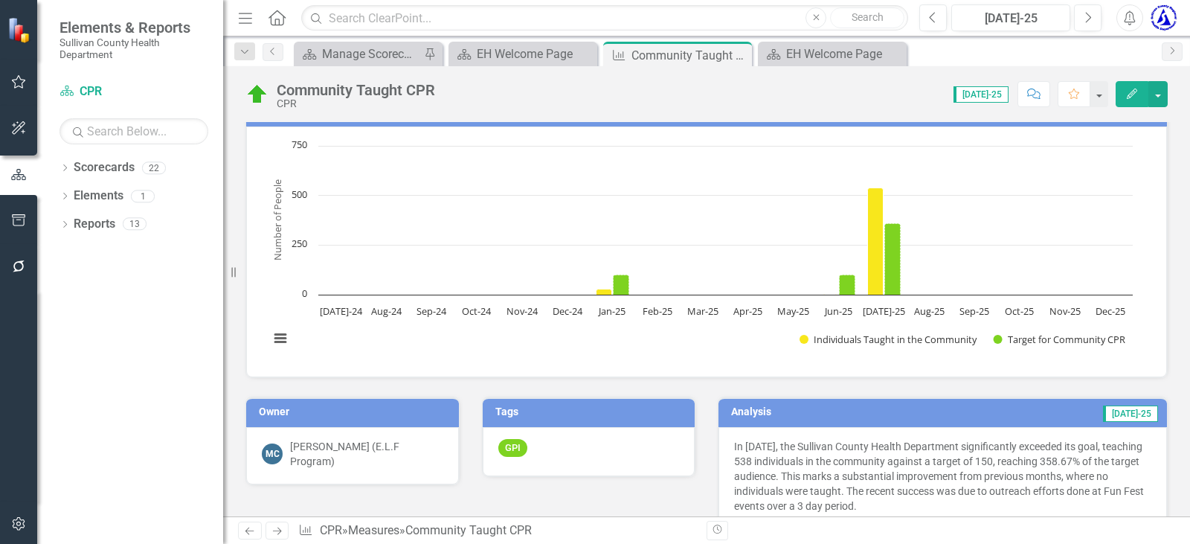
scroll to position [0, 0]
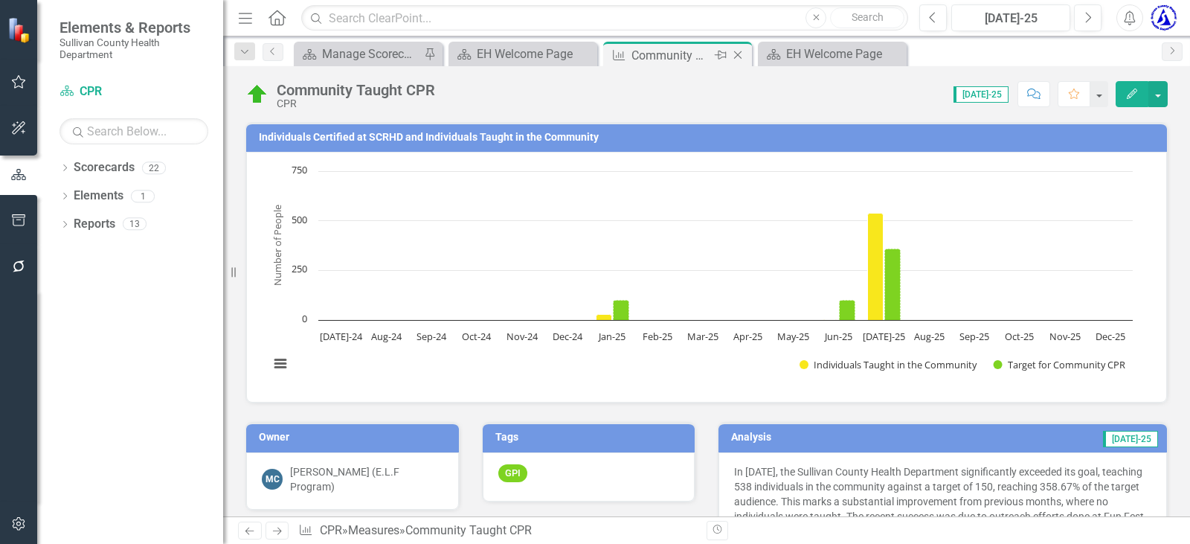
click at [738, 59] on icon "Close" at bounding box center [737, 55] width 15 height 12
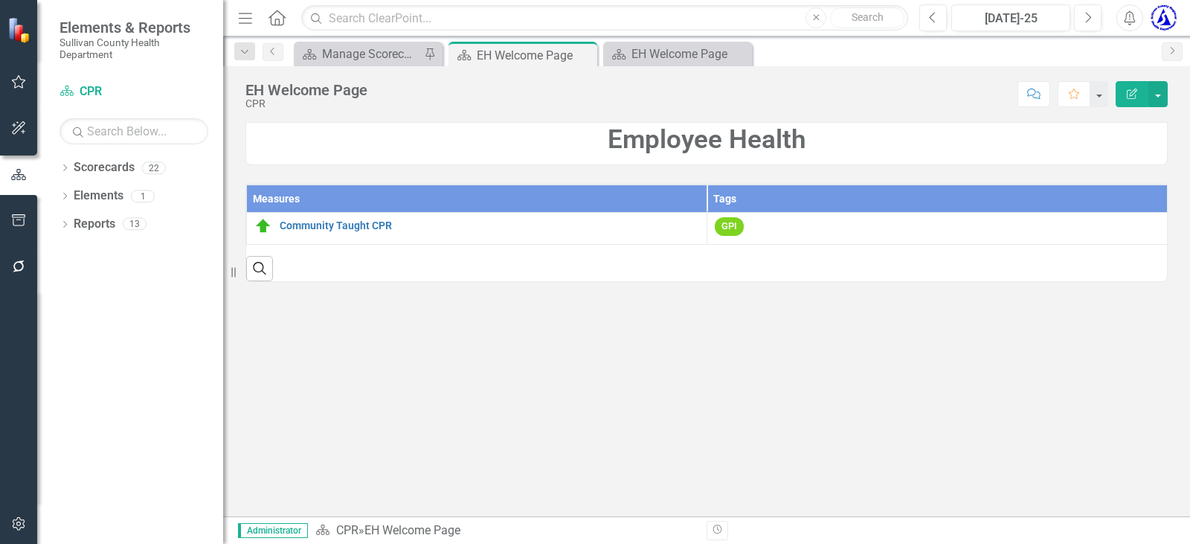
drag, startPoint x: 579, startPoint y: 55, endPoint x: 274, endPoint y: 1, distance: 308.8
click at [0, 0] on icon "Close" at bounding box center [0, 0] width 0 height 0
